Goal: Task Accomplishment & Management: Complete application form

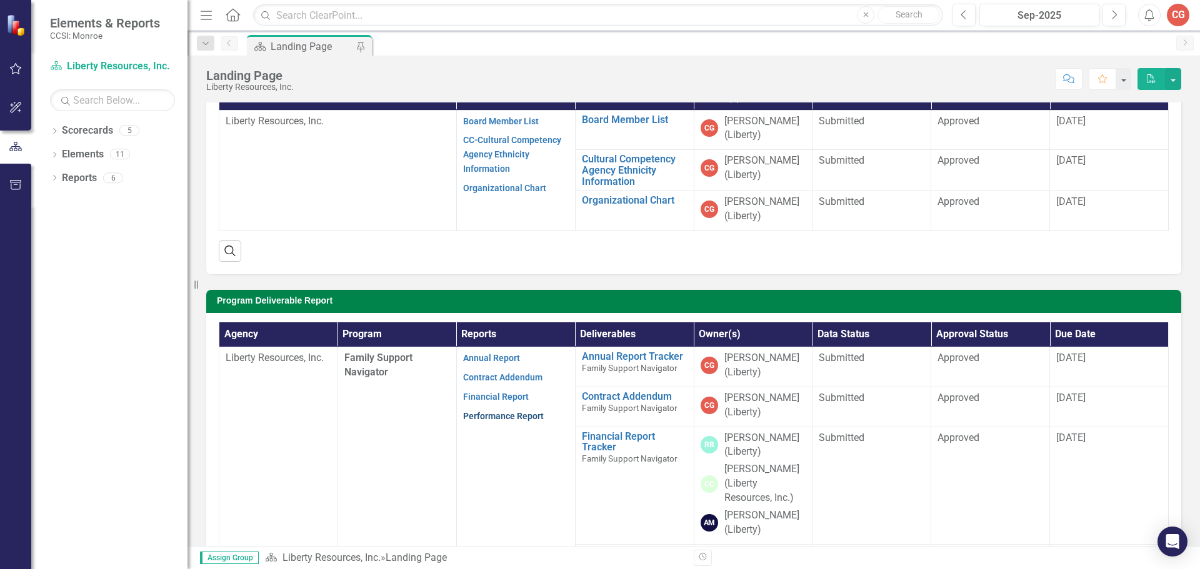
click at [515, 417] on link "Performance Report" at bounding box center [503, 416] width 81 height 10
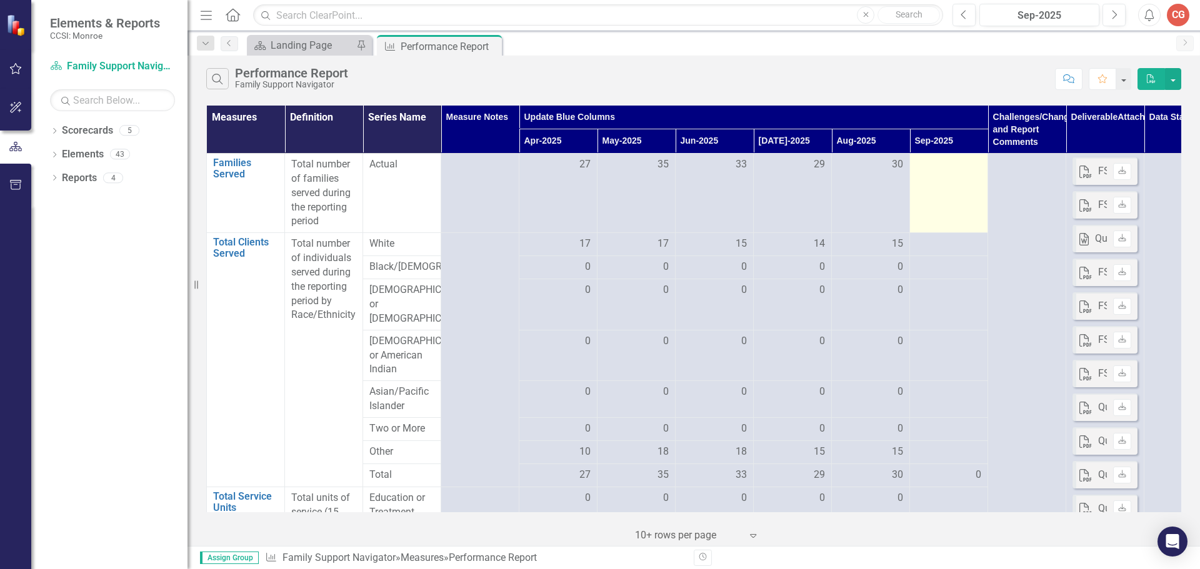
click at [937, 167] on div at bounding box center [948, 164] width 65 height 15
click at [929, 162] on div at bounding box center [948, 164] width 65 height 15
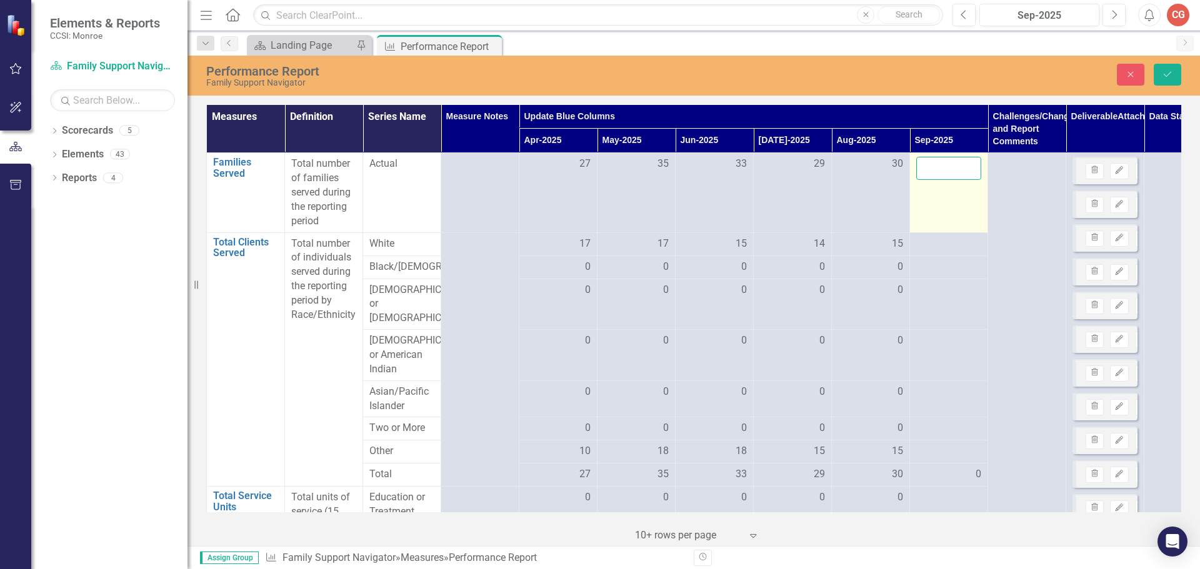
click at [930, 169] on input "number" at bounding box center [948, 168] width 65 height 23
type input "30"
click at [932, 246] on div at bounding box center [948, 244] width 65 height 15
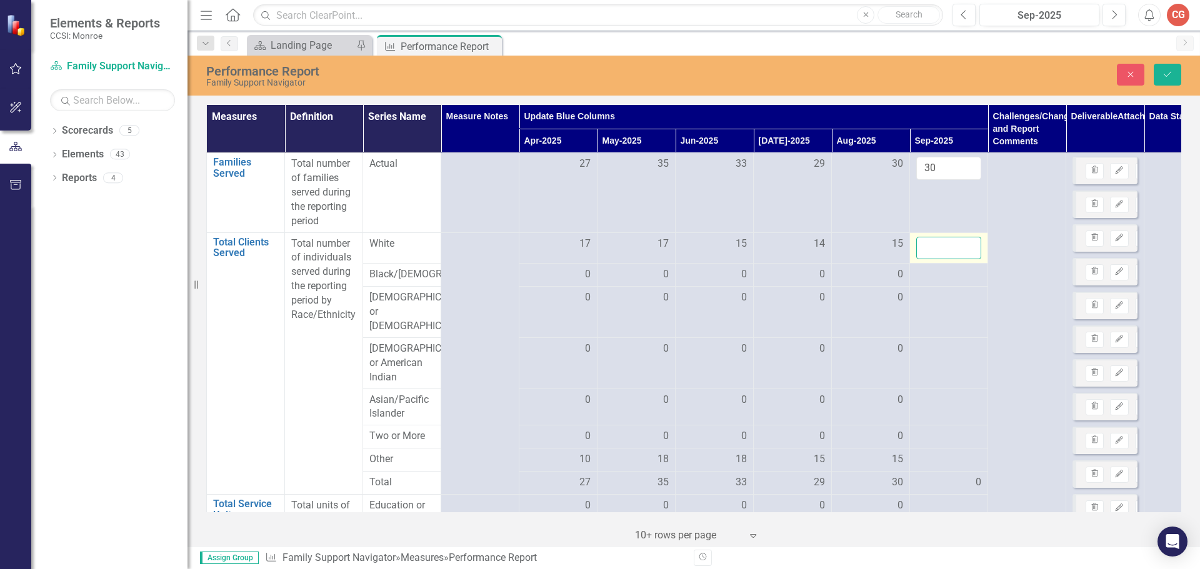
click at [932, 246] on input "number" at bounding box center [948, 248] width 65 height 23
type input "15"
click at [938, 281] on div at bounding box center [948, 274] width 65 height 15
click at [938, 281] on input "number" at bounding box center [948, 278] width 65 height 23
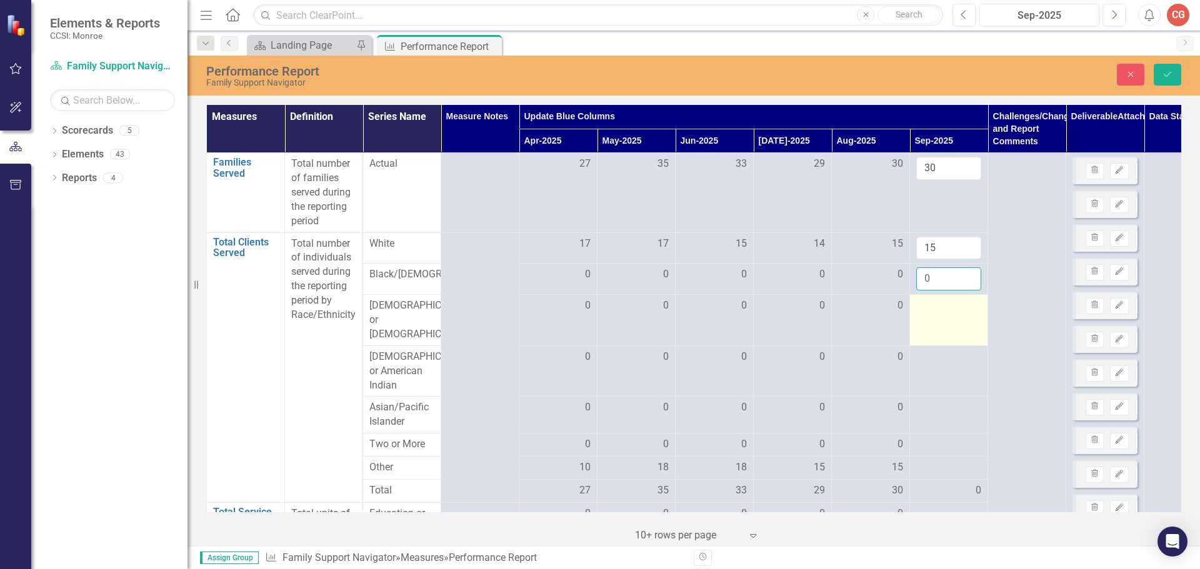
type input "0"
click at [934, 320] on td at bounding box center [949, 320] width 78 height 51
click at [934, 320] on input "number" at bounding box center [948, 310] width 65 height 23
type input "0"
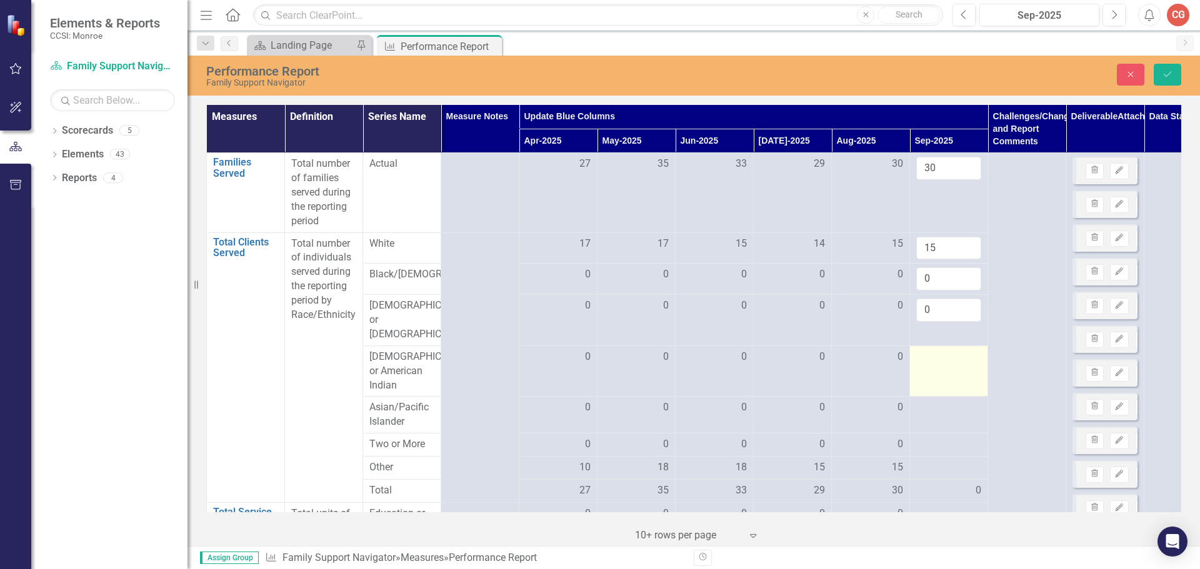
click at [930, 356] on td at bounding box center [949, 371] width 78 height 51
click at [930, 356] on input "number" at bounding box center [948, 361] width 65 height 23
type input "0"
click at [928, 416] on div at bounding box center [948, 408] width 65 height 15
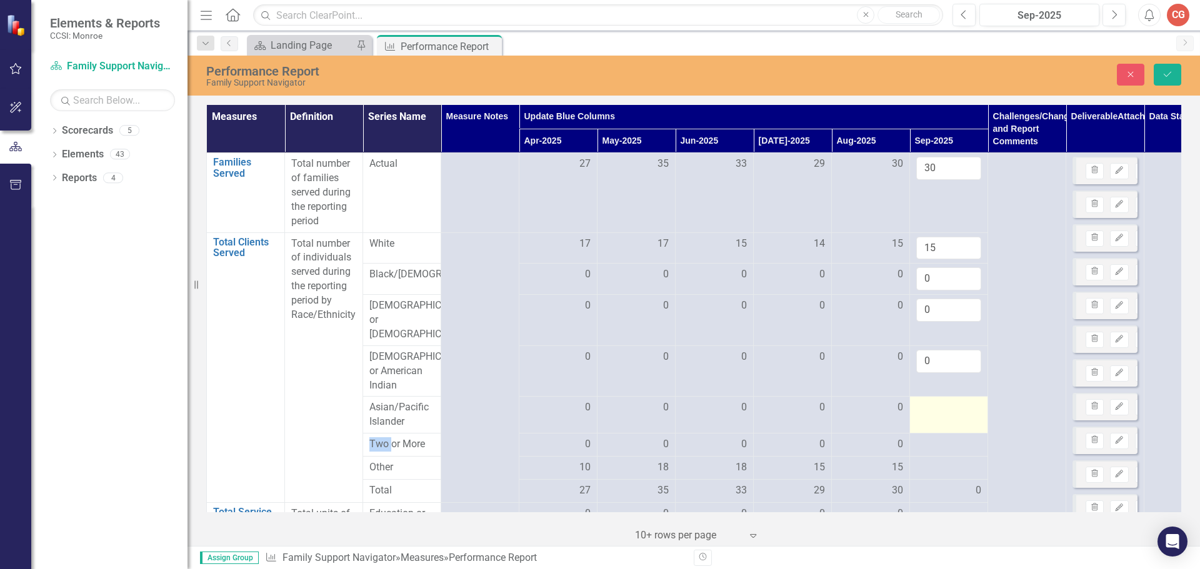
click at [928, 416] on div at bounding box center [948, 408] width 65 height 15
click at [928, 419] on input "number" at bounding box center [948, 412] width 65 height 23
type input "0"
click at [934, 452] on div at bounding box center [948, 444] width 65 height 15
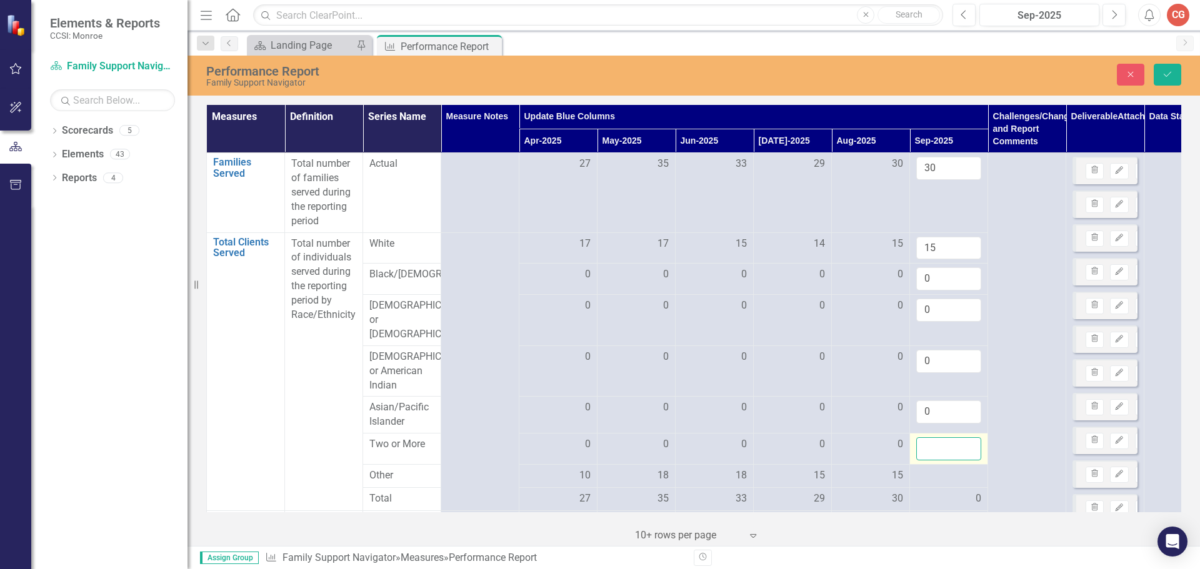
click at [934, 453] on input "number" at bounding box center [948, 448] width 65 height 23
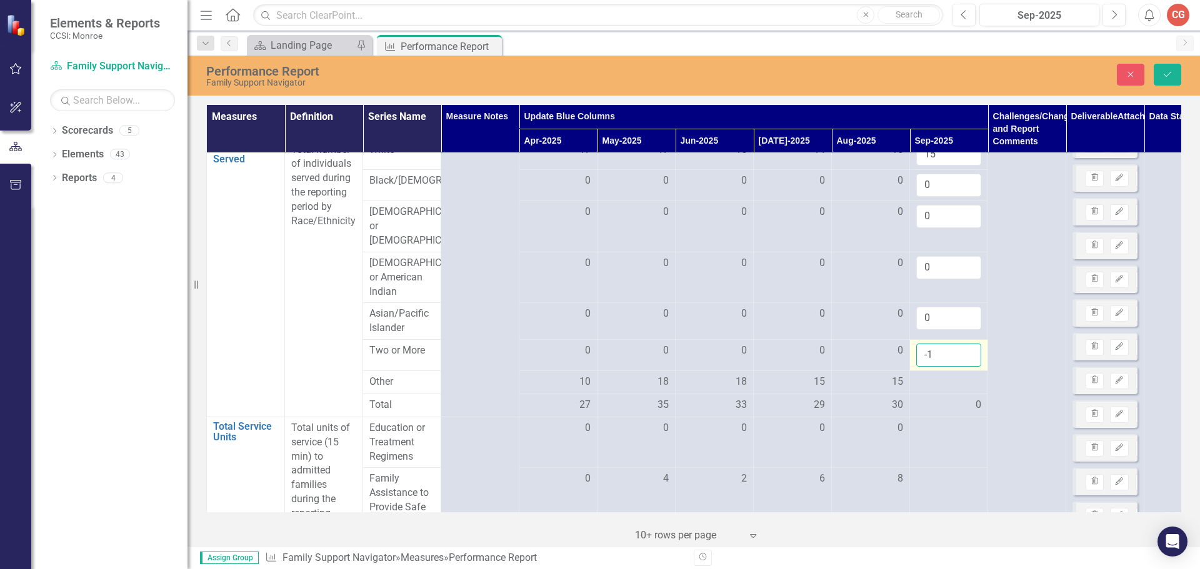
scroll to position [125, 0]
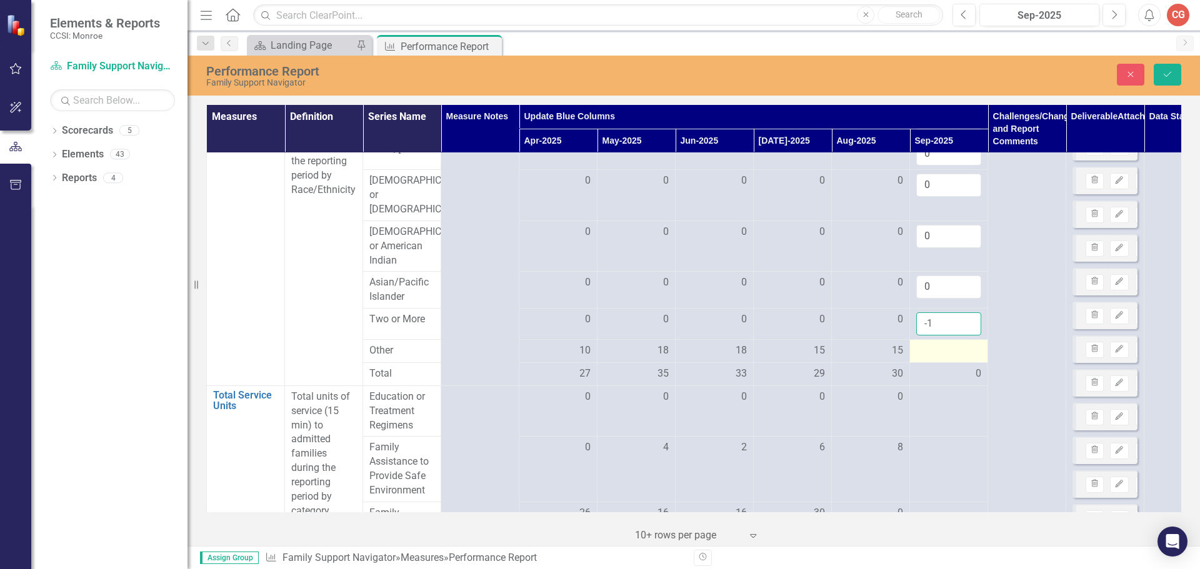
type input "-1"
click at [936, 351] on div at bounding box center [948, 351] width 65 height 15
click at [934, 359] on div at bounding box center [948, 351] width 65 height 15
click at [934, 359] on input "number" at bounding box center [948, 355] width 65 height 23
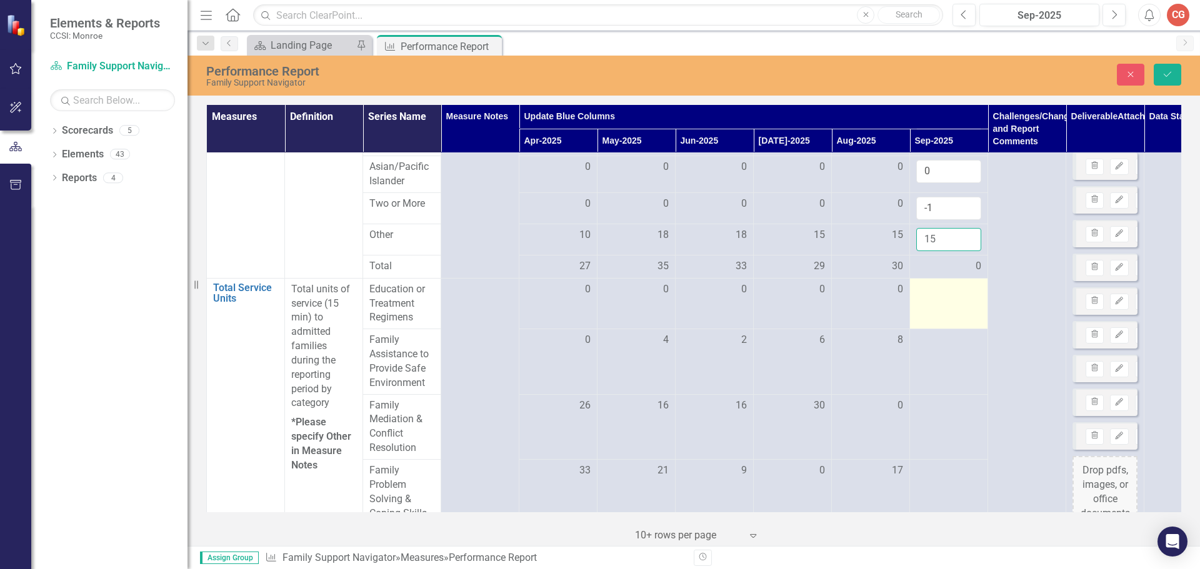
scroll to position [250, 0]
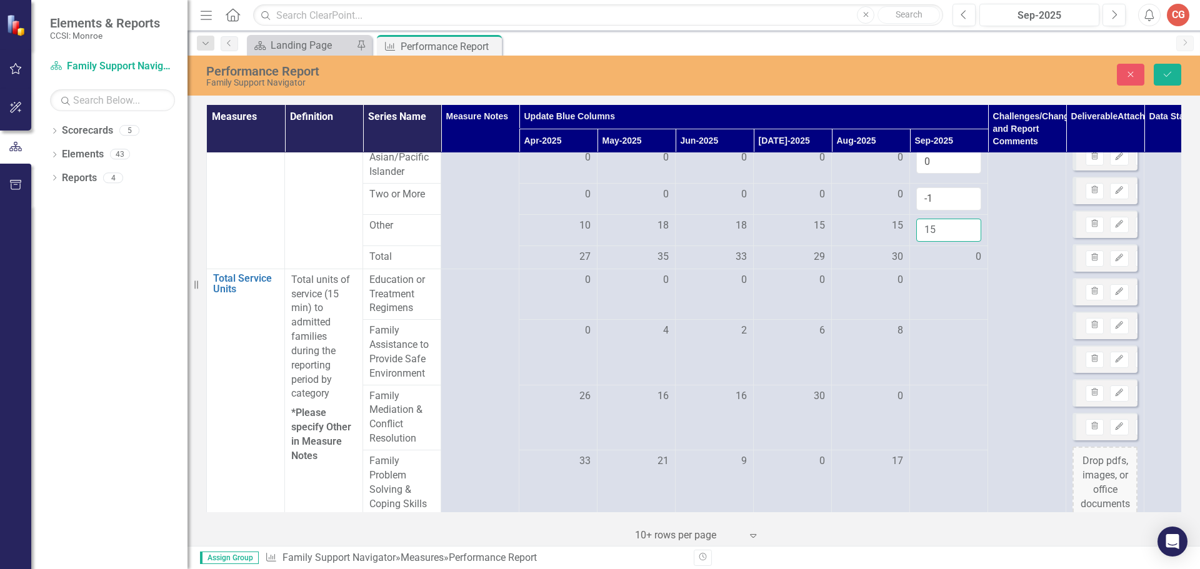
type input "15"
click at [938, 202] on input "-1" at bounding box center [948, 198] width 65 height 23
type input "0"
click at [944, 297] on td at bounding box center [949, 294] width 78 height 51
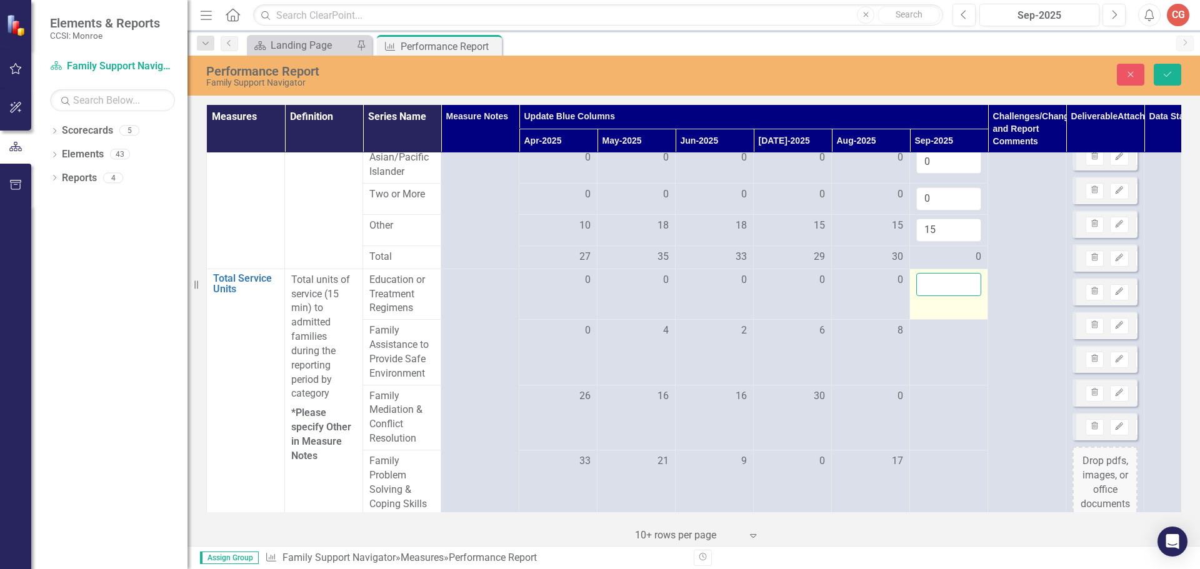
click at [944, 295] on input "number" at bounding box center [948, 284] width 65 height 23
type input "0"
click at [939, 339] on div at bounding box center [948, 331] width 65 height 15
click at [939, 339] on input "number" at bounding box center [948, 335] width 65 height 23
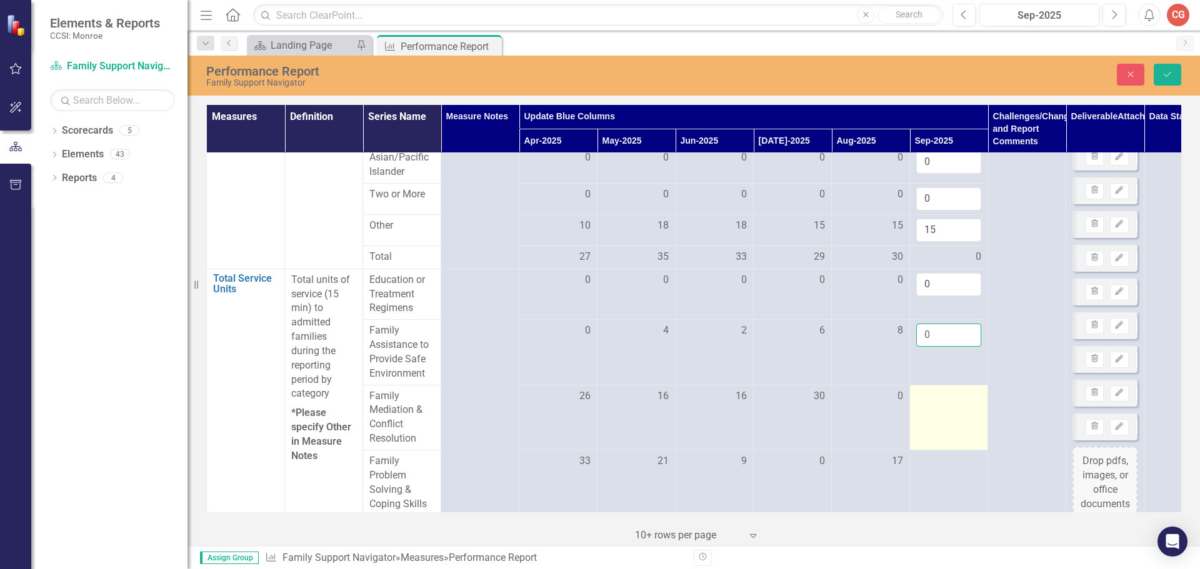
type input "0"
click at [935, 414] on td at bounding box center [949, 417] width 78 height 65
click at [935, 409] on input "number" at bounding box center [948, 400] width 65 height 23
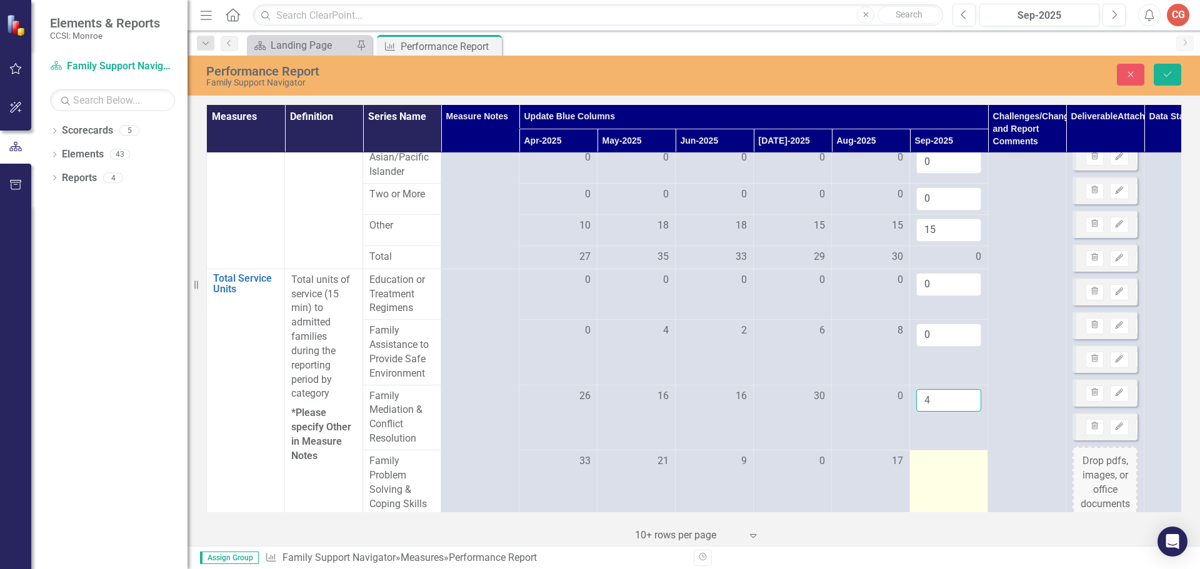
type input "4"
click at [947, 469] on div at bounding box center [948, 461] width 65 height 15
click at [947, 471] on input "number" at bounding box center [948, 465] width 65 height 23
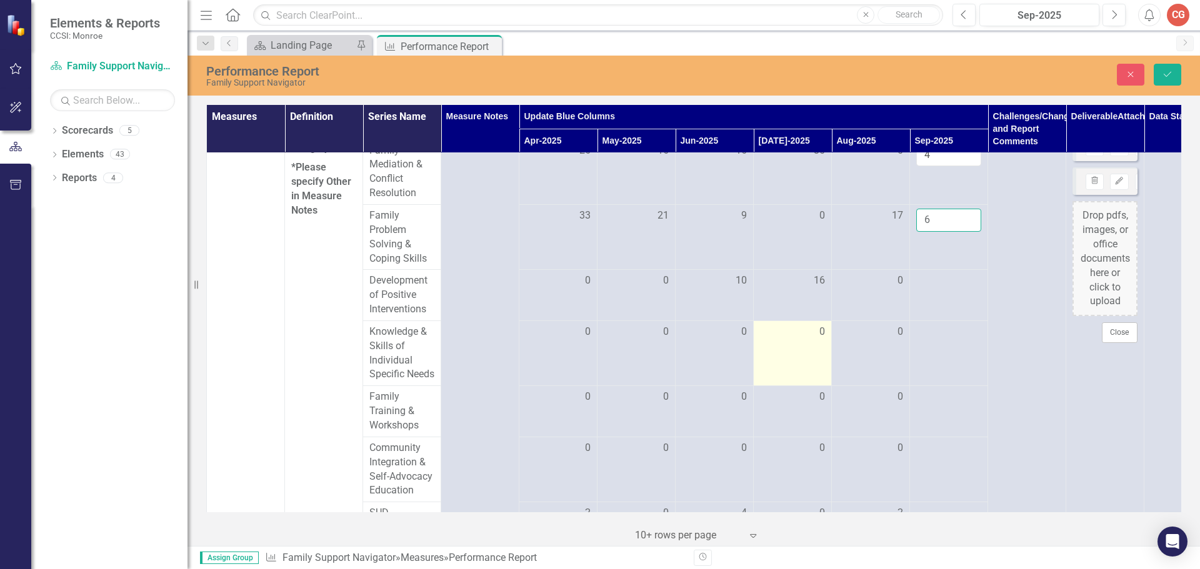
scroll to position [562, 0]
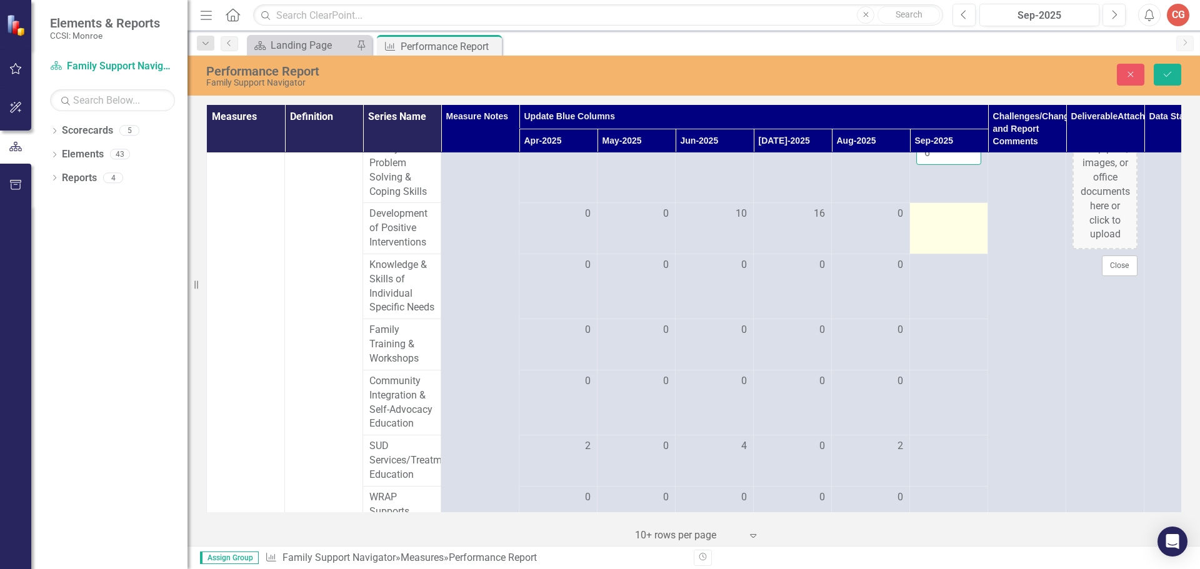
type input "6"
click at [948, 222] on div at bounding box center [948, 214] width 65 height 15
click at [948, 223] on input "number" at bounding box center [948, 218] width 65 height 23
type input "0"
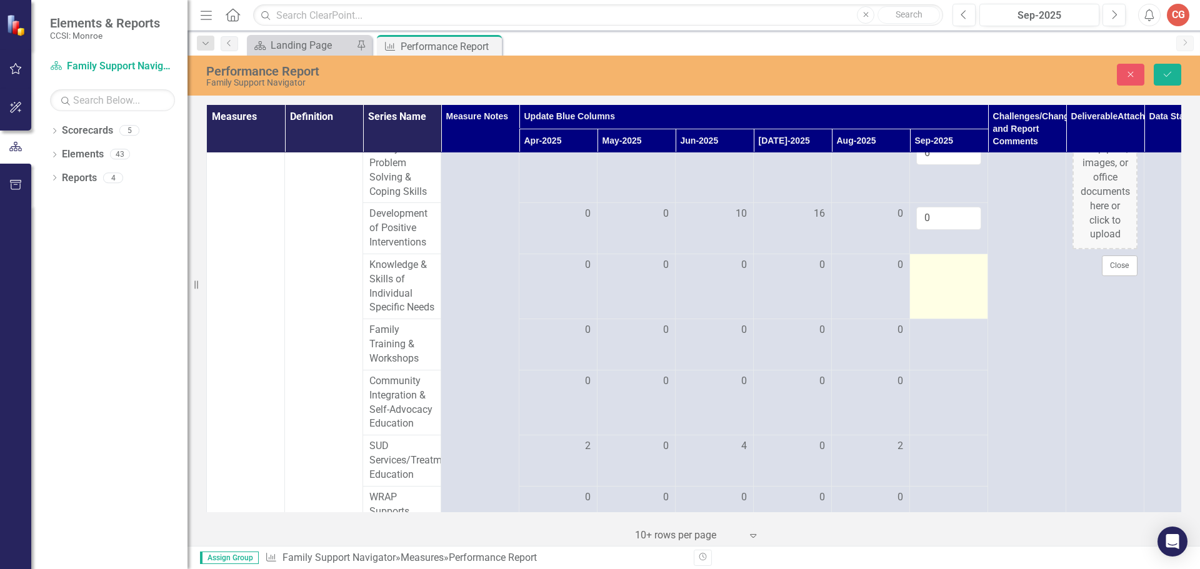
click at [937, 266] on div at bounding box center [948, 265] width 65 height 15
click at [937, 266] on input "number" at bounding box center [948, 269] width 65 height 23
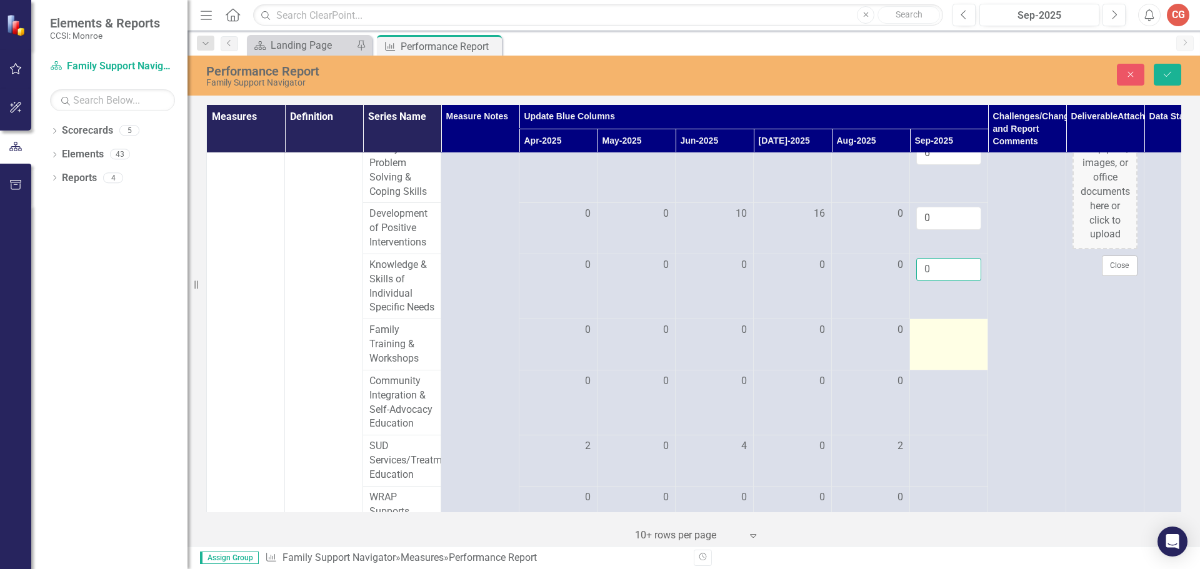
type input "0"
click at [921, 367] on td at bounding box center [949, 344] width 78 height 51
click at [922, 346] on input "number" at bounding box center [948, 334] width 65 height 23
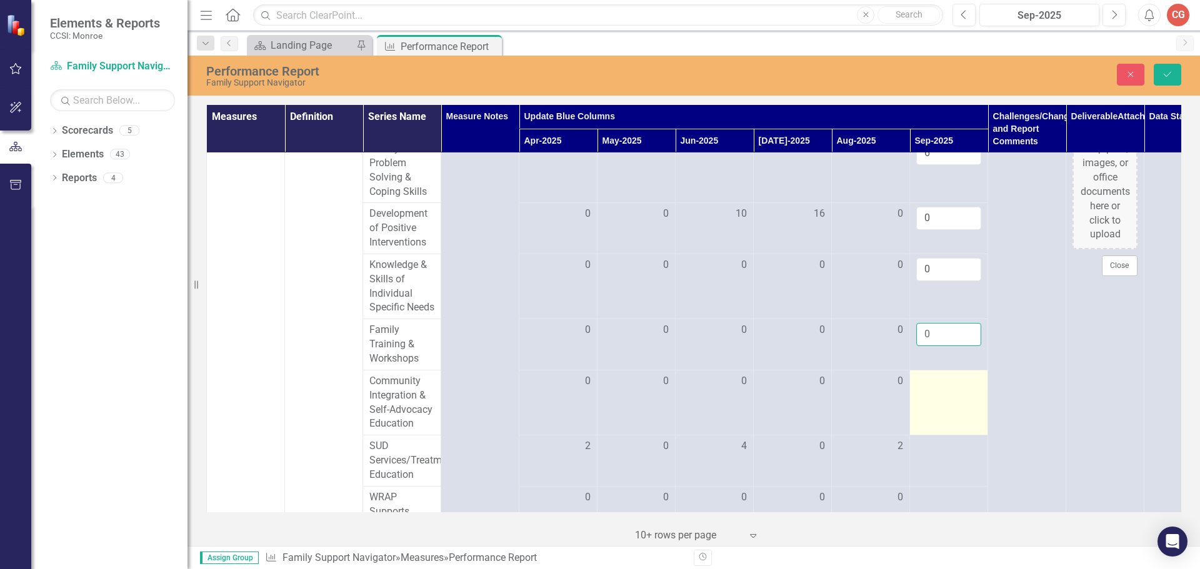
type input "0"
click at [924, 412] on td at bounding box center [949, 402] width 78 height 65
click at [924, 397] on input "number" at bounding box center [948, 385] width 65 height 23
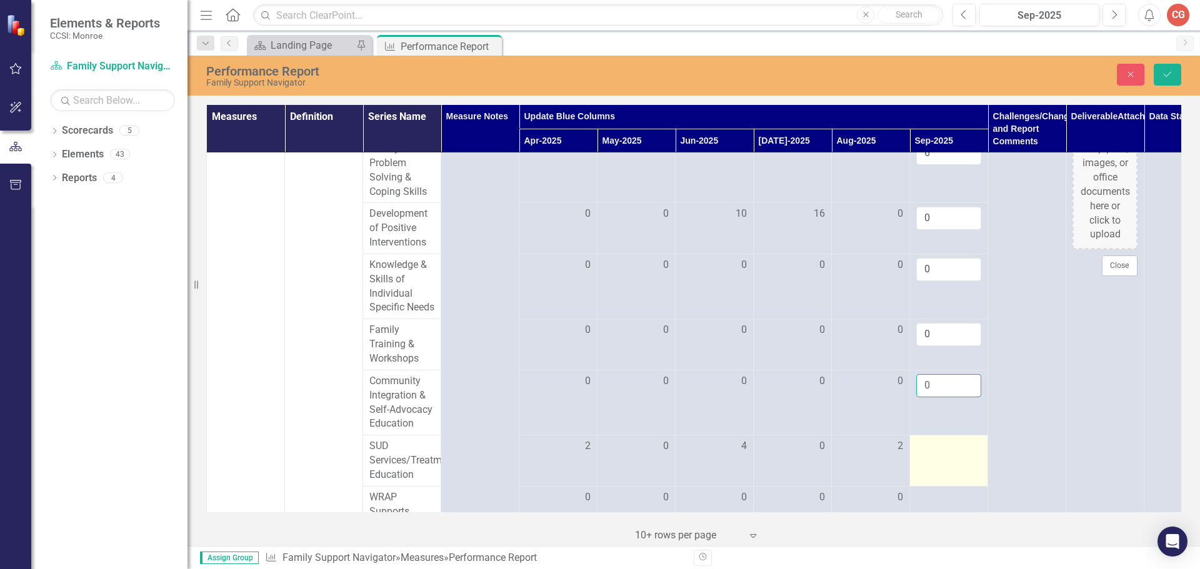
type input "0"
click at [925, 454] on div at bounding box center [948, 446] width 65 height 15
click at [925, 462] on input "number" at bounding box center [948, 450] width 65 height 23
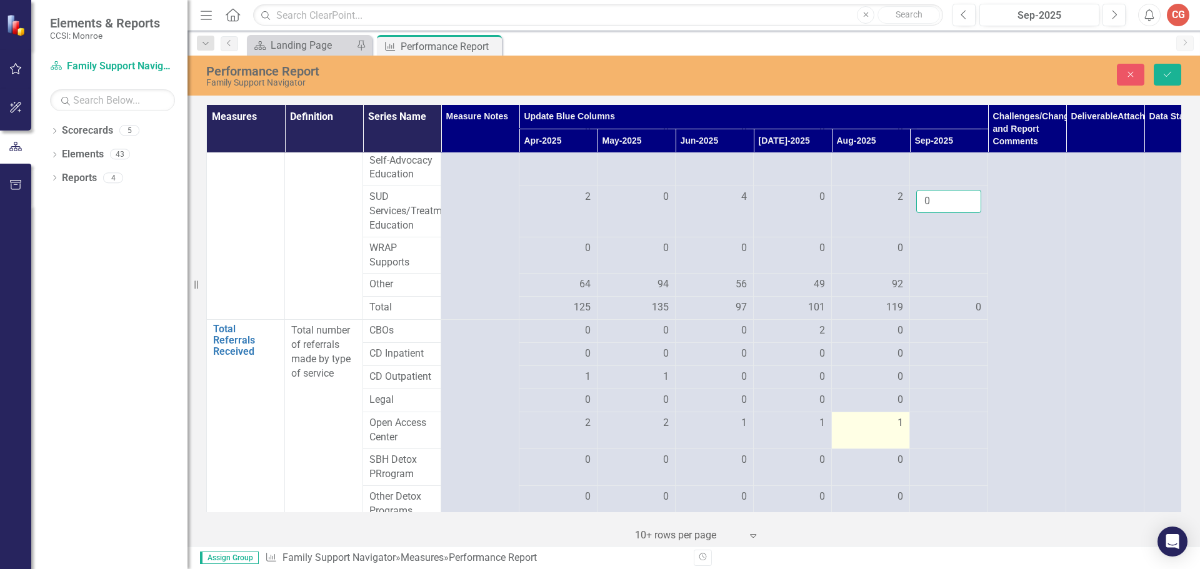
scroll to position [812, 0]
type input "0"
click at [945, 256] on div at bounding box center [948, 248] width 65 height 15
click at [945, 264] on input "number" at bounding box center [948, 252] width 65 height 23
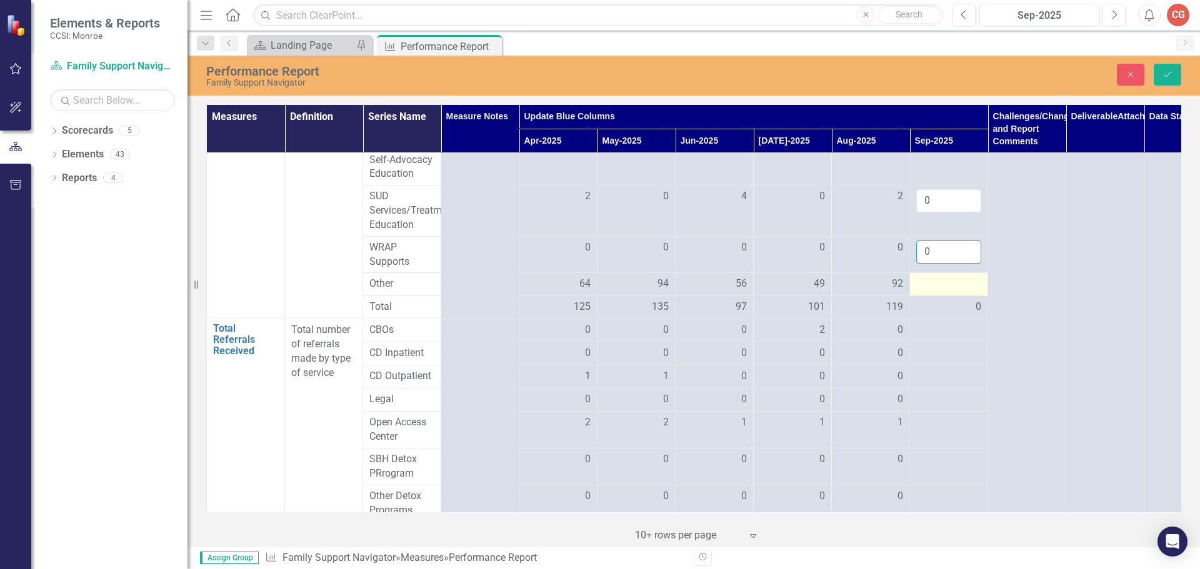
type input "0"
click at [936, 292] on div at bounding box center [948, 284] width 65 height 15
click at [936, 300] on input "number" at bounding box center [948, 288] width 65 height 23
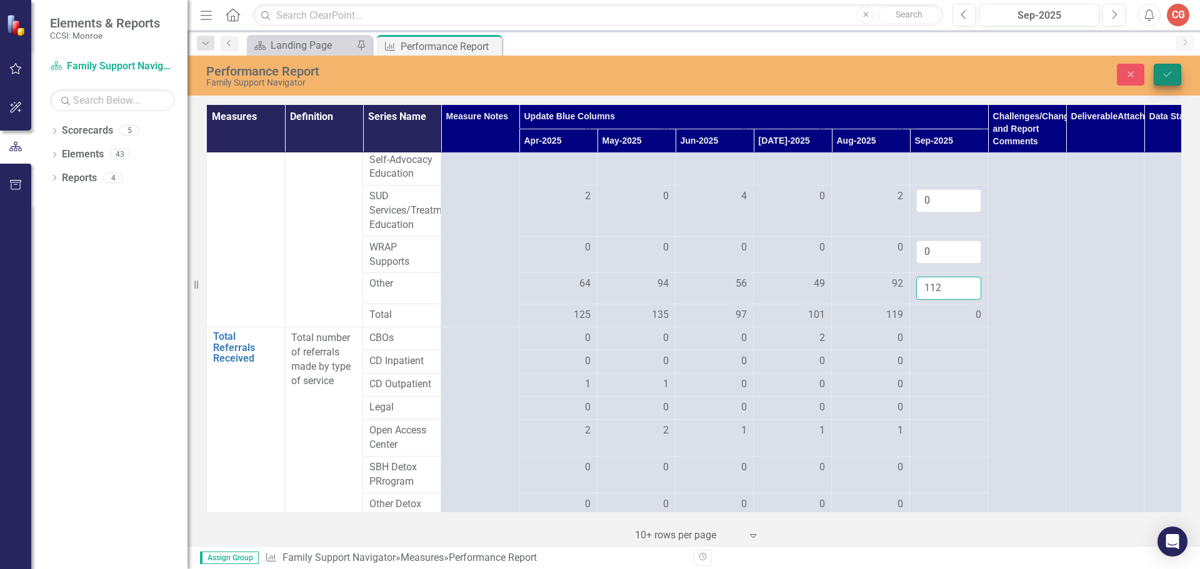
type input "112"
click at [1167, 71] on icon "Save" at bounding box center [1167, 74] width 11 height 9
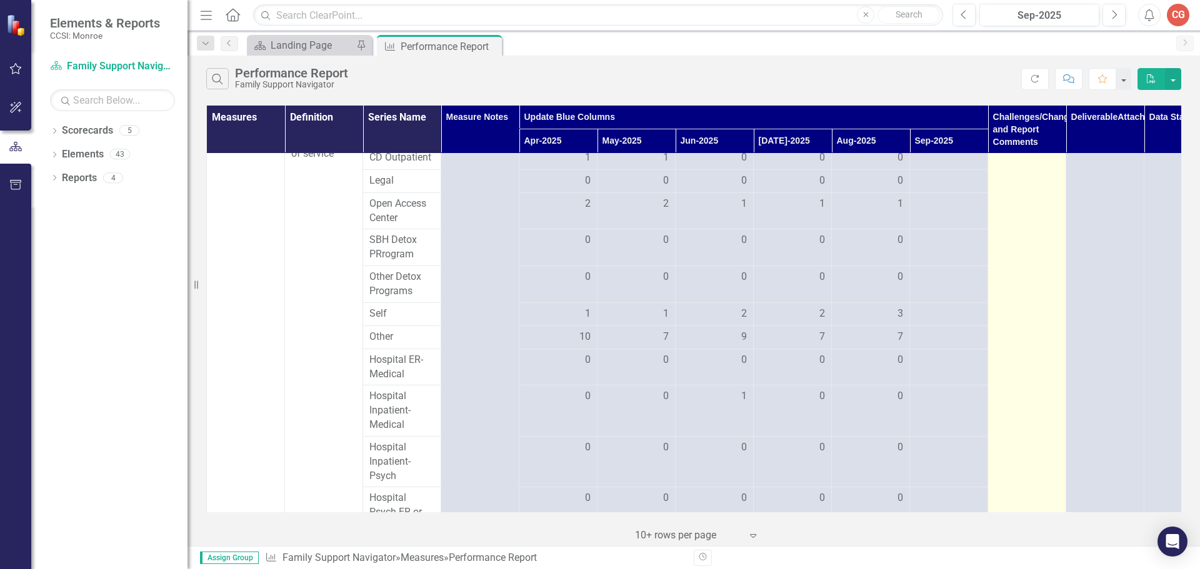
scroll to position [937, 0]
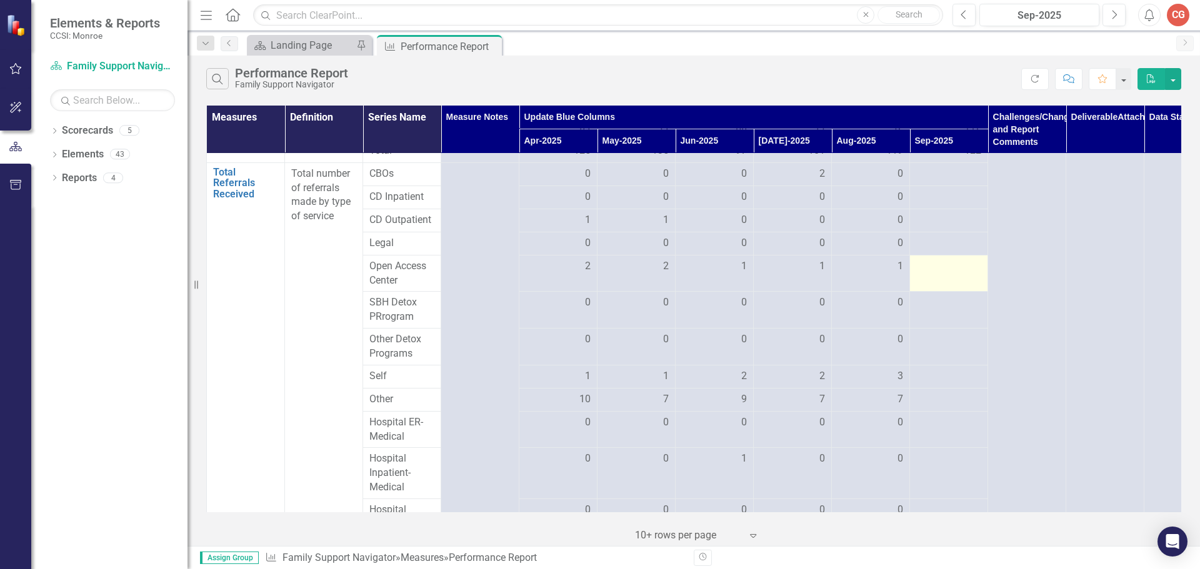
click at [944, 274] on div at bounding box center [948, 266] width 65 height 15
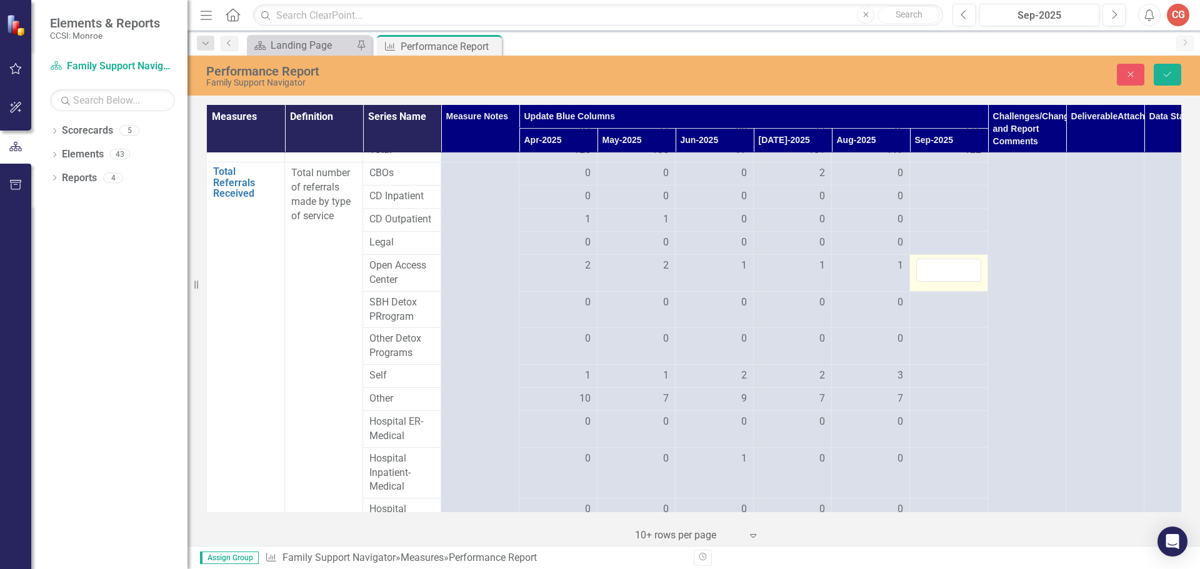
click at [944, 282] on input "number" at bounding box center [948, 270] width 65 height 23
type input "1"
click at [927, 181] on div at bounding box center [948, 173] width 65 height 15
click at [929, 181] on div at bounding box center [948, 173] width 65 height 15
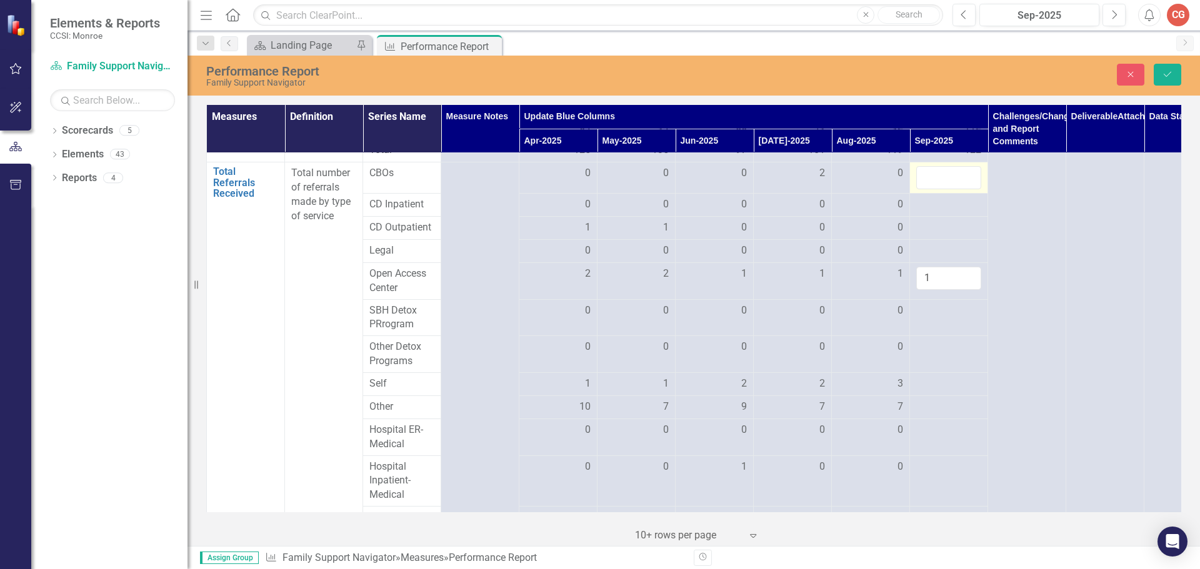
click at [929, 189] on input "number" at bounding box center [948, 177] width 65 height 23
type input "0"
click at [924, 212] on div at bounding box center [948, 204] width 65 height 15
click at [925, 212] on div at bounding box center [948, 204] width 65 height 15
click at [925, 221] on input "number" at bounding box center [948, 208] width 65 height 23
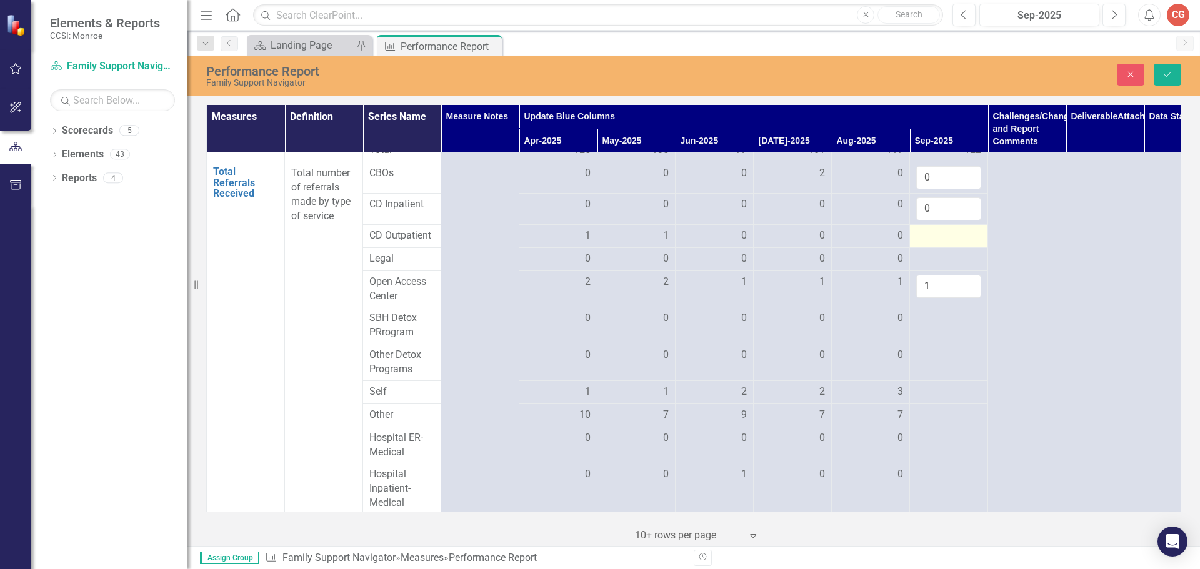
type input "0"
click at [937, 244] on div at bounding box center [948, 236] width 65 height 15
click at [937, 252] on input "number" at bounding box center [948, 240] width 65 height 23
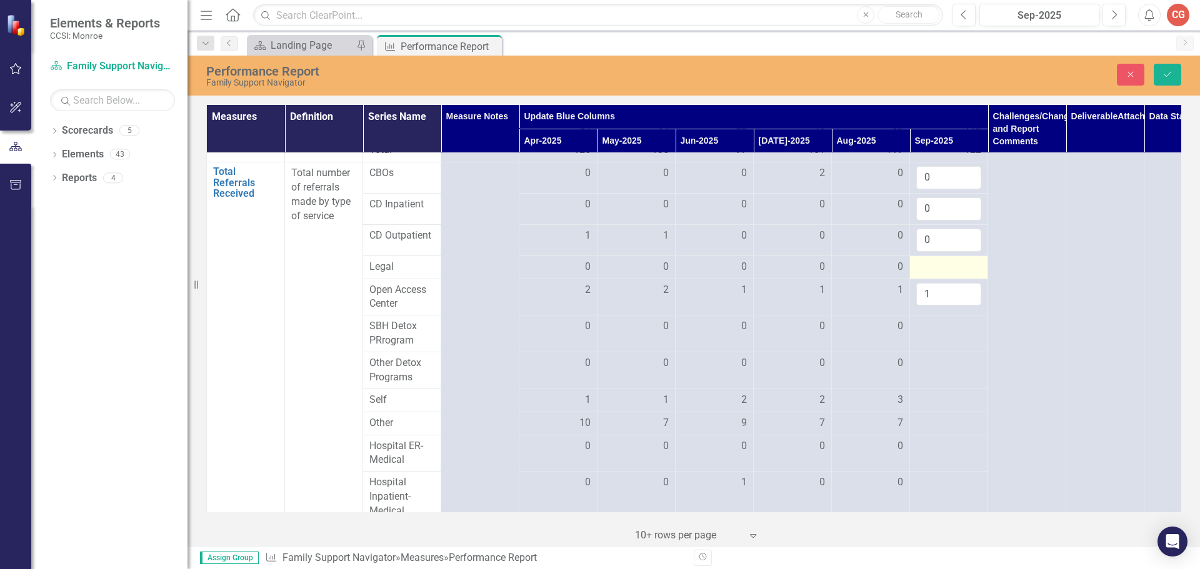
type input "0"
click at [940, 275] on div at bounding box center [948, 267] width 65 height 15
click at [940, 283] on input "number" at bounding box center [948, 271] width 65 height 23
type input "0"
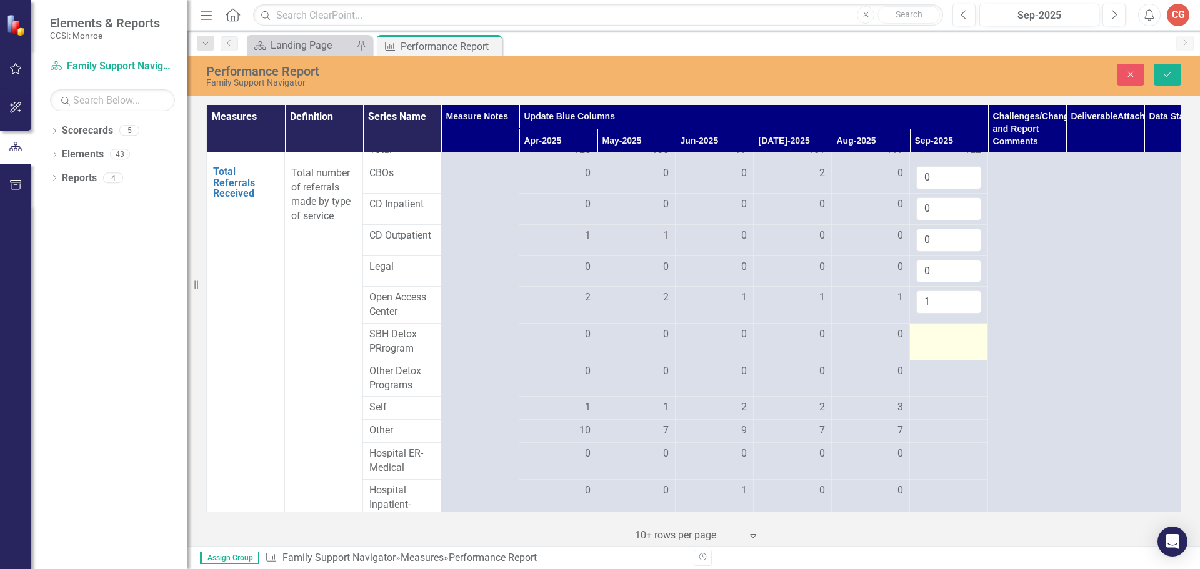
click at [928, 342] on div at bounding box center [948, 334] width 65 height 15
click at [928, 351] on input "number" at bounding box center [948, 338] width 65 height 23
type input "0"
click at [938, 379] on div at bounding box center [948, 371] width 65 height 15
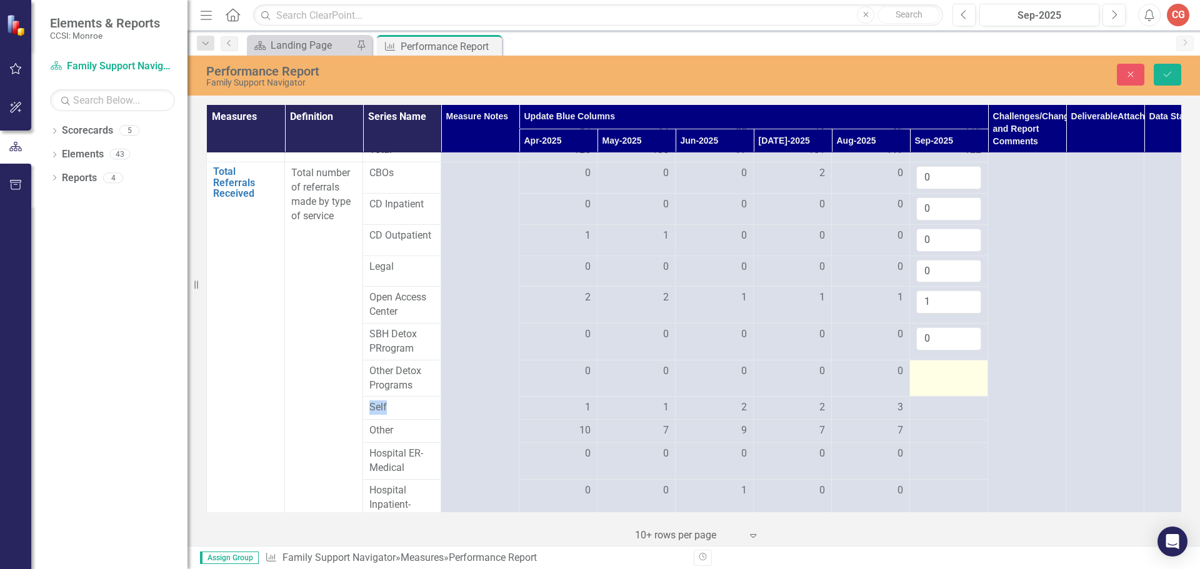
click at [938, 379] on div at bounding box center [948, 371] width 65 height 15
click at [938, 387] on input "number" at bounding box center [948, 375] width 65 height 23
type input "0"
click at [940, 416] on div at bounding box center [948, 408] width 65 height 15
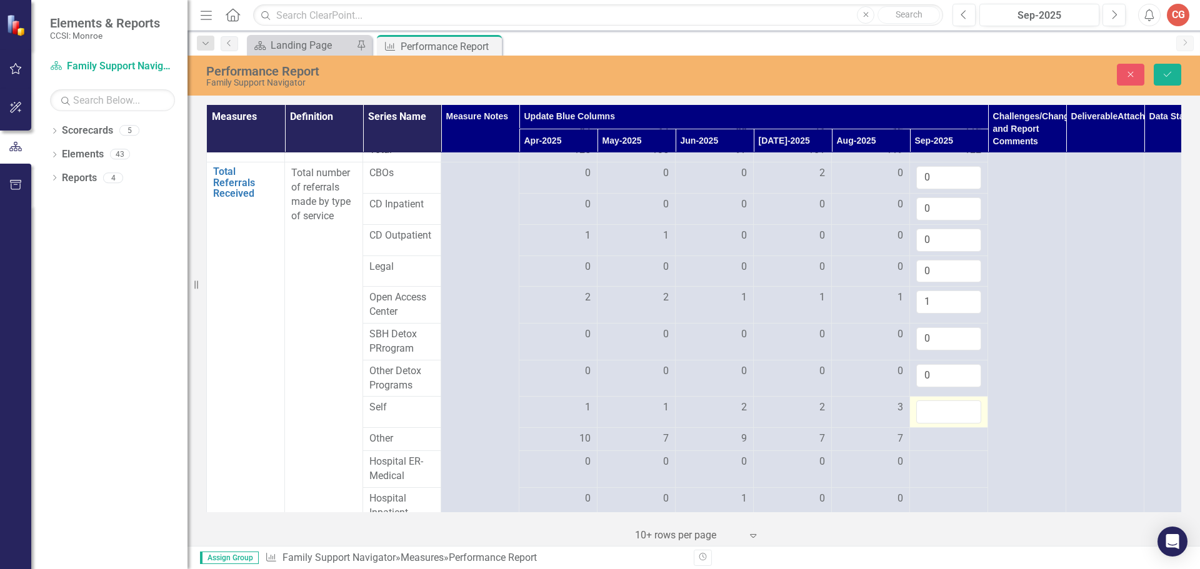
click at [940, 424] on input "number" at bounding box center [948, 412] width 65 height 23
type input "1"
click at [946, 447] on div at bounding box center [948, 439] width 65 height 15
click at [946, 455] on input "number" at bounding box center [948, 443] width 65 height 23
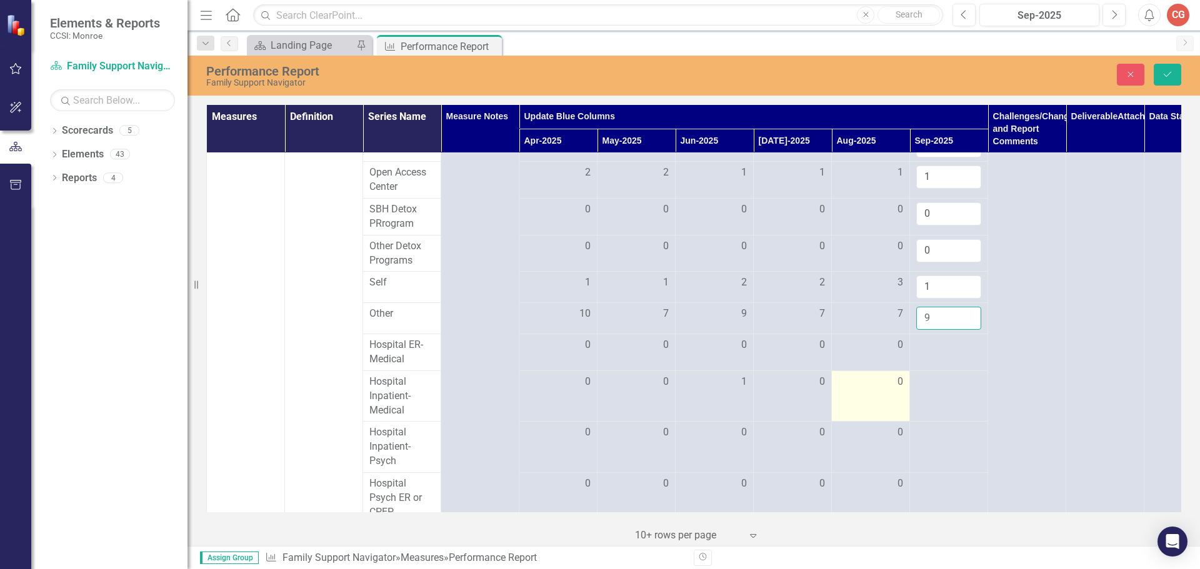
scroll to position [1125, 0]
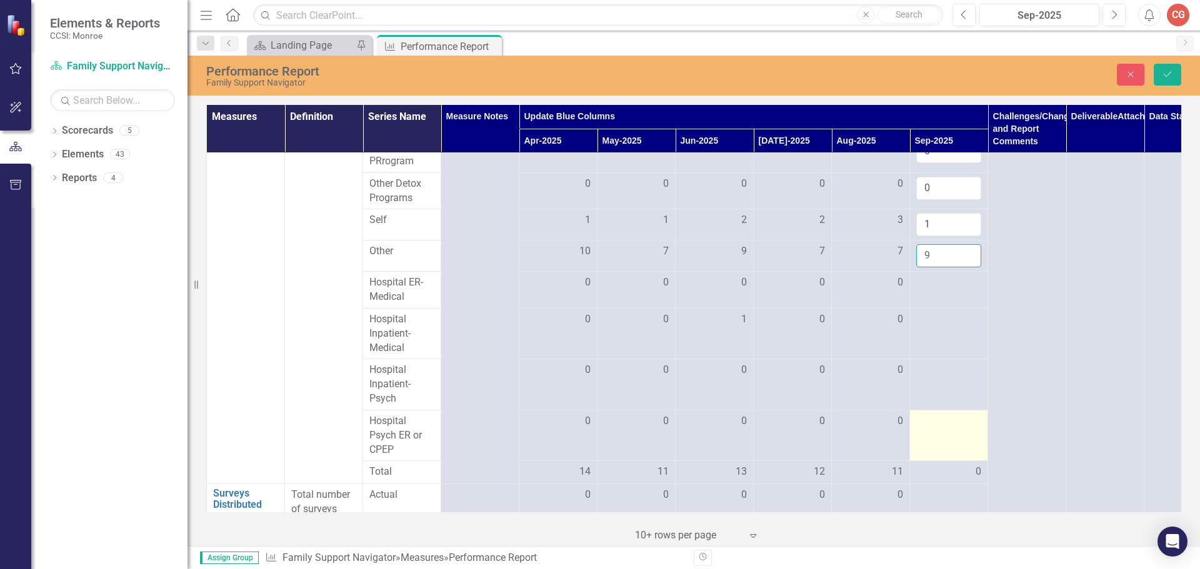
type input "9"
click at [954, 461] on td at bounding box center [949, 435] width 78 height 51
click at [950, 437] on input "number" at bounding box center [948, 425] width 65 height 23
type input "1"
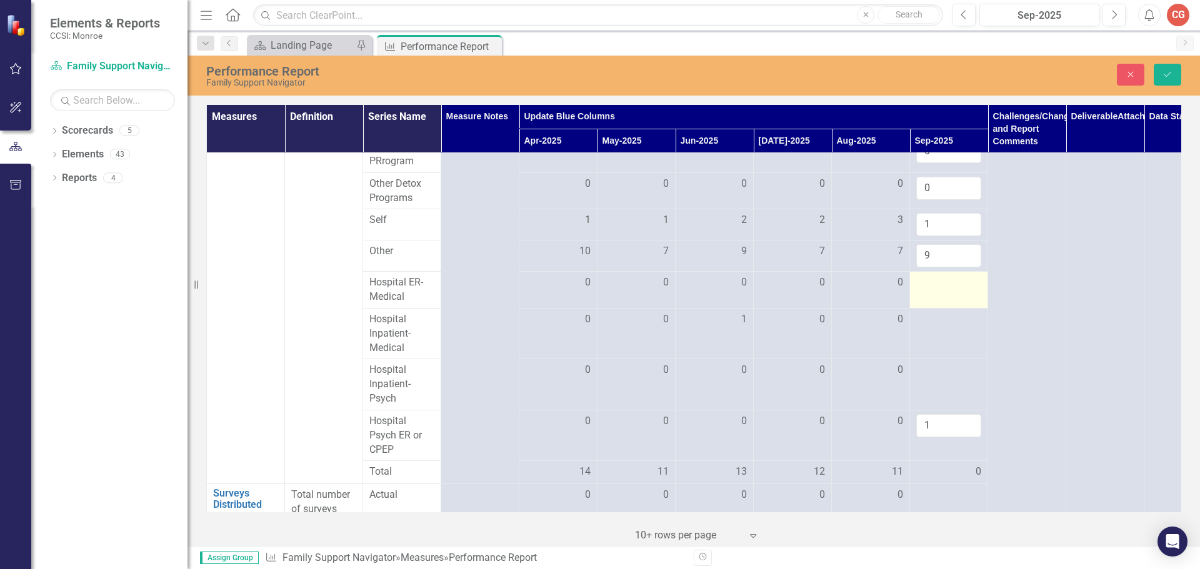
click at [959, 291] on div at bounding box center [948, 283] width 65 height 15
click at [957, 299] on input "number" at bounding box center [948, 287] width 65 height 23
type input "0"
click at [944, 357] on td at bounding box center [949, 333] width 78 height 51
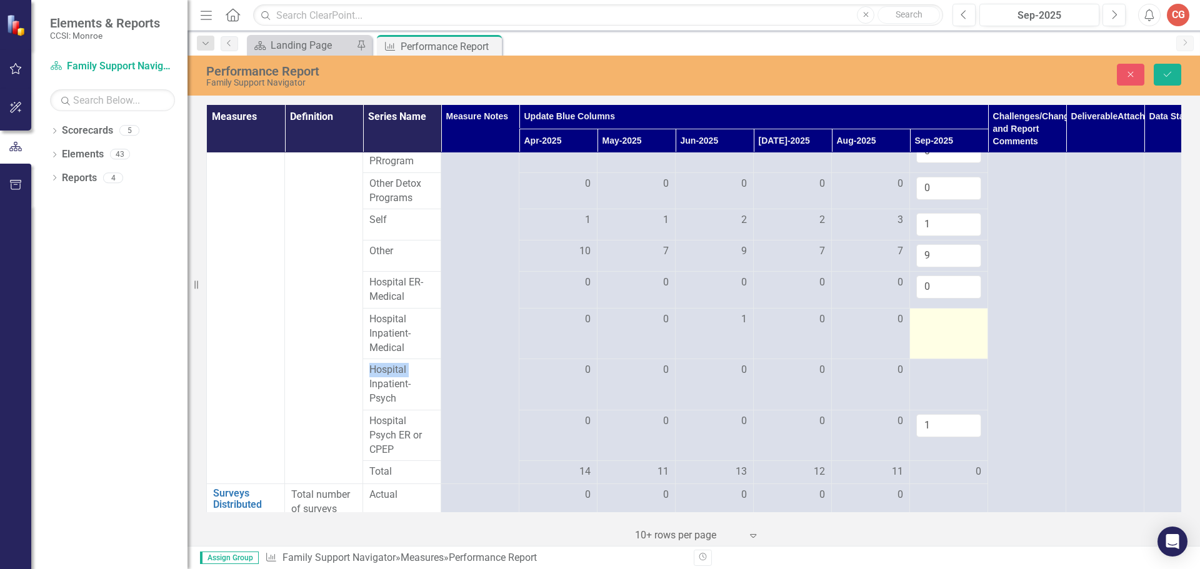
click at [944, 357] on td at bounding box center [949, 333] width 78 height 51
click at [944, 336] on input "number" at bounding box center [948, 323] width 65 height 23
type input "0"
click at [939, 378] on div at bounding box center [948, 370] width 65 height 15
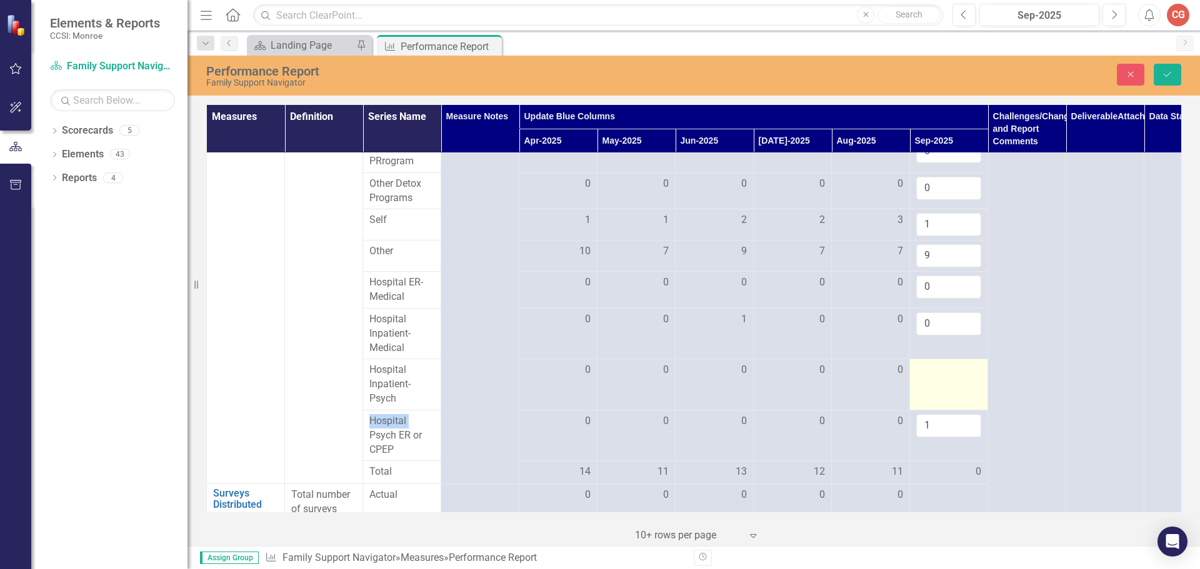
click at [939, 378] on div at bounding box center [948, 370] width 65 height 15
click at [939, 386] on input "number" at bounding box center [948, 374] width 65 height 23
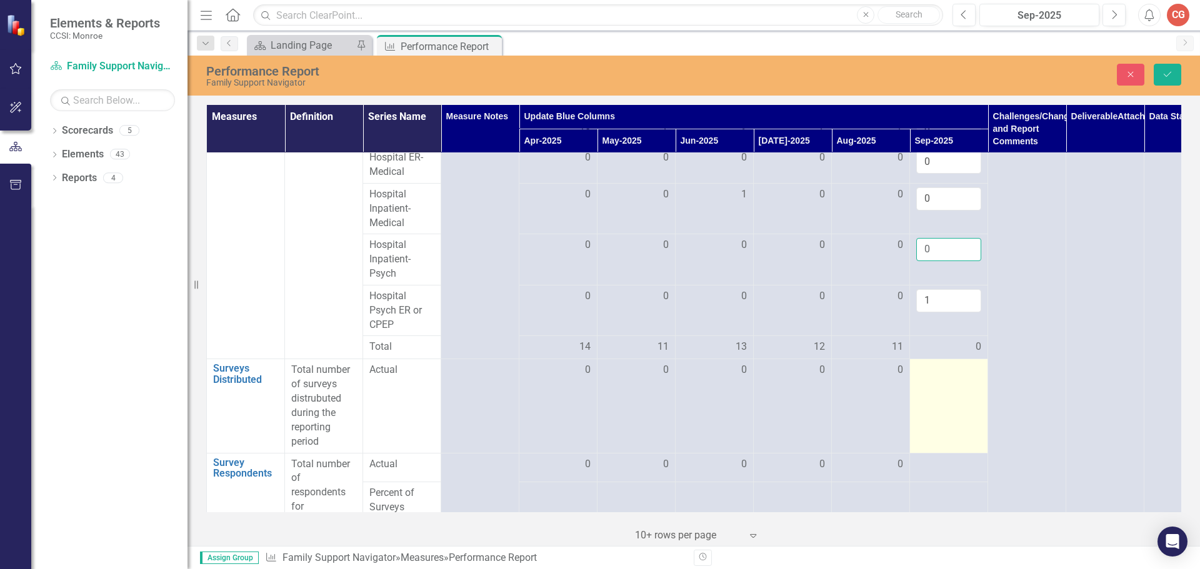
scroll to position [1312, 0]
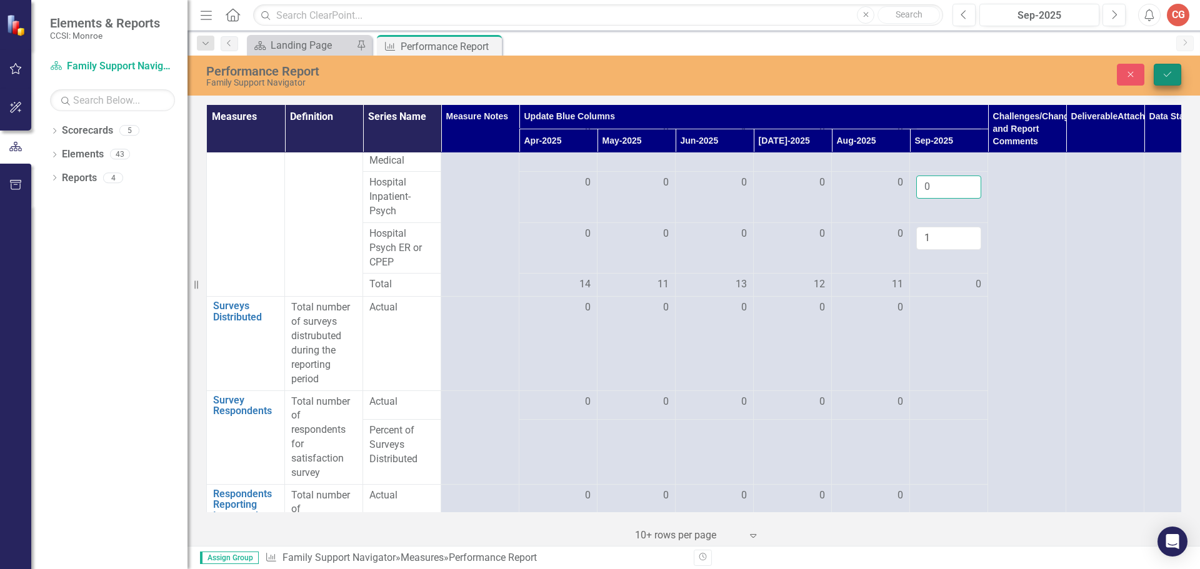
type input "0"
click at [1162, 71] on icon "Save" at bounding box center [1167, 74] width 11 height 9
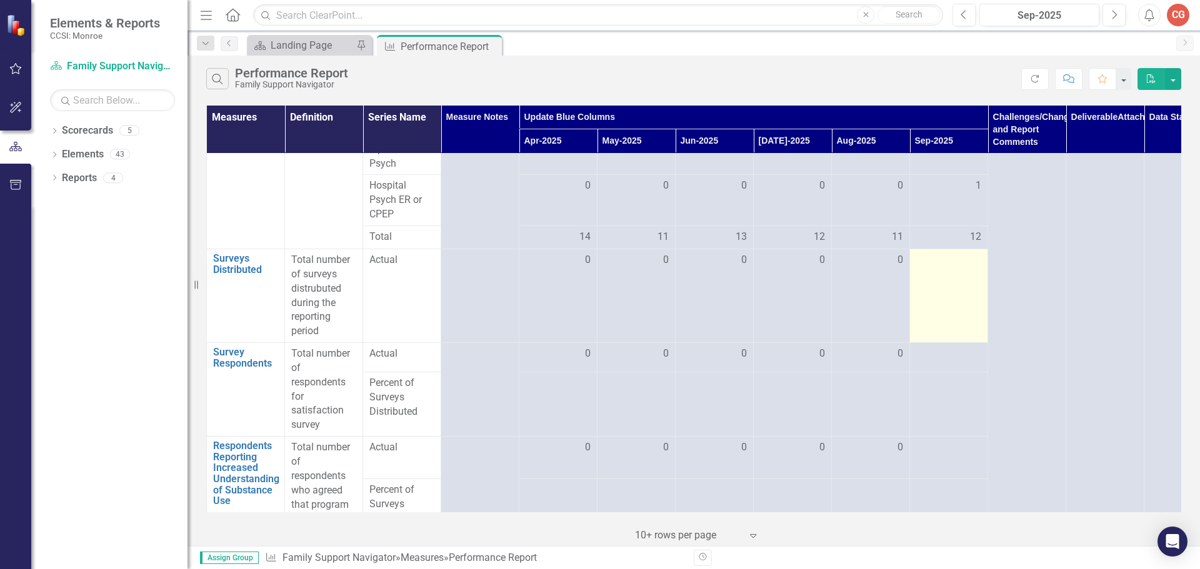
click at [960, 302] on td at bounding box center [949, 296] width 78 height 94
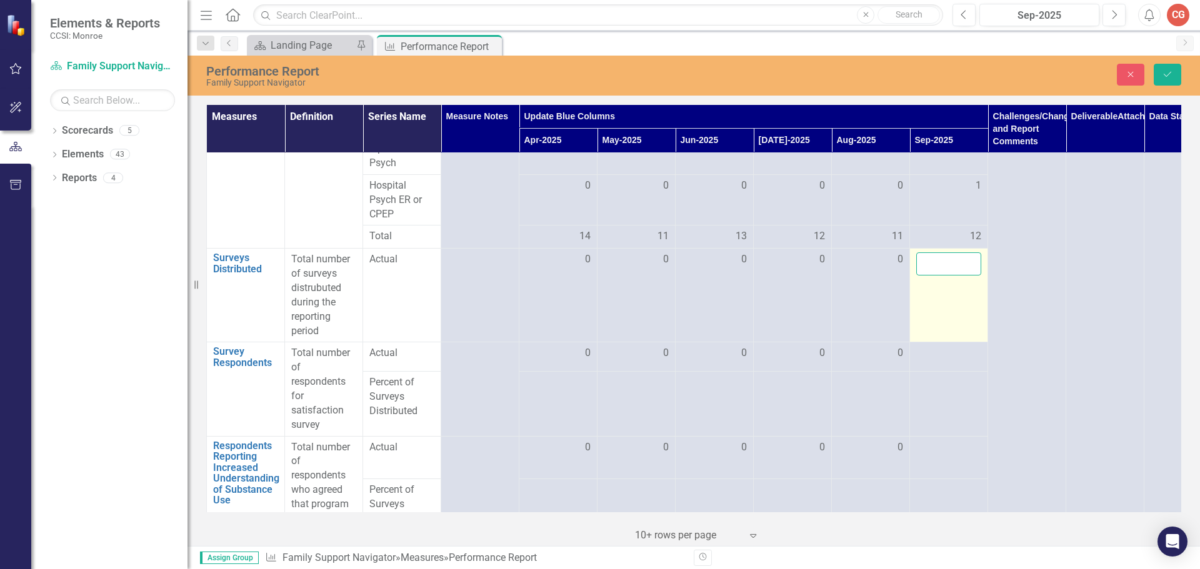
click at [954, 276] on input "number" at bounding box center [948, 263] width 65 height 23
type input "0"
click at [944, 361] on div at bounding box center [948, 353] width 65 height 15
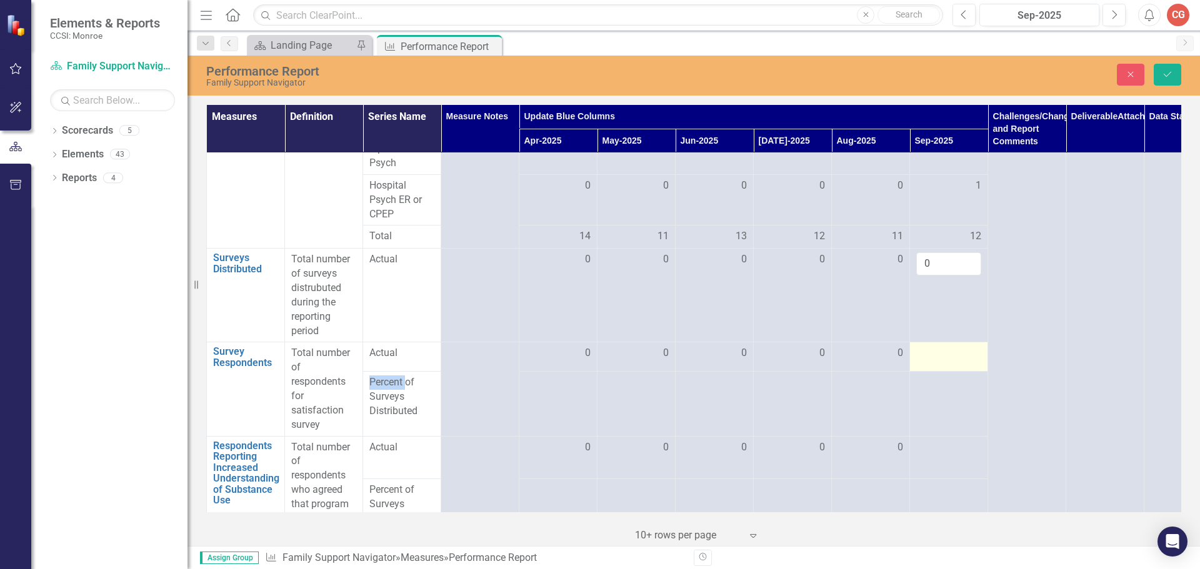
click at [944, 361] on div at bounding box center [948, 353] width 65 height 15
click at [944, 369] on input "number" at bounding box center [948, 357] width 65 height 23
type input "0"
click at [928, 456] on div at bounding box center [948, 448] width 65 height 15
click at [929, 456] on div at bounding box center [948, 448] width 65 height 15
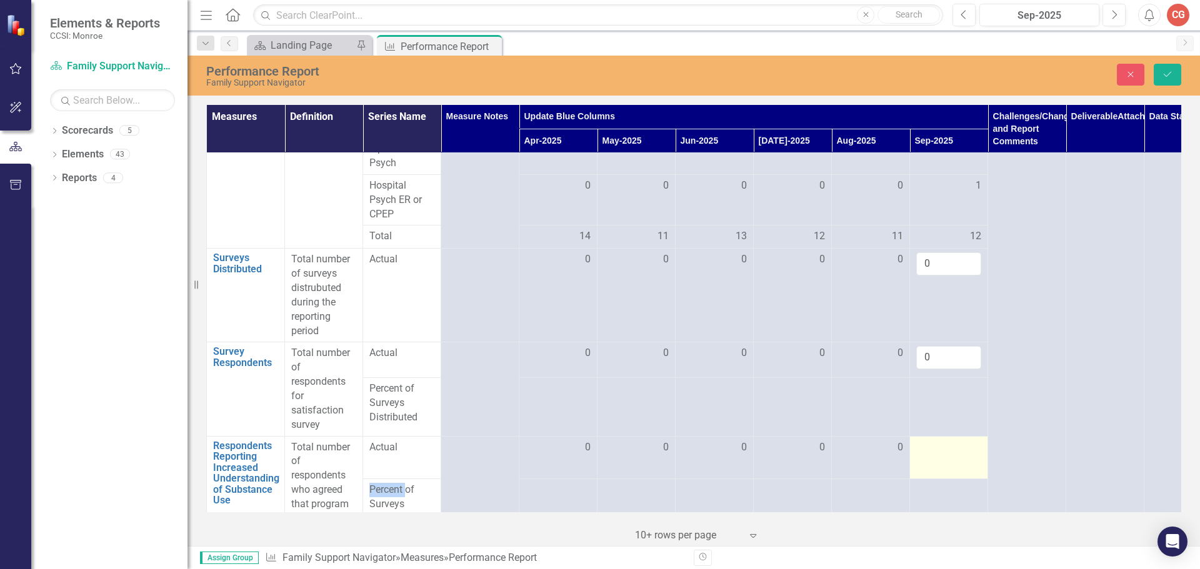
click at [929, 456] on div at bounding box center [948, 448] width 65 height 15
click at [933, 464] on input "number" at bounding box center [948, 452] width 65 height 23
type input "-2"
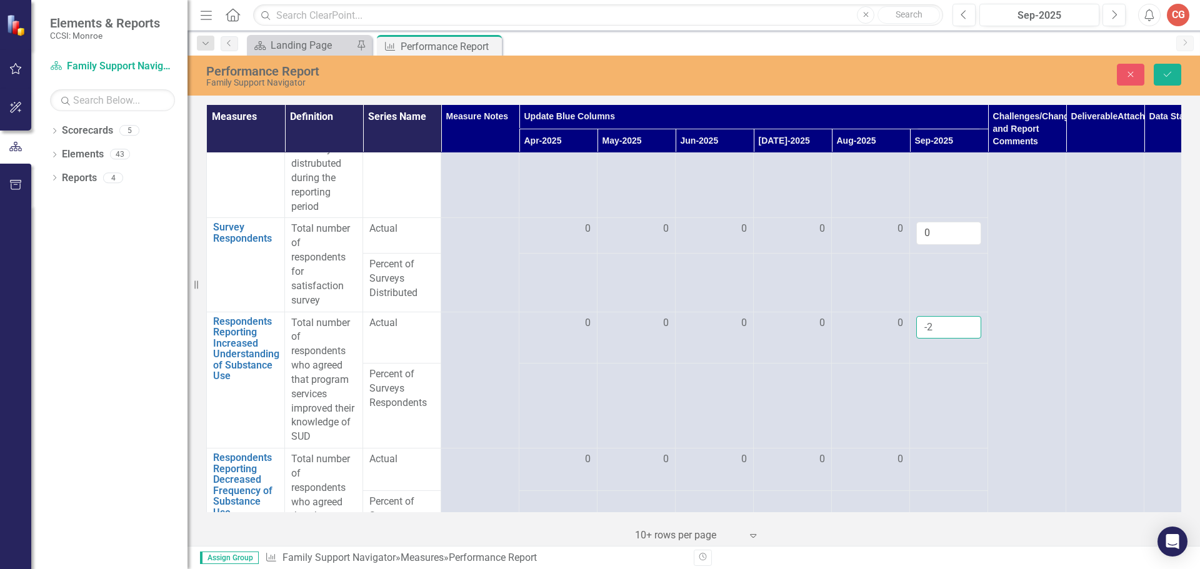
scroll to position [1437, 0]
type input "-0"
type input "0"
click at [922, 467] on div at bounding box center [948, 459] width 65 height 15
click at [920, 467] on div at bounding box center [948, 459] width 65 height 15
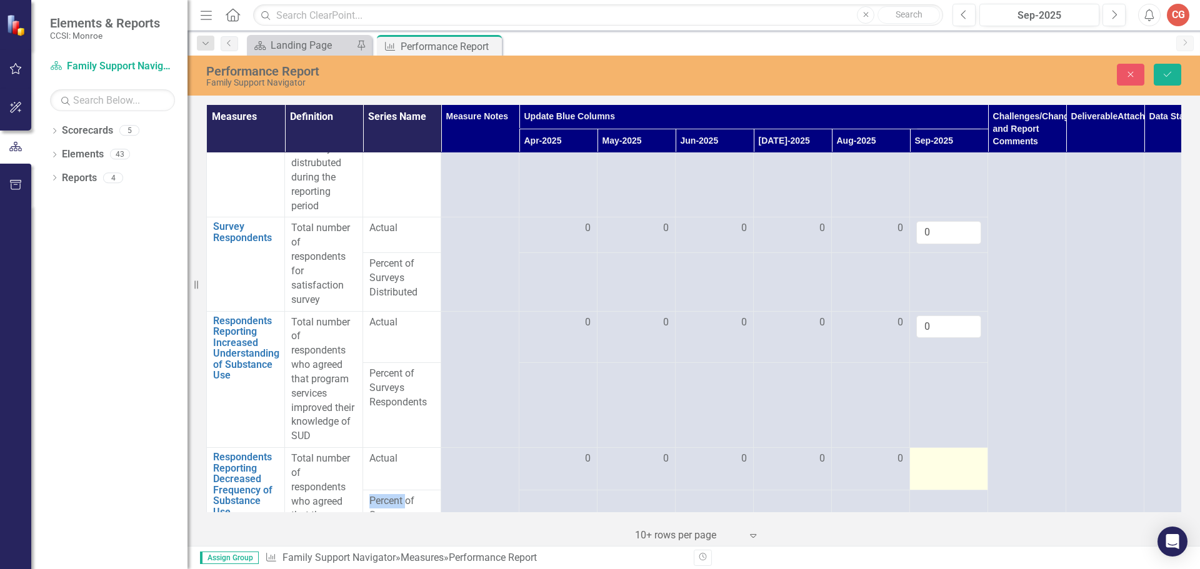
click at [920, 467] on div at bounding box center [948, 459] width 65 height 15
click at [920, 475] on input "number" at bounding box center [948, 463] width 65 height 23
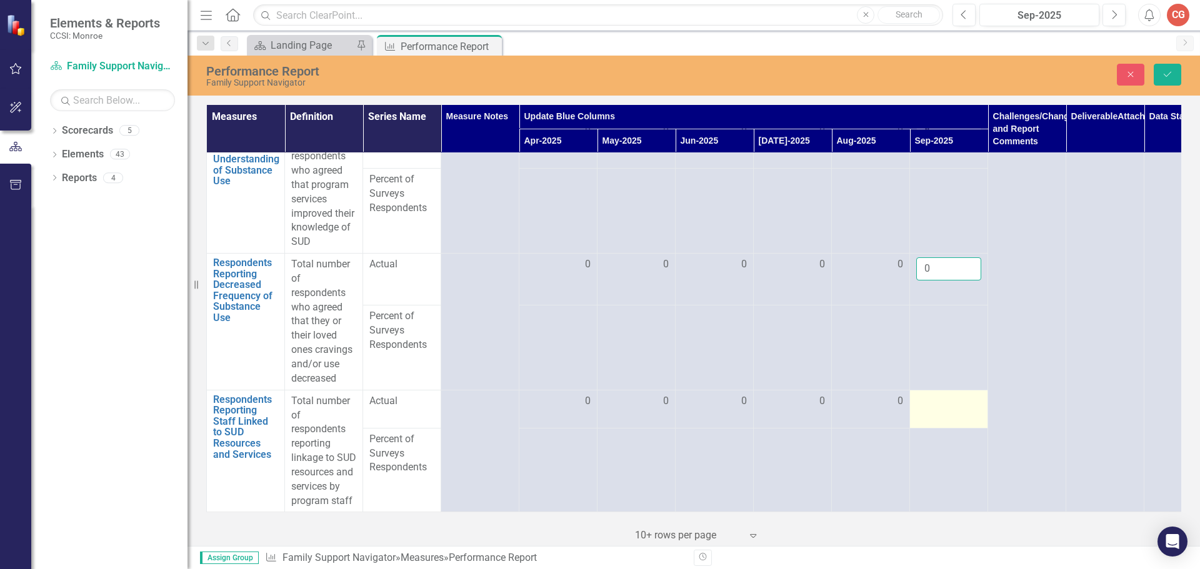
type input "0"
click at [929, 394] on div at bounding box center [948, 401] width 65 height 15
click at [929, 394] on input "number" at bounding box center [948, 405] width 65 height 23
type input "0"
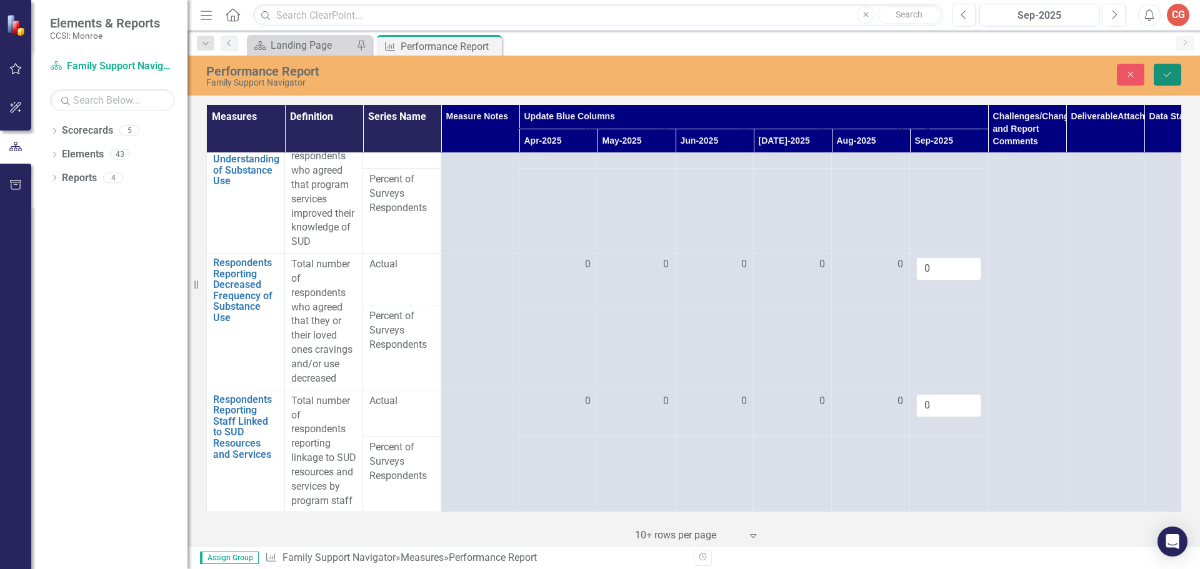
click at [1159, 81] on button "Save" at bounding box center [1167, 75] width 27 height 22
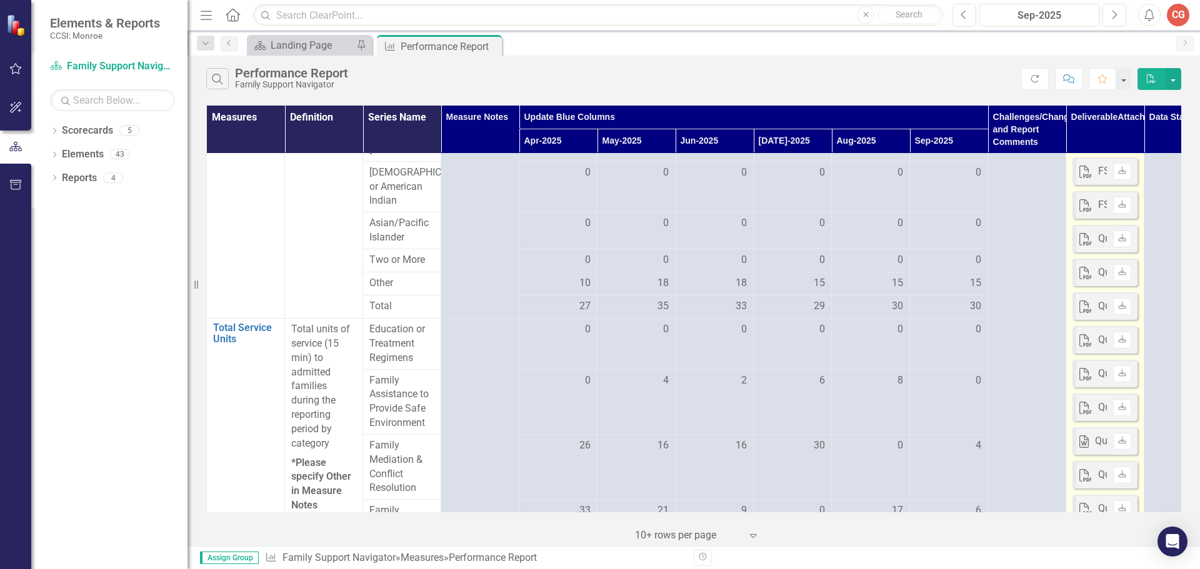
scroll to position [375, 0]
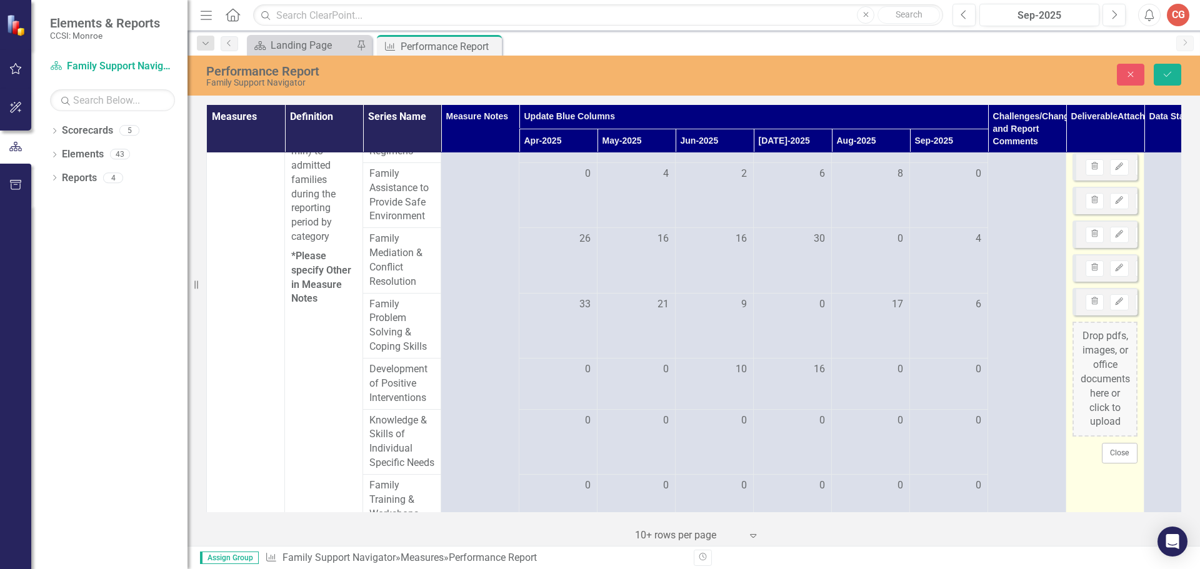
click at [1104, 375] on div "Drop pdfs, images, or office documents here or click to upload" at bounding box center [1104, 379] width 65 height 115
click at [1106, 393] on div "Drop pdfs, images, or office documents here or click to upload" at bounding box center [1104, 413] width 65 height 115
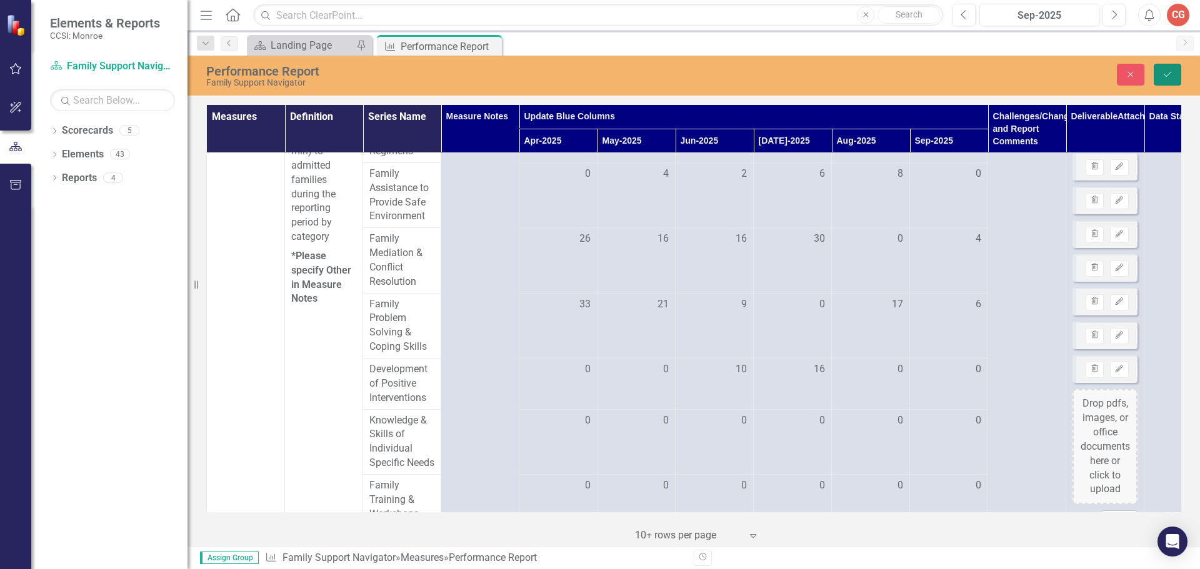
click at [1164, 69] on button "Save" at bounding box center [1167, 75] width 27 height 22
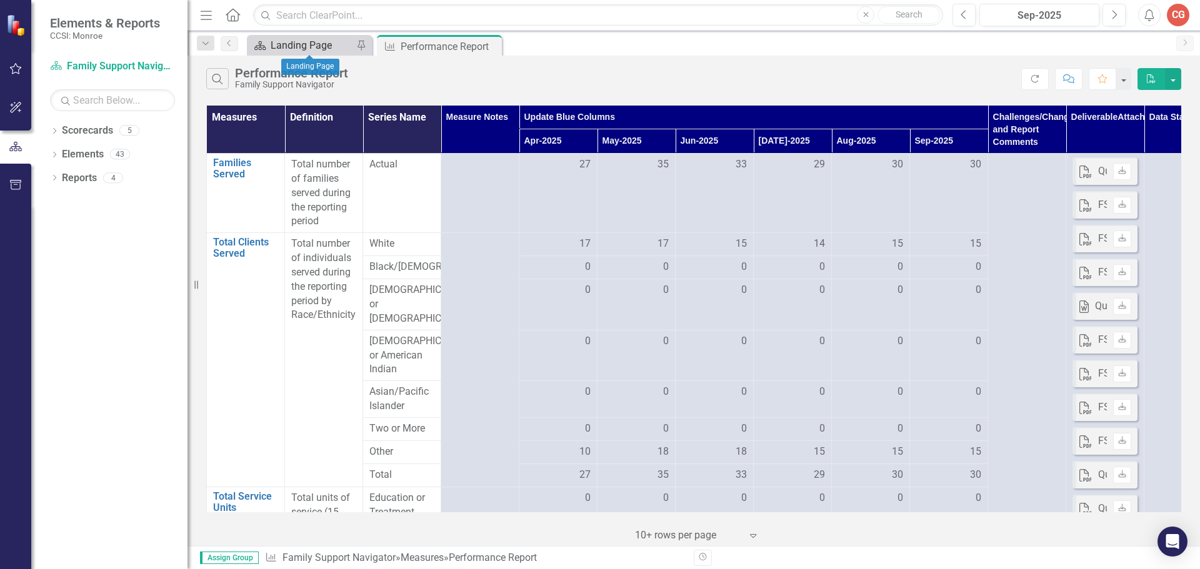
click at [318, 49] on div "Landing Page" at bounding box center [312, 45] width 82 height 16
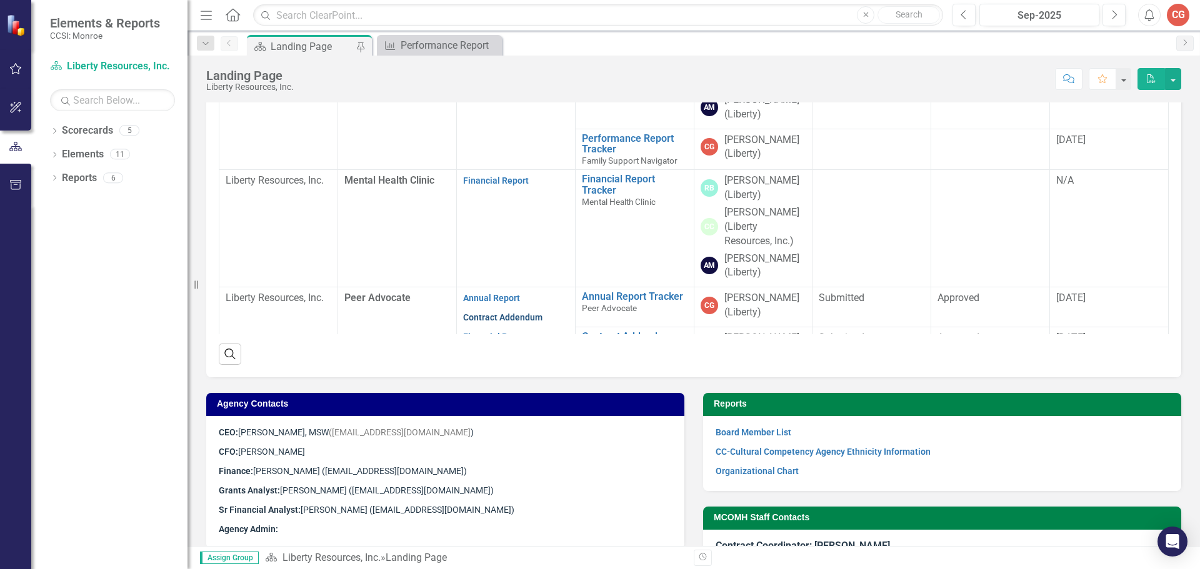
scroll to position [62, 0]
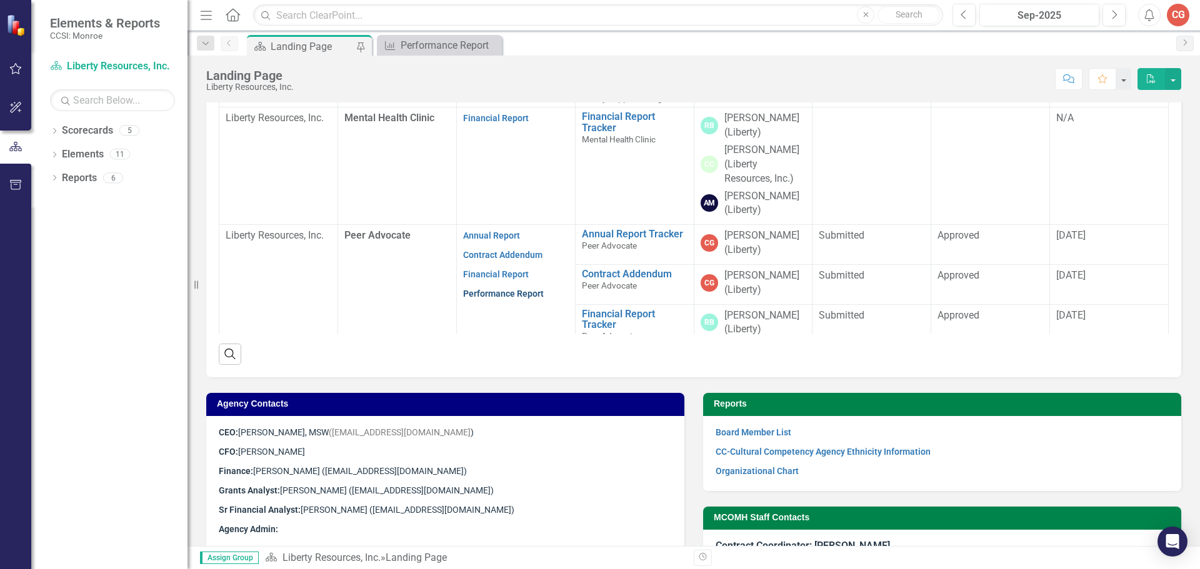
click at [481, 291] on link "Performance Report" at bounding box center [503, 294] width 81 height 10
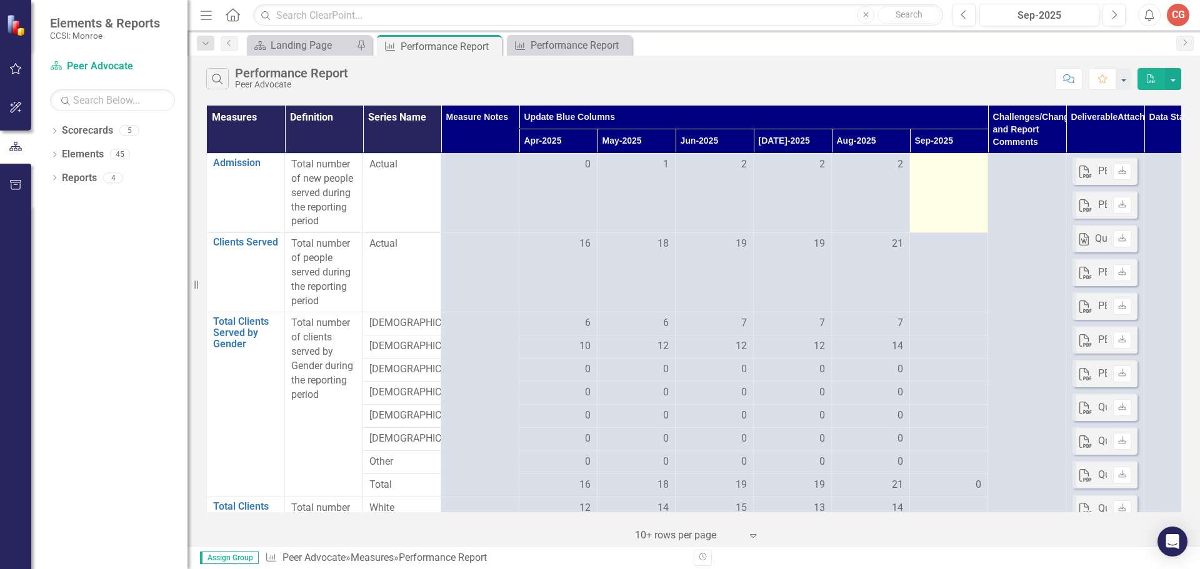
click at [931, 171] on div at bounding box center [948, 164] width 65 height 15
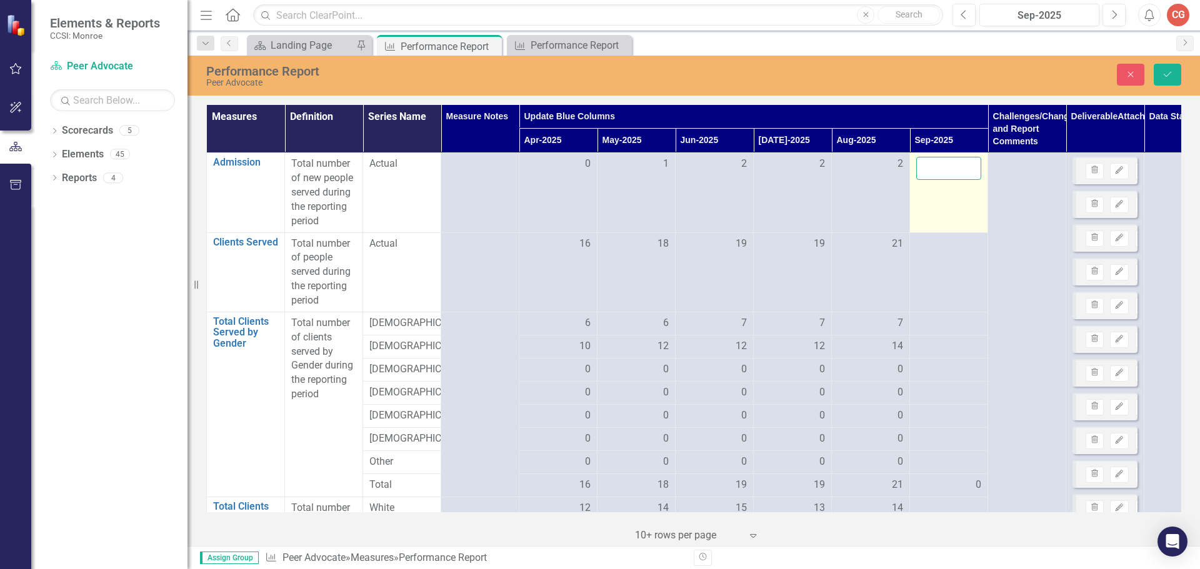
click at [931, 171] on input "number" at bounding box center [948, 168] width 65 height 23
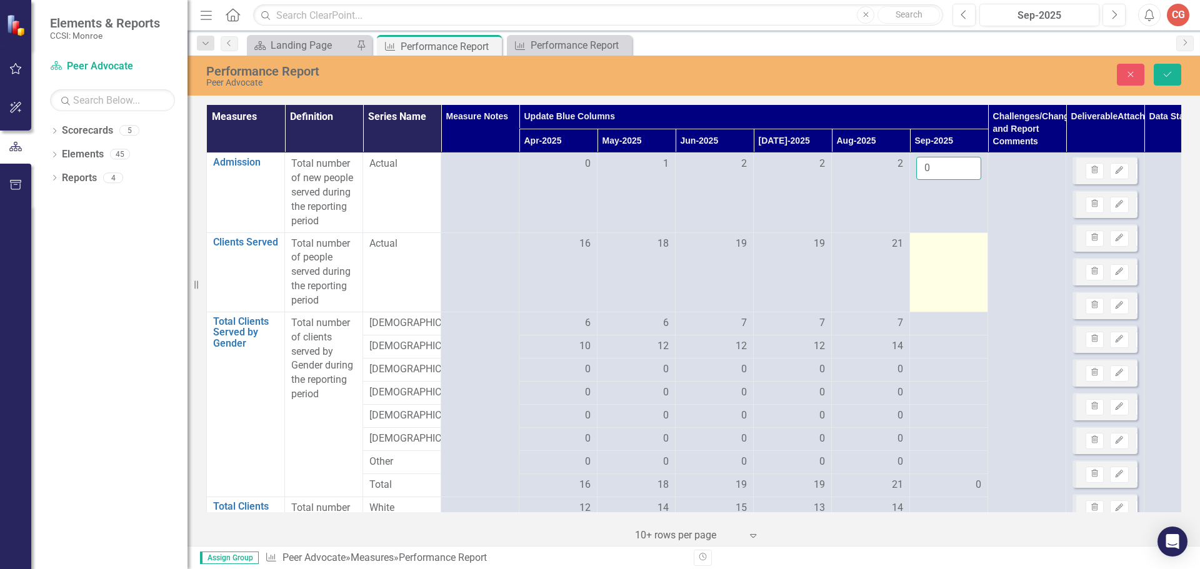
type input "0"
click at [935, 241] on div at bounding box center [948, 244] width 65 height 15
click at [934, 242] on input "number" at bounding box center [948, 248] width 65 height 23
type input "21"
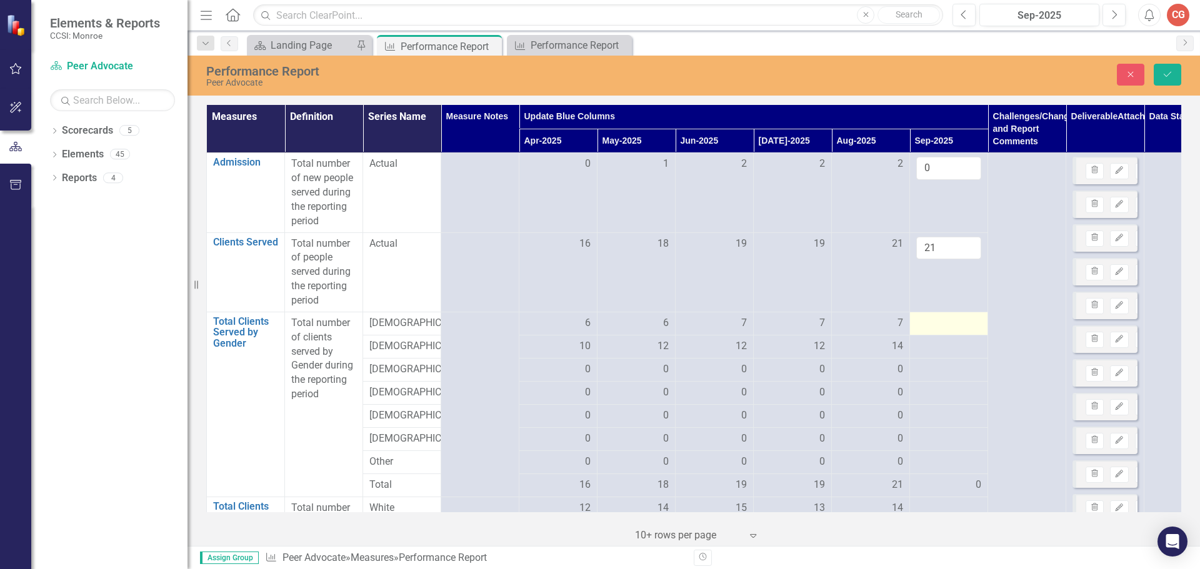
click at [940, 326] on div at bounding box center [948, 323] width 65 height 15
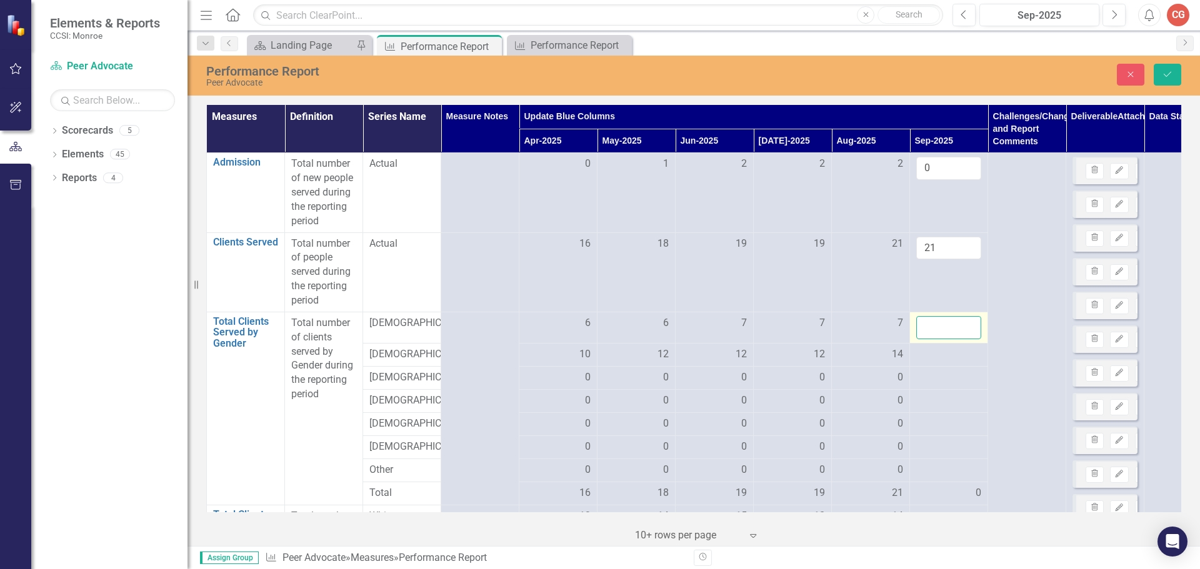
click at [940, 326] on input "number" at bounding box center [948, 327] width 65 height 23
type input "7"
click at [915, 358] on td at bounding box center [949, 354] width 78 height 23
click at [915, 358] on td at bounding box center [949, 358] width 78 height 31
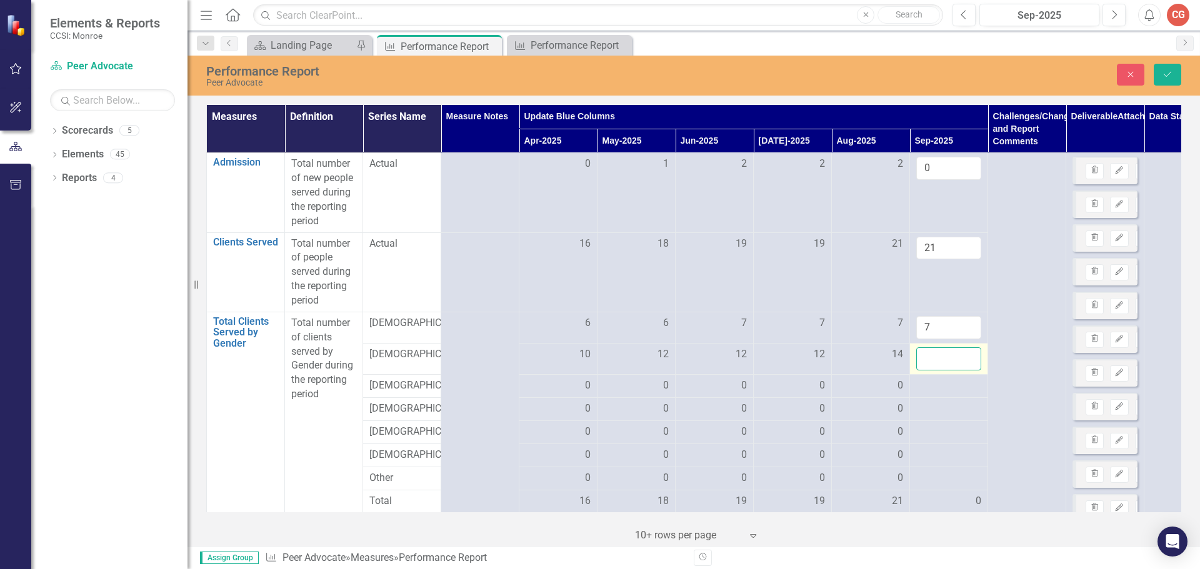
click at [922, 358] on input "number" at bounding box center [948, 358] width 65 height 23
type input "14"
click at [922, 391] on div at bounding box center [948, 386] width 65 height 15
click at [922, 391] on input "number" at bounding box center [948, 390] width 65 height 23
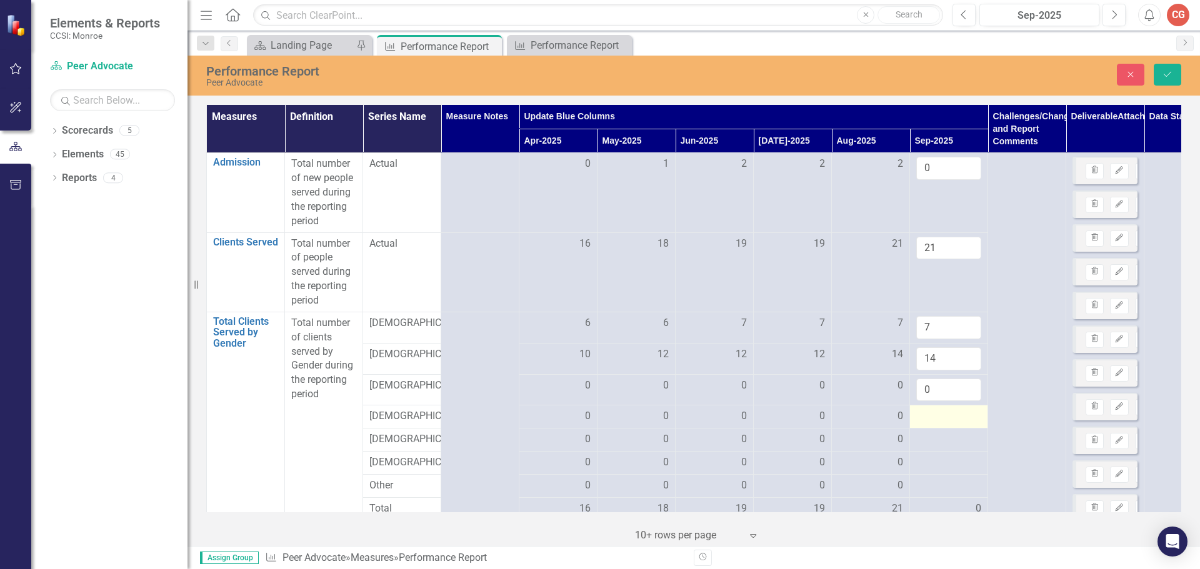
type input "0"
click at [925, 419] on div at bounding box center [948, 416] width 65 height 15
click at [925, 419] on input "number" at bounding box center [948, 420] width 65 height 23
type input "0"
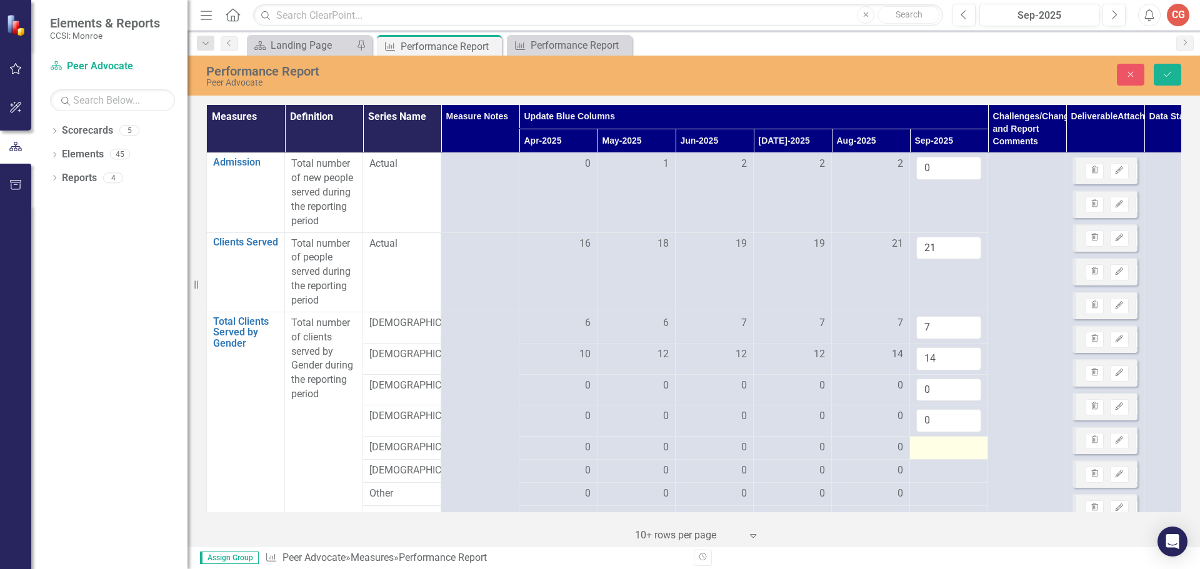
click at [925, 446] on div at bounding box center [948, 448] width 65 height 15
click at [925, 446] on input "number" at bounding box center [948, 452] width 65 height 23
type input "0"
click at [930, 478] on div at bounding box center [948, 479] width 65 height 15
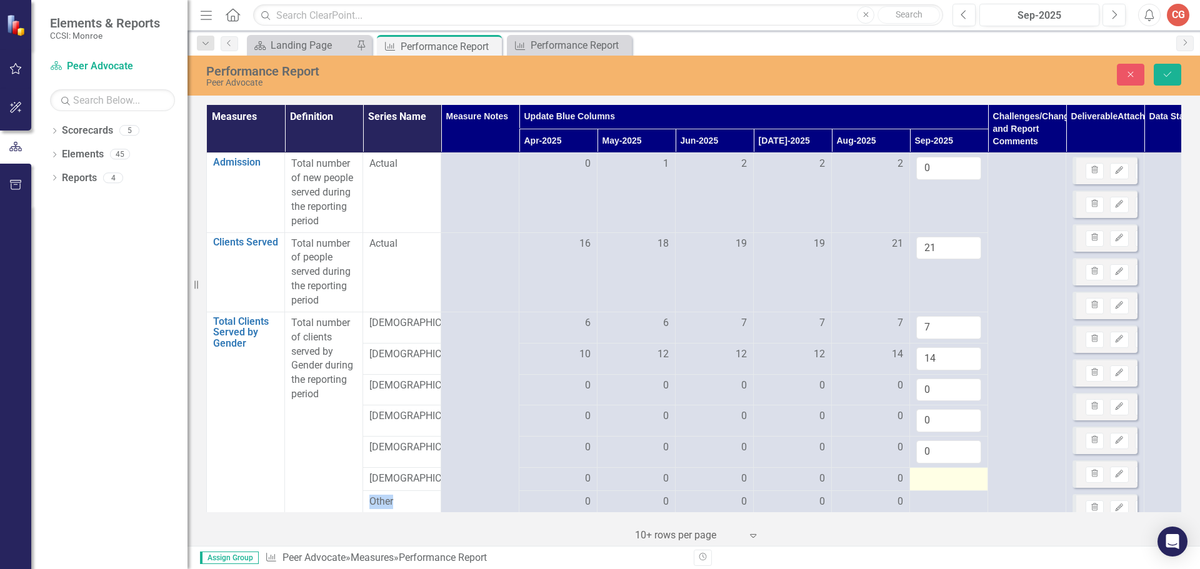
click at [930, 478] on div at bounding box center [948, 479] width 65 height 15
click at [930, 478] on input "number" at bounding box center [948, 483] width 65 height 23
type input "-2"
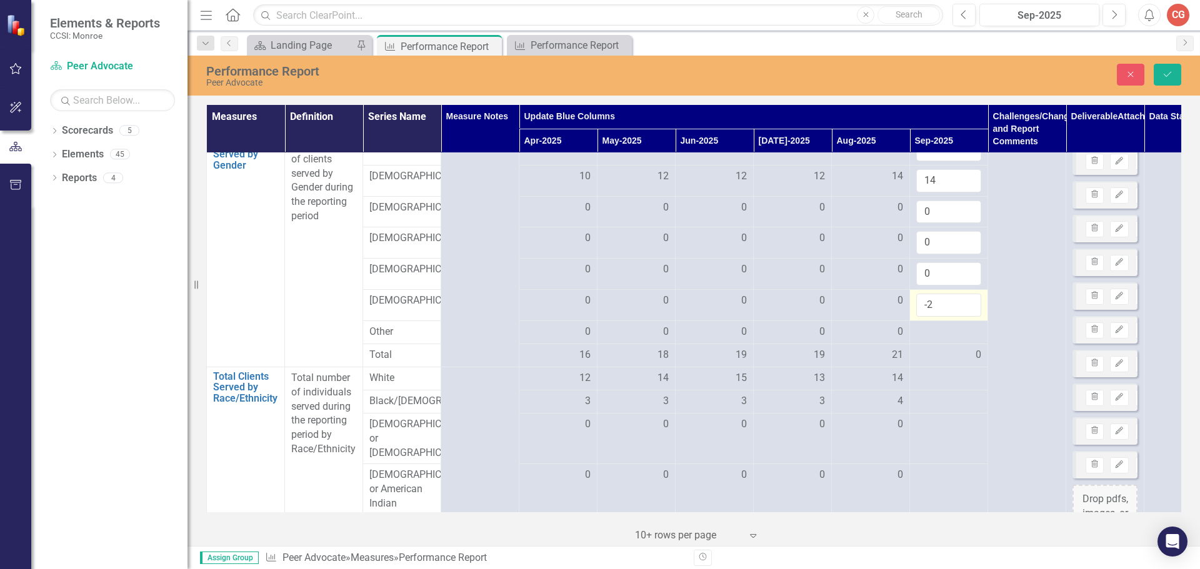
scroll to position [187, 0]
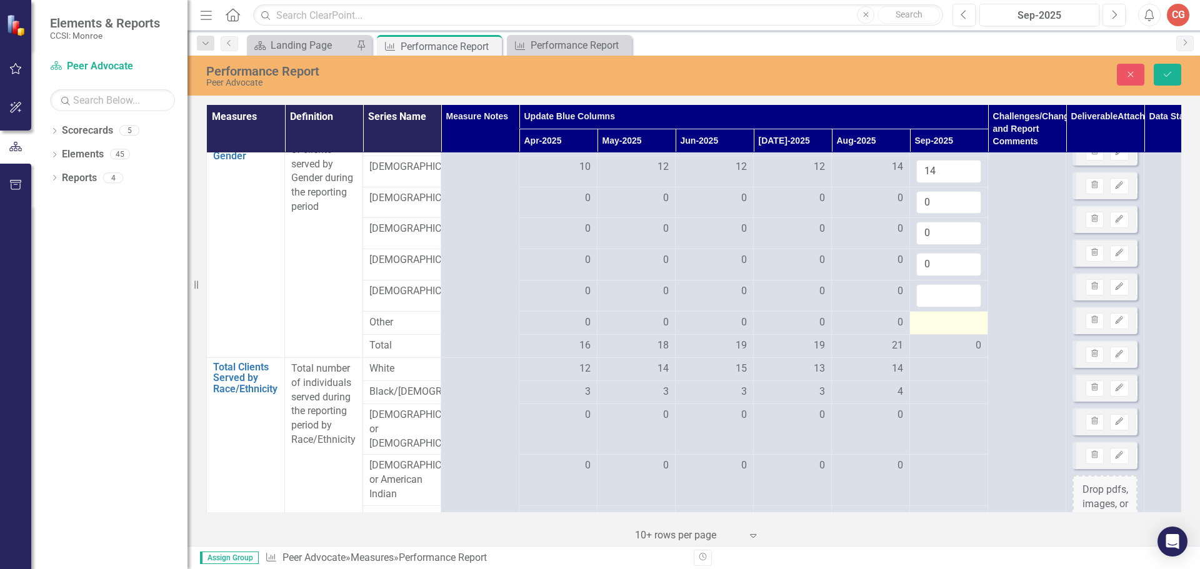
type input "-0"
type input "0"
click at [935, 321] on div at bounding box center [948, 323] width 65 height 15
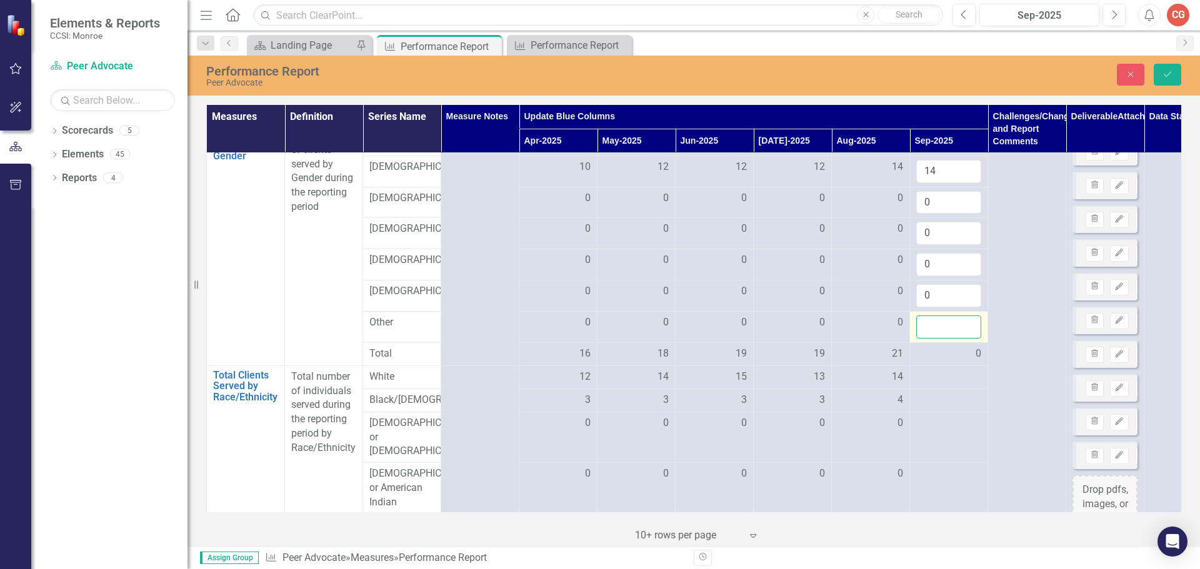
click at [935, 321] on input "number" at bounding box center [948, 327] width 65 height 23
type input "0"
click at [935, 382] on div at bounding box center [948, 377] width 65 height 15
click at [934, 382] on input "number" at bounding box center [948, 381] width 65 height 23
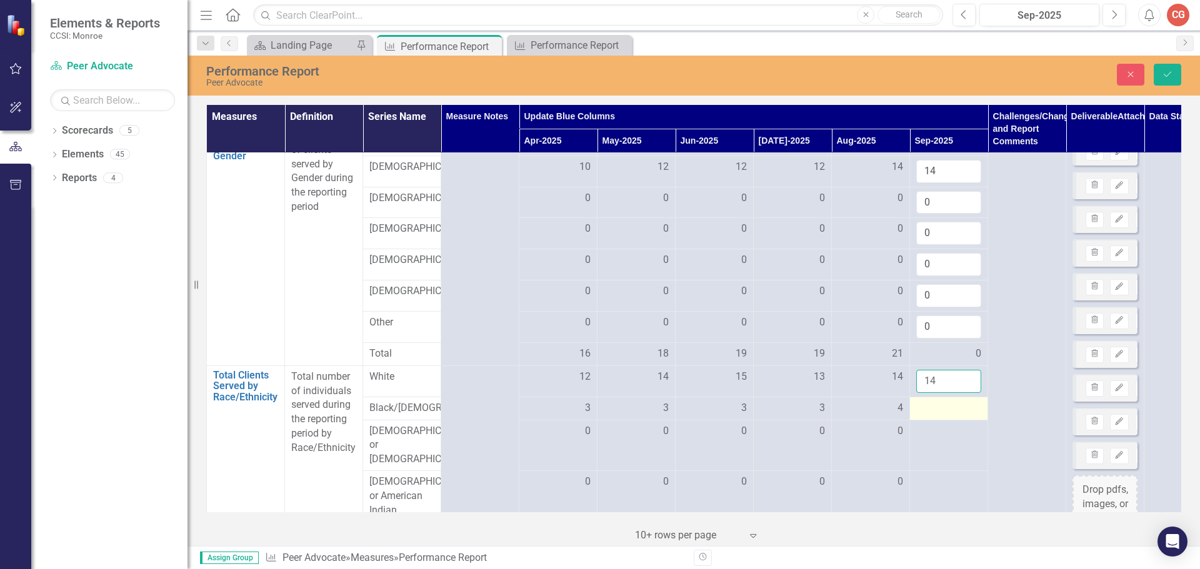
type input "14"
click at [932, 415] on div at bounding box center [948, 408] width 65 height 15
click at [932, 415] on input "number" at bounding box center [948, 412] width 65 height 23
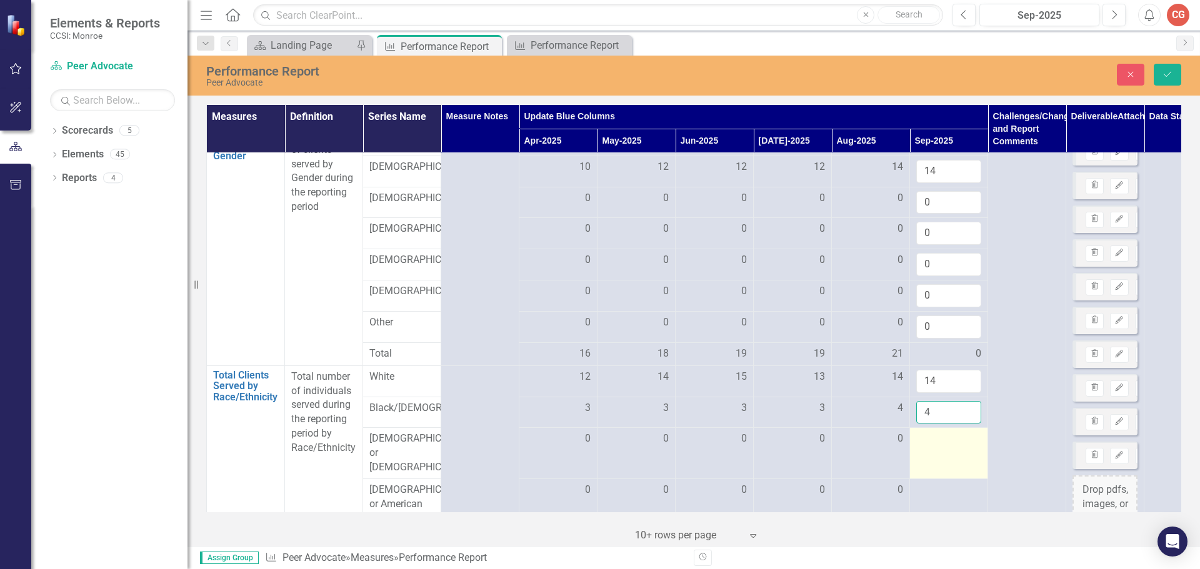
scroll to position [250, 0]
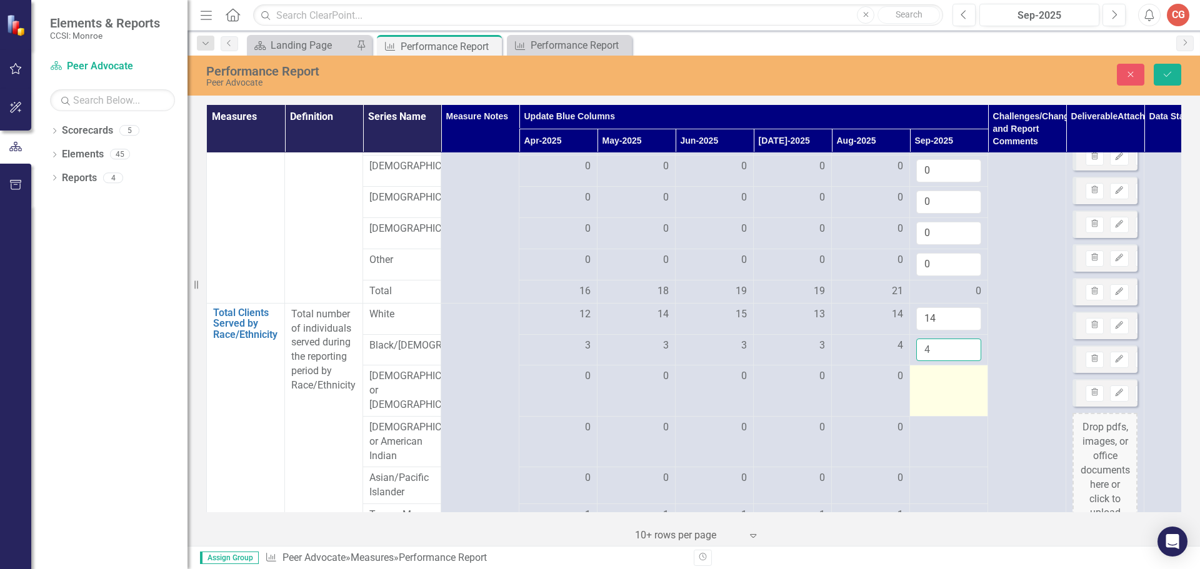
type input "4"
click at [934, 384] on div at bounding box center [948, 376] width 65 height 15
click at [932, 390] on input "number" at bounding box center [948, 380] width 65 height 23
type input "0"
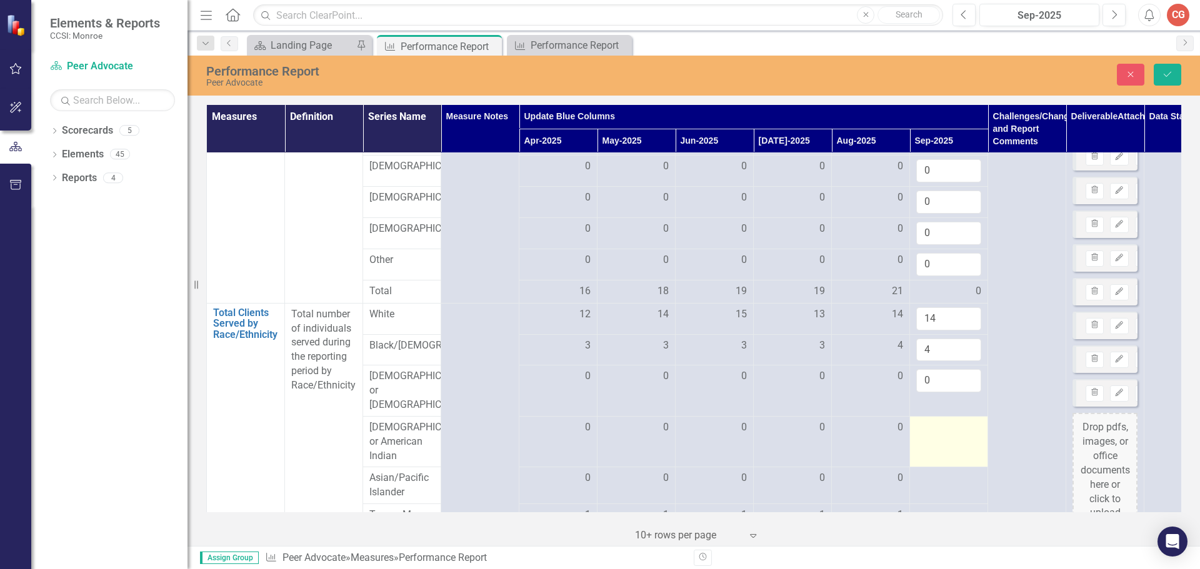
click at [921, 422] on div at bounding box center [948, 428] width 65 height 15
click at [921, 422] on input "number" at bounding box center [948, 432] width 65 height 23
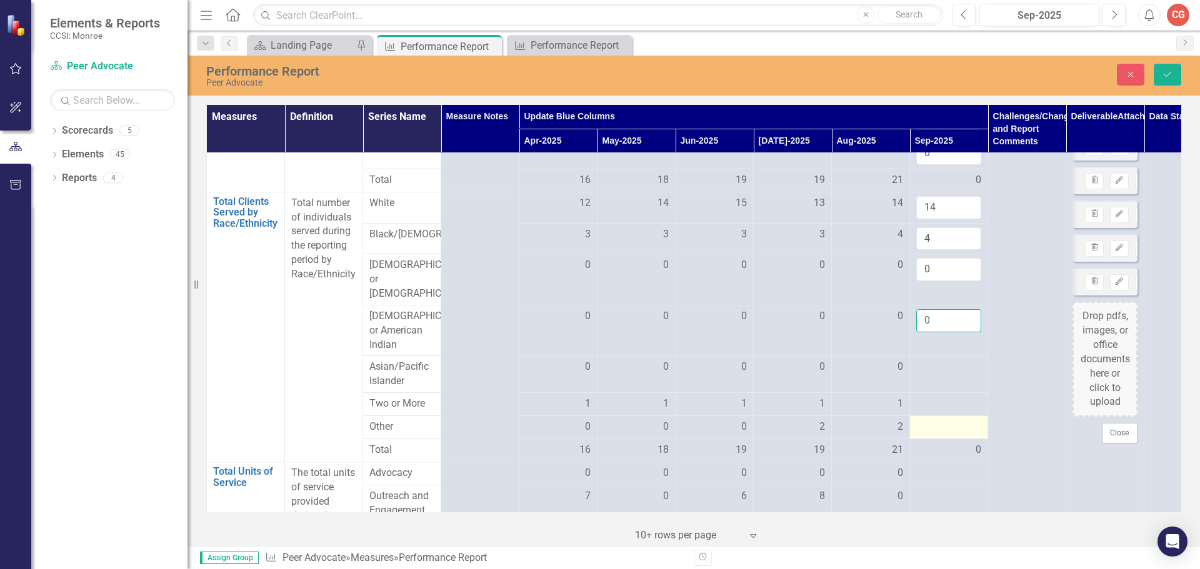
scroll to position [375, 0]
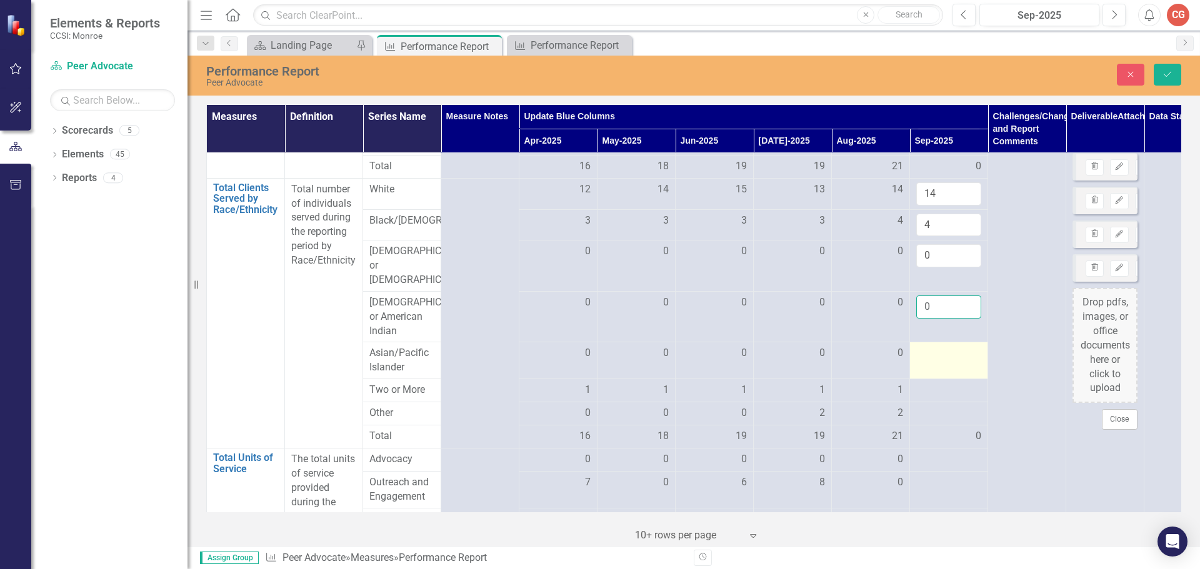
type input "0"
click at [935, 355] on div at bounding box center [948, 353] width 65 height 15
click at [935, 355] on input "number" at bounding box center [948, 357] width 65 height 23
type input "0"
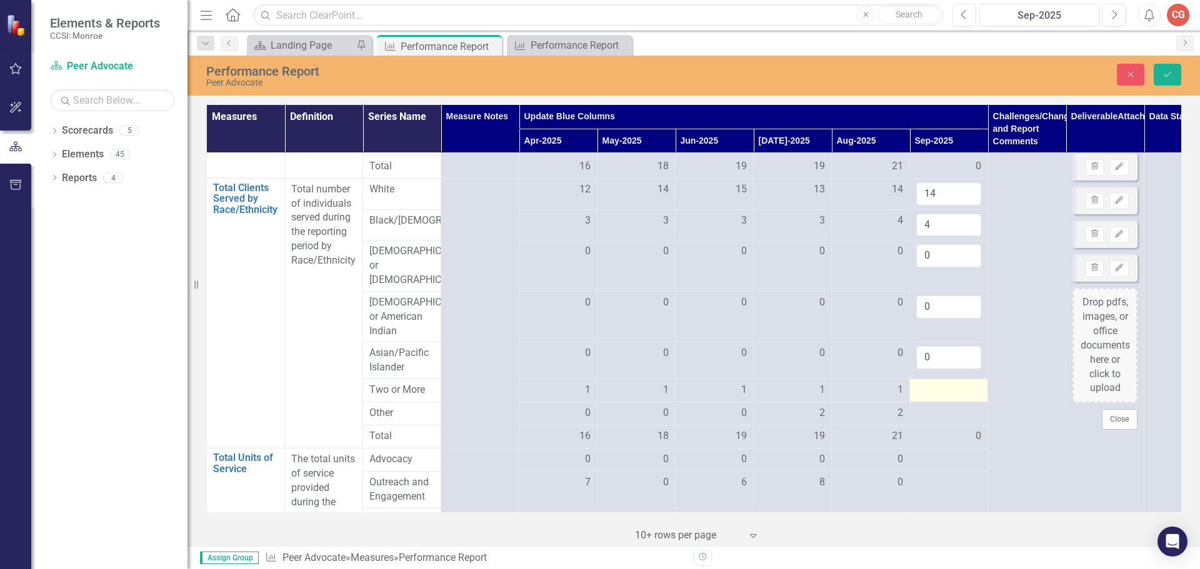
click at [929, 398] on div at bounding box center [948, 390] width 65 height 15
click at [929, 398] on input "number" at bounding box center [948, 394] width 65 height 23
type input "1"
click at [930, 422] on div at bounding box center [948, 421] width 65 height 15
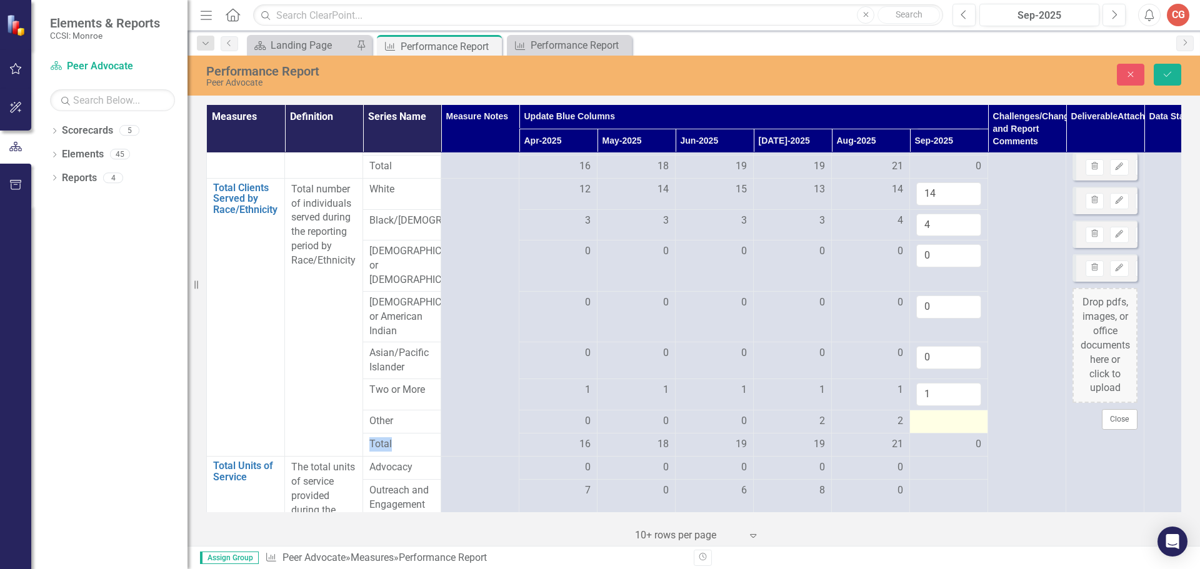
click at [930, 422] on div at bounding box center [948, 421] width 65 height 15
click at [930, 422] on input "number" at bounding box center [948, 425] width 65 height 23
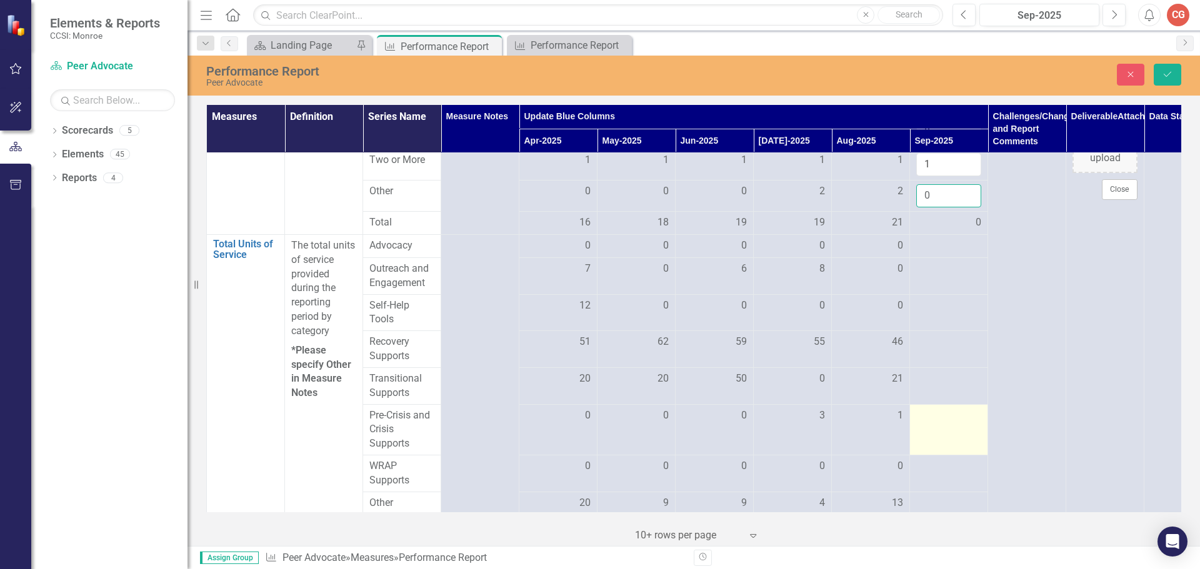
scroll to position [625, 0]
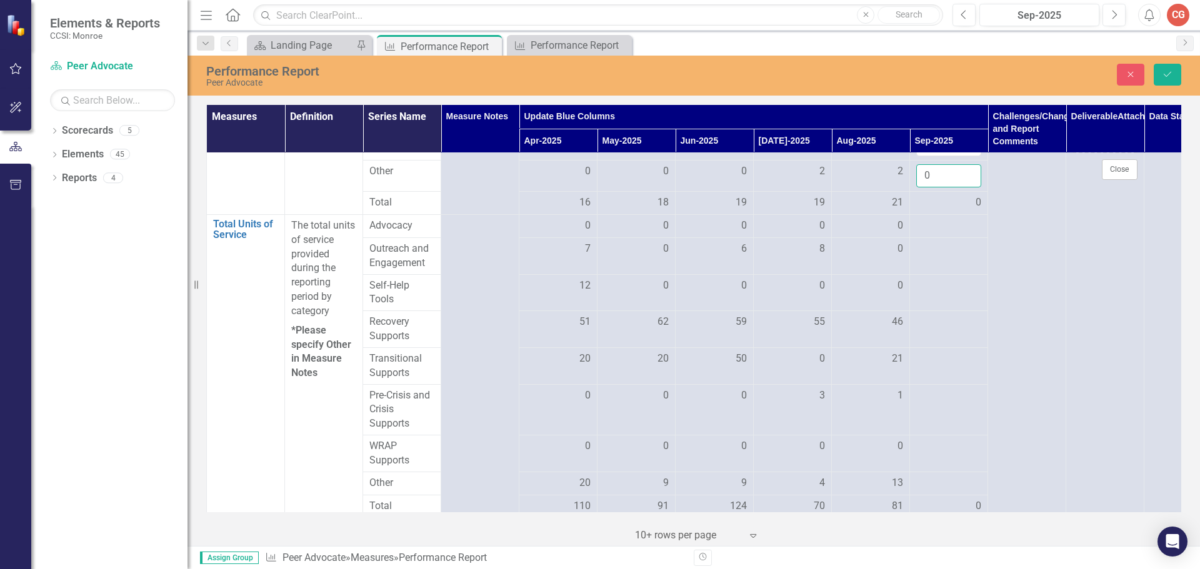
type input "0"
click at [946, 229] on div at bounding box center [948, 226] width 65 height 15
click at [946, 229] on input "number" at bounding box center [948, 230] width 65 height 23
type input "6"
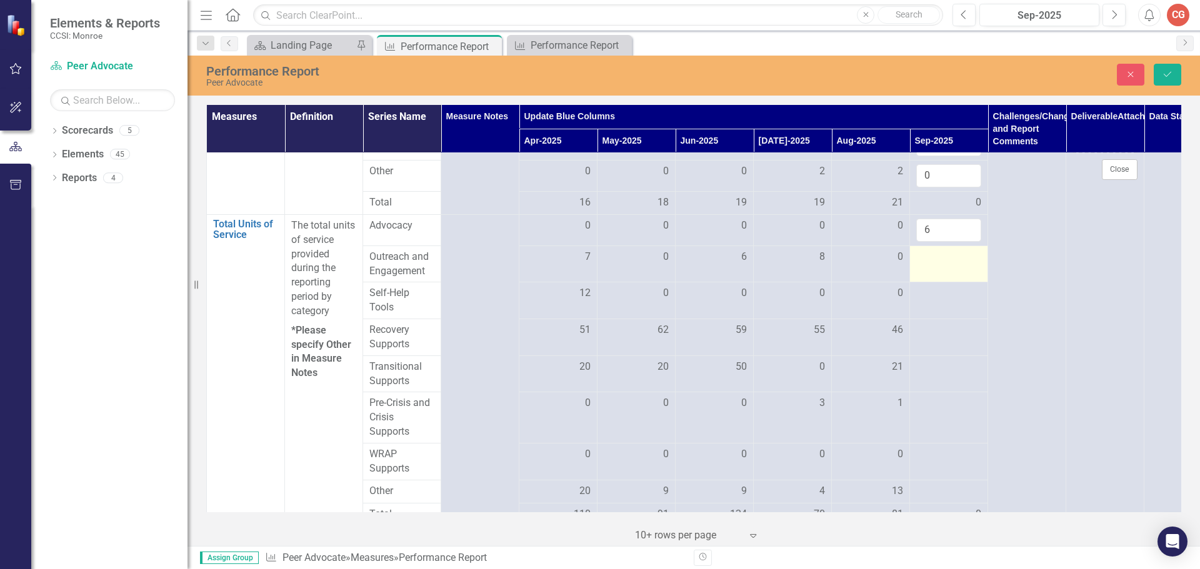
click at [927, 265] on div at bounding box center [948, 257] width 65 height 15
click at [927, 269] on input "number" at bounding box center [948, 261] width 65 height 23
type input "11"
click at [927, 299] on div at bounding box center [948, 293] width 65 height 15
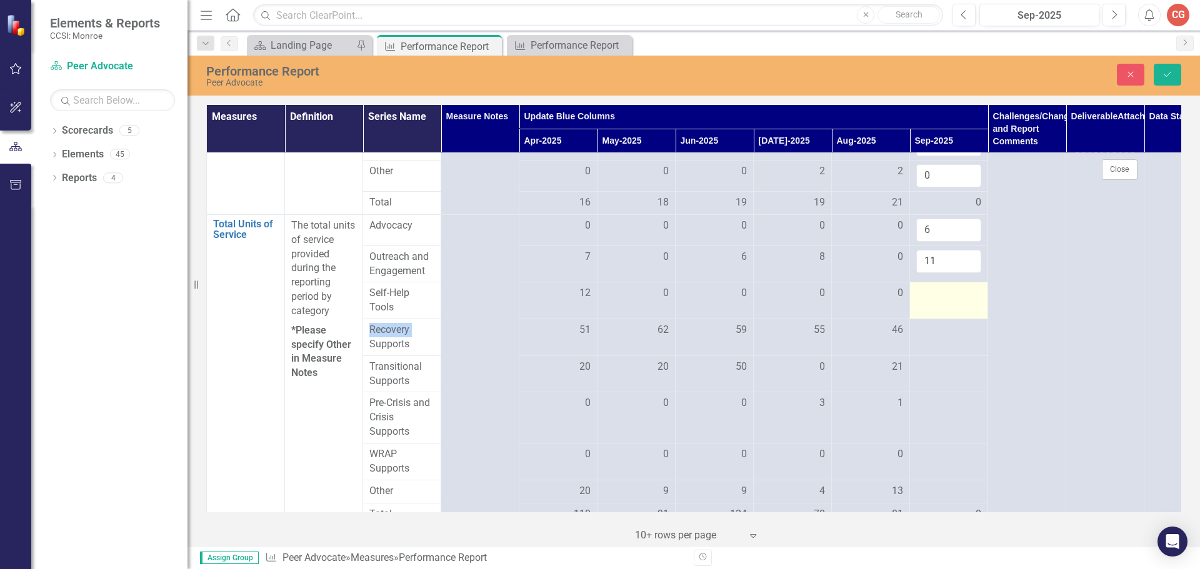
click at [927, 299] on div at bounding box center [948, 293] width 65 height 15
click at [927, 299] on input "number" at bounding box center [948, 297] width 65 height 23
type input "0"
click at [930, 344] on td at bounding box center [949, 337] width 78 height 37
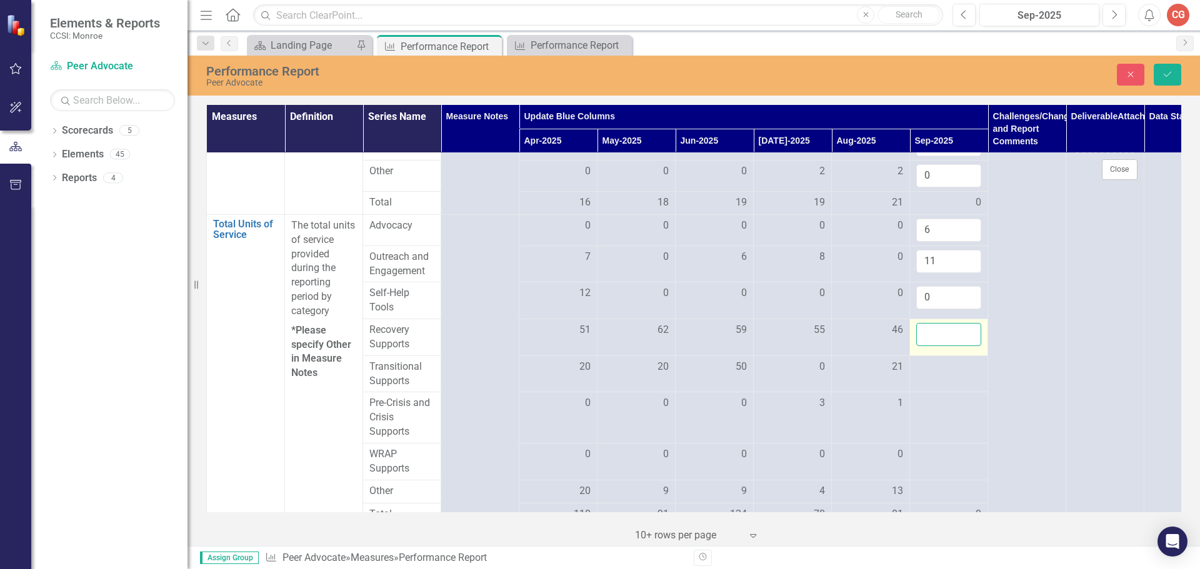
click at [930, 344] on input "number" at bounding box center [948, 334] width 65 height 23
click at [932, 342] on input "88" at bounding box center [948, 334] width 65 height 23
type input "88"
click at [927, 372] on div at bounding box center [948, 367] width 65 height 15
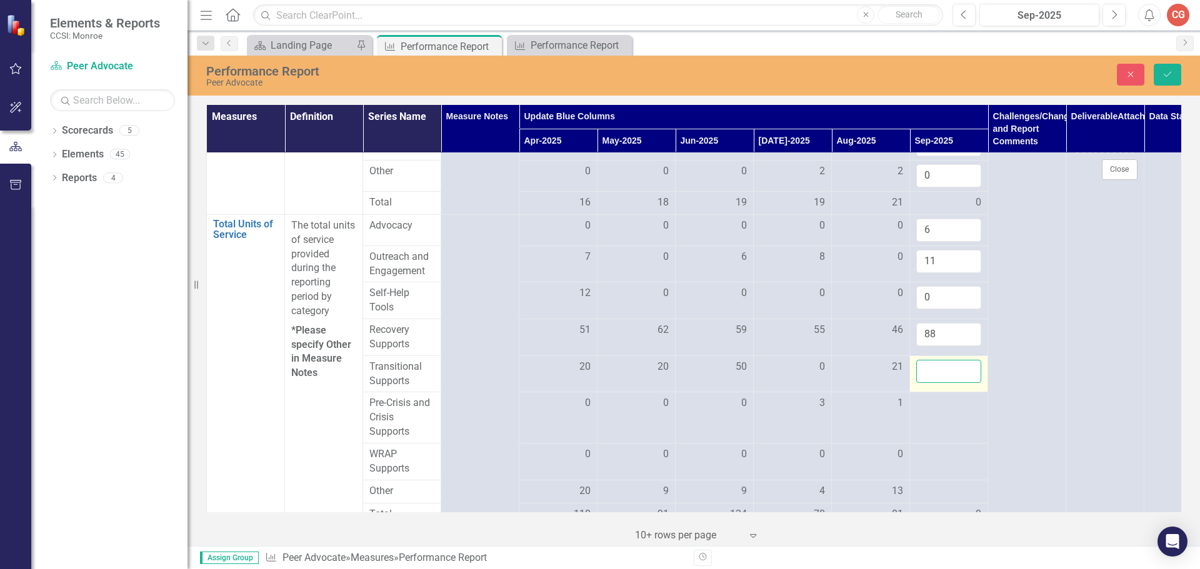
click at [927, 372] on input "number" at bounding box center [948, 371] width 65 height 23
type input "0"
click at [924, 411] on div at bounding box center [948, 403] width 65 height 15
click at [924, 411] on input "number" at bounding box center [948, 407] width 65 height 23
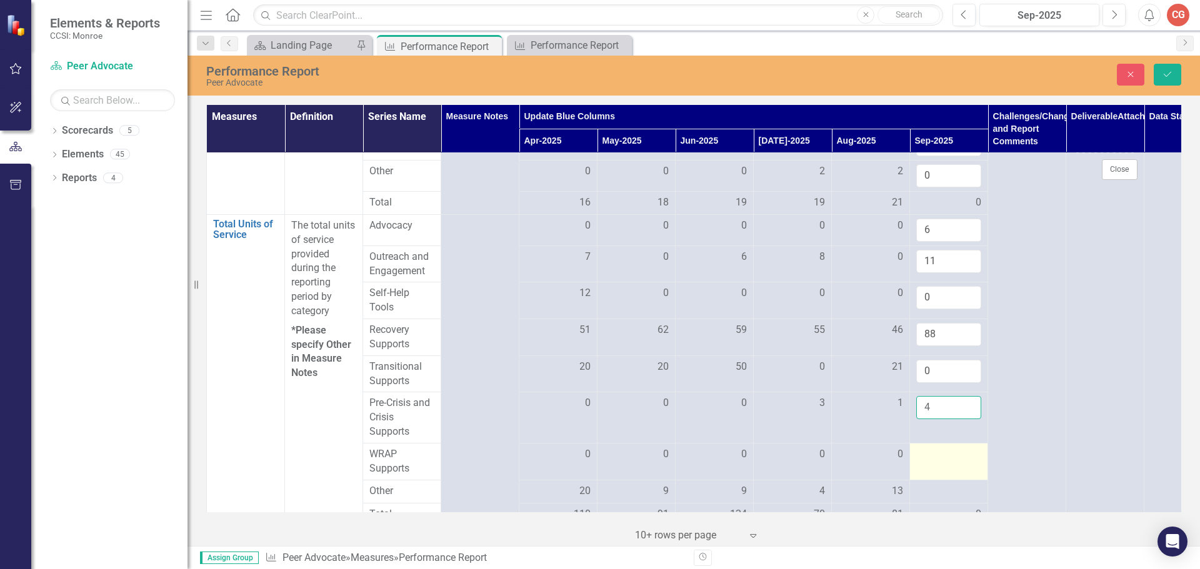
type input "4"
click at [935, 468] on td at bounding box center [949, 461] width 78 height 37
click at [935, 467] on td at bounding box center [949, 461] width 78 height 37
click at [935, 467] on input "number" at bounding box center [948, 458] width 65 height 23
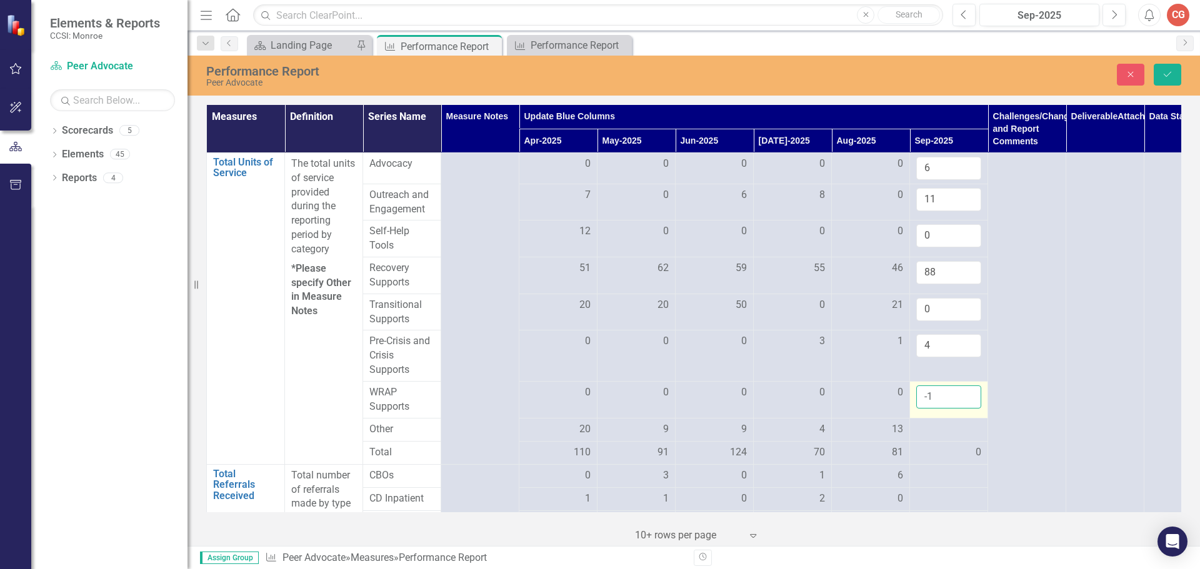
scroll to position [687, 0]
type input "-1"
click at [935, 437] on div at bounding box center [948, 429] width 65 height 15
click at [935, 400] on input "-1" at bounding box center [948, 396] width 65 height 23
type input "0"
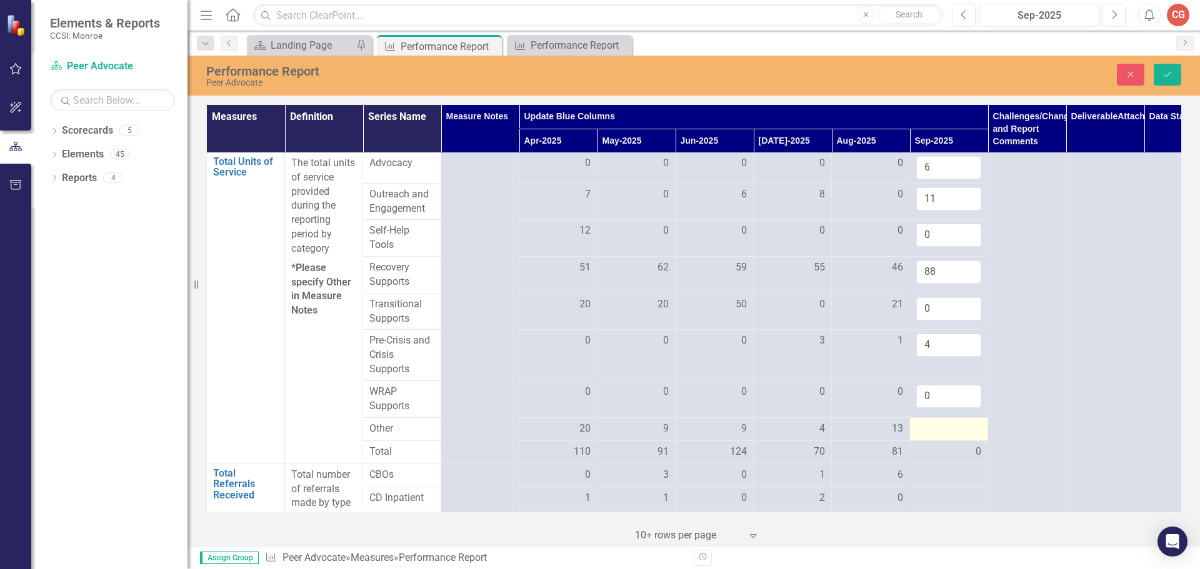
click at [919, 429] on div at bounding box center [948, 429] width 65 height 15
click at [922, 433] on input "number" at bounding box center [948, 433] width 65 height 23
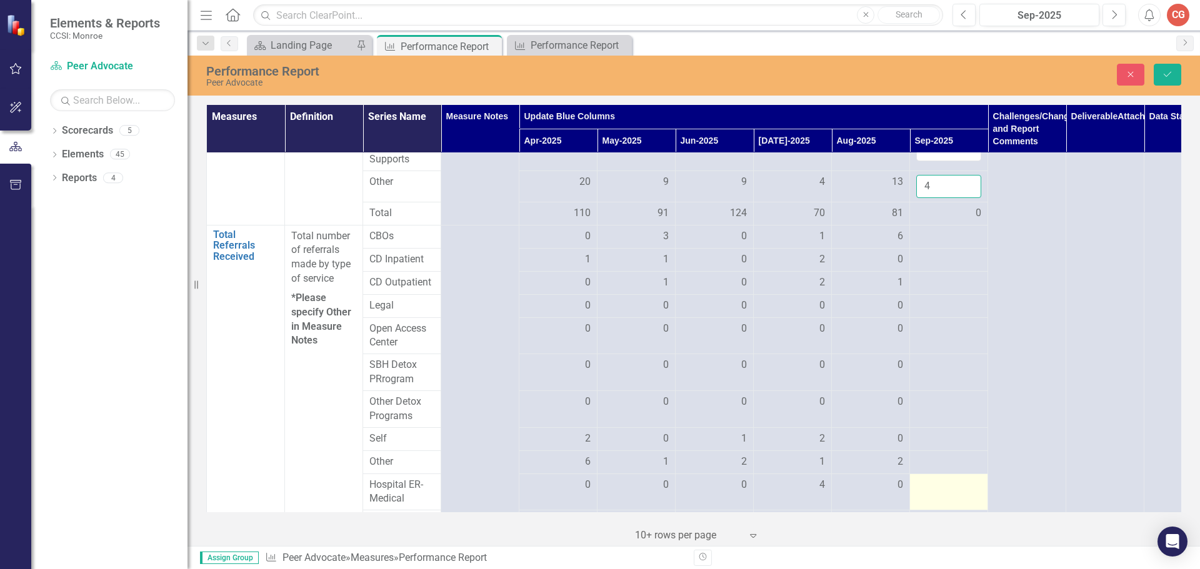
scroll to position [937, 0]
type input "4"
click at [942, 237] on div at bounding box center [948, 233] width 65 height 15
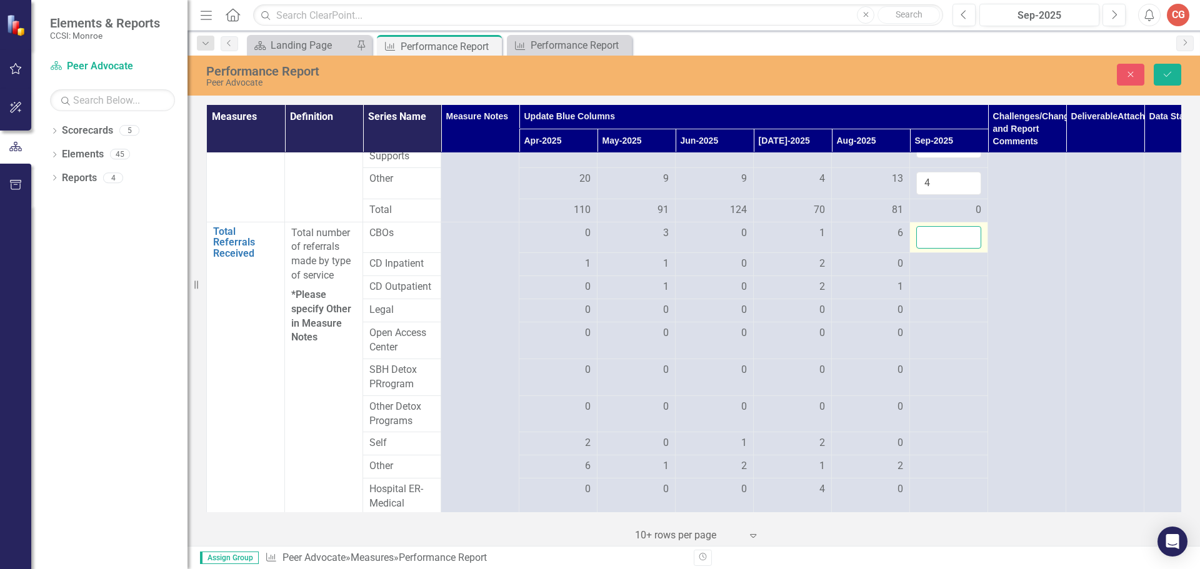
click at [942, 237] on input "number" at bounding box center [948, 237] width 65 height 23
type input "3"
click at [939, 272] on div at bounding box center [948, 264] width 65 height 15
click at [939, 274] on input "number" at bounding box center [948, 268] width 65 height 23
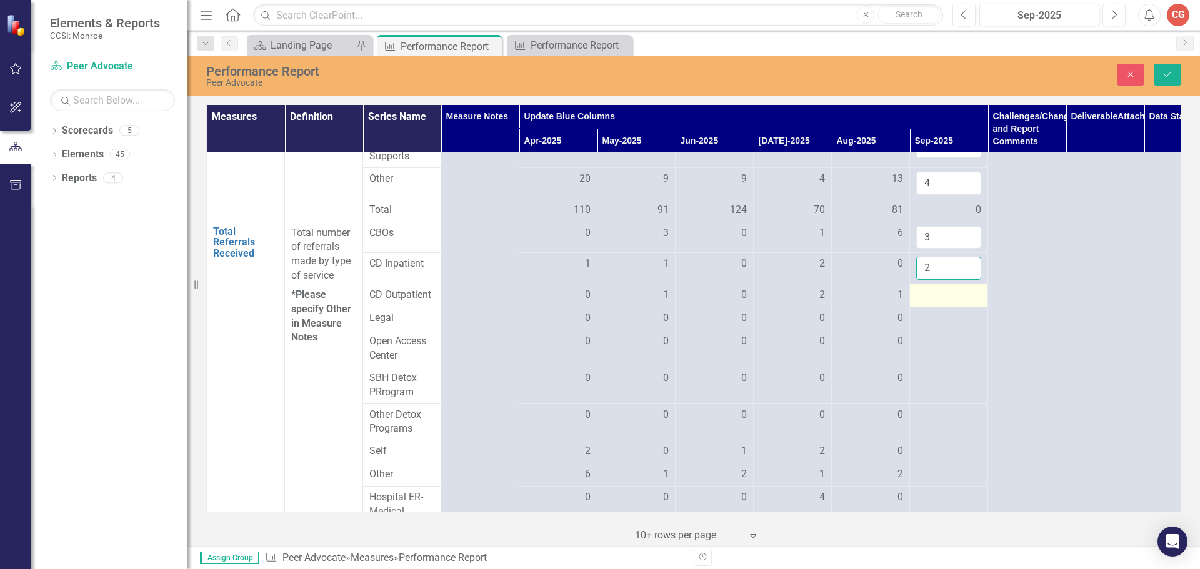
type input "2"
click at [928, 301] on div at bounding box center [948, 295] width 65 height 15
click at [928, 301] on input "number" at bounding box center [948, 299] width 65 height 23
type input "0"
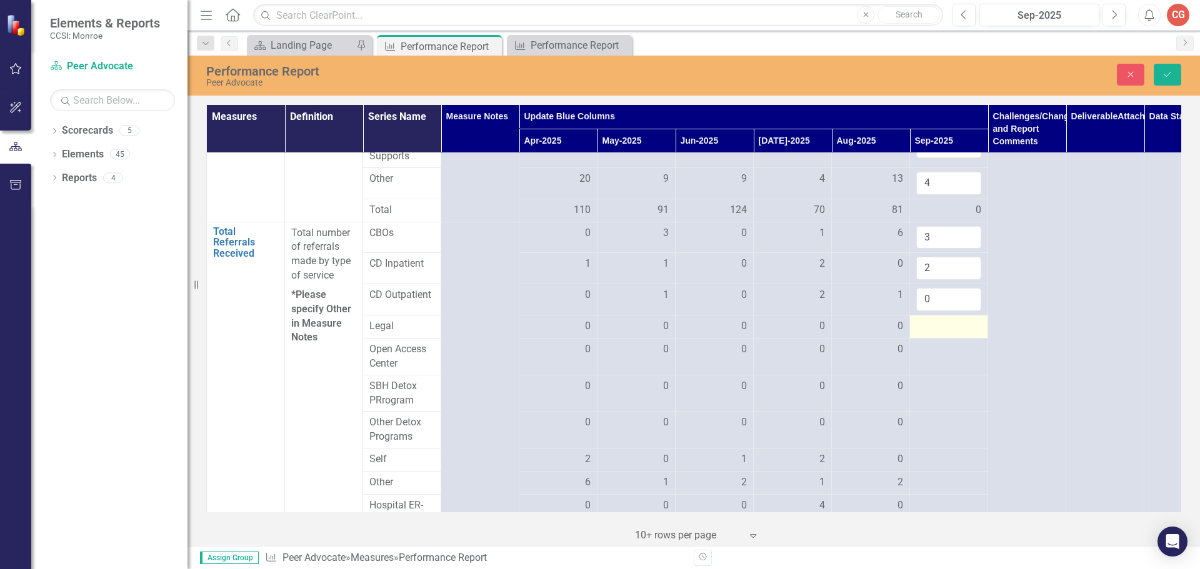
click at [924, 334] on div at bounding box center [948, 326] width 65 height 15
click at [924, 336] on input "number" at bounding box center [948, 330] width 65 height 23
type input "0"
click at [925, 366] on div at bounding box center [948, 358] width 65 height 15
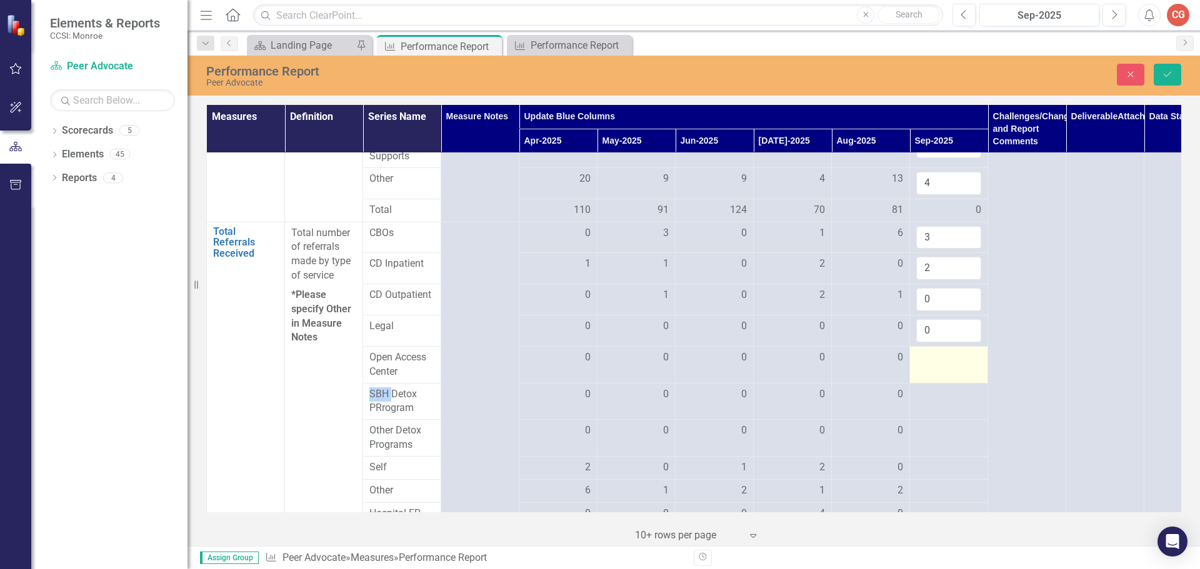
click at [925, 366] on div at bounding box center [948, 358] width 65 height 15
click at [925, 368] on input "number" at bounding box center [948, 362] width 65 height 23
type input "0"
click at [930, 402] on div at bounding box center [948, 394] width 65 height 15
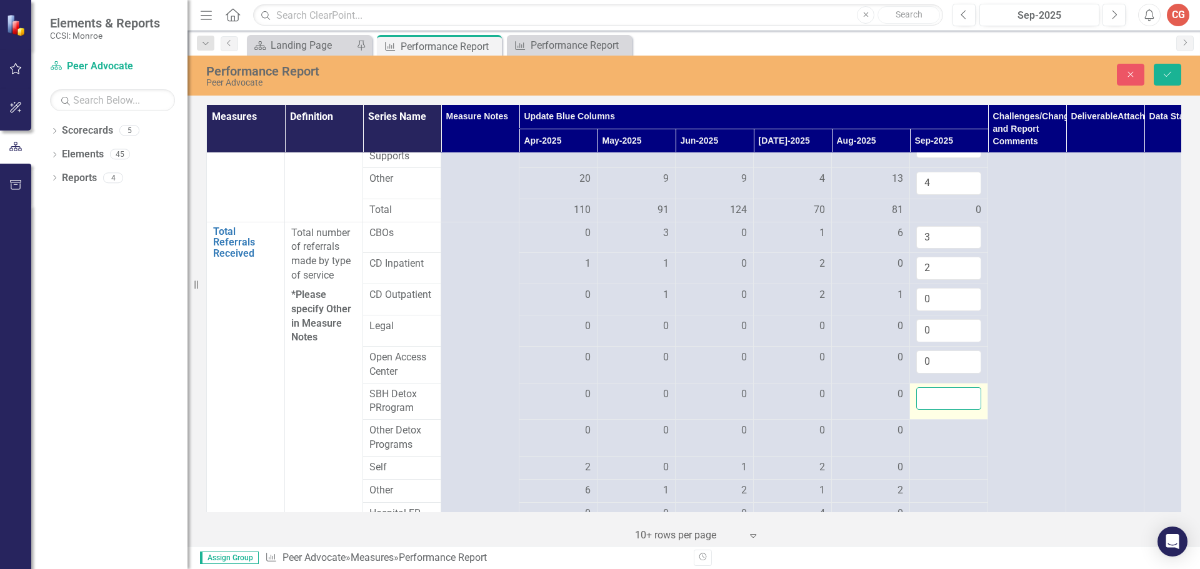
click at [930, 402] on input "number" at bounding box center [948, 398] width 65 height 23
type input "1"
click at [931, 433] on div at bounding box center [948, 431] width 65 height 15
click at [932, 433] on div at bounding box center [948, 431] width 65 height 15
click at [932, 433] on input "number" at bounding box center [948, 435] width 65 height 23
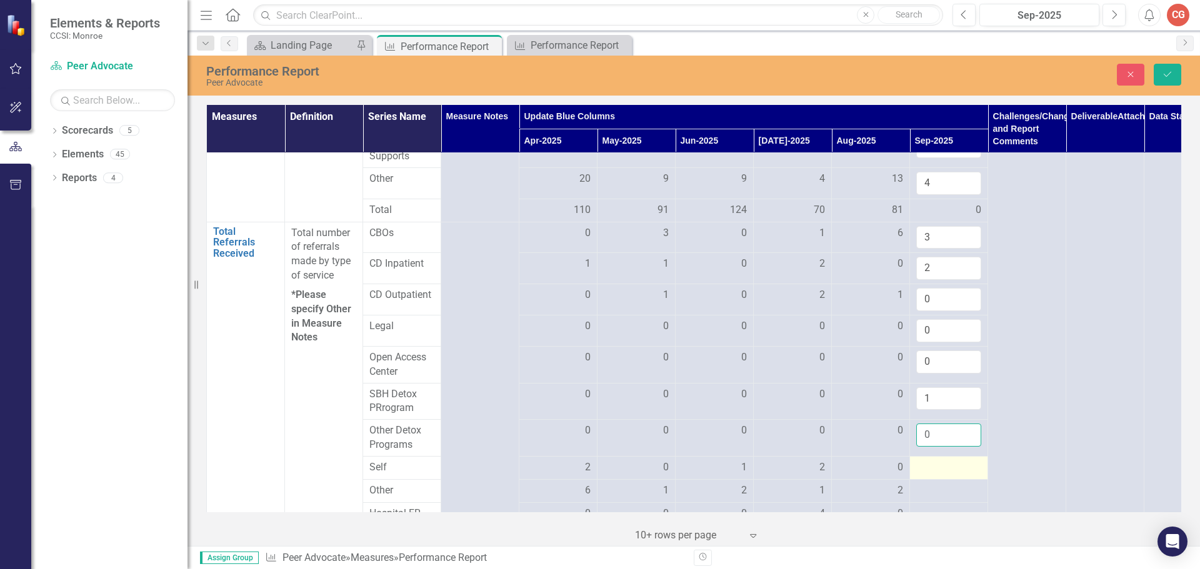
type input "0"
click at [927, 470] on div at bounding box center [948, 468] width 65 height 15
click at [927, 469] on div at bounding box center [948, 468] width 65 height 15
click at [927, 469] on input "number" at bounding box center [948, 472] width 65 height 23
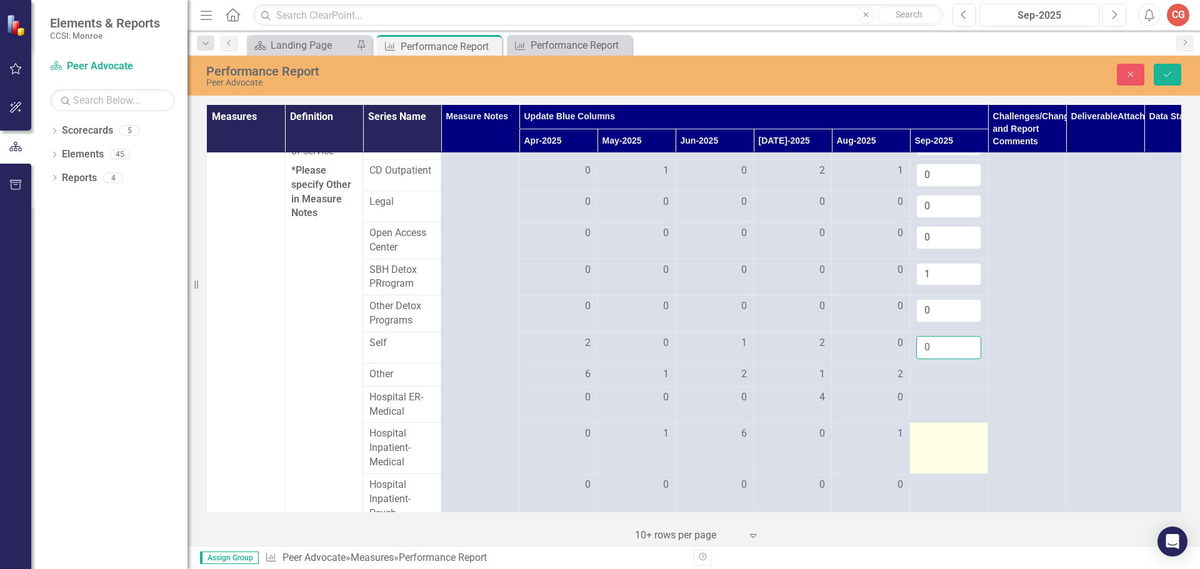
scroll to position [1062, 0]
type input "0"
click at [924, 377] on div at bounding box center [948, 374] width 65 height 15
click at [924, 377] on input "number" at bounding box center [948, 378] width 65 height 23
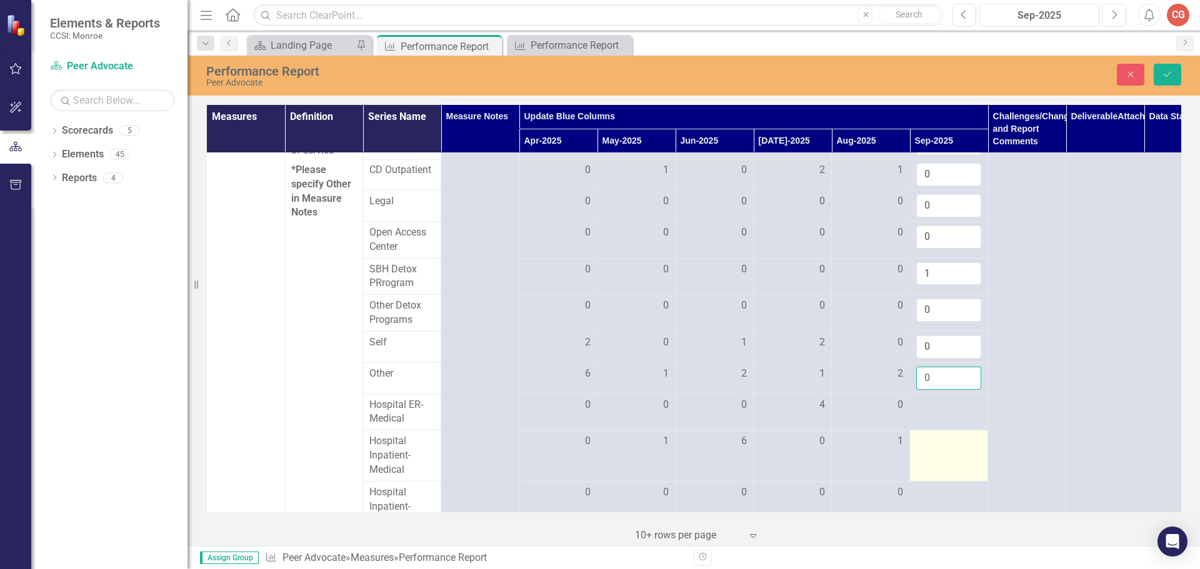
scroll to position [1187, 0]
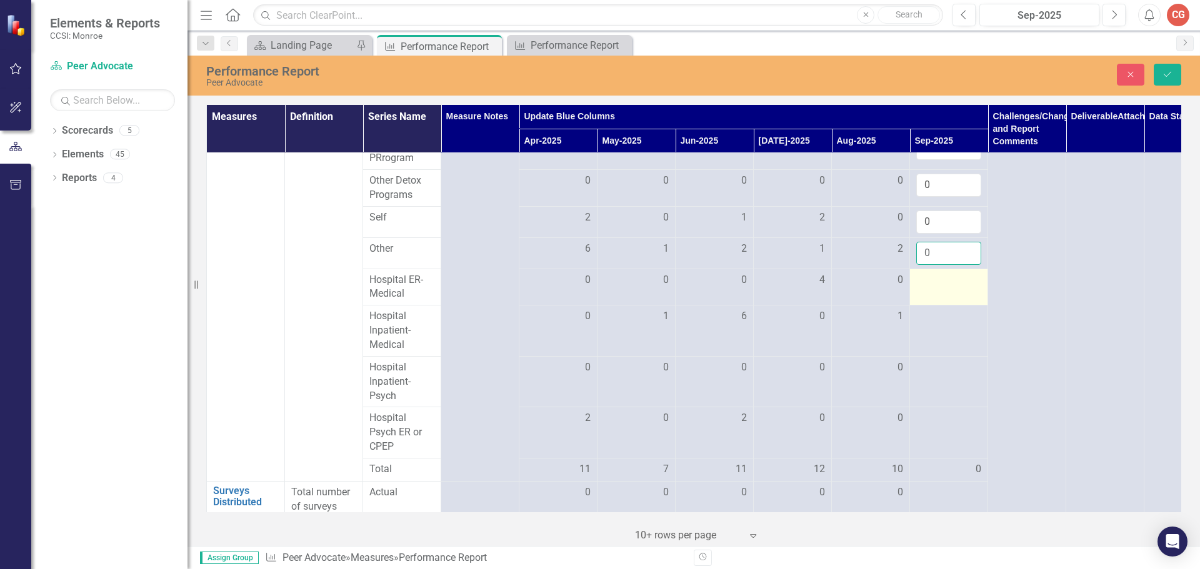
type input "0"
click at [917, 281] on div at bounding box center [948, 280] width 65 height 15
click at [924, 287] on input "number" at bounding box center [948, 284] width 65 height 23
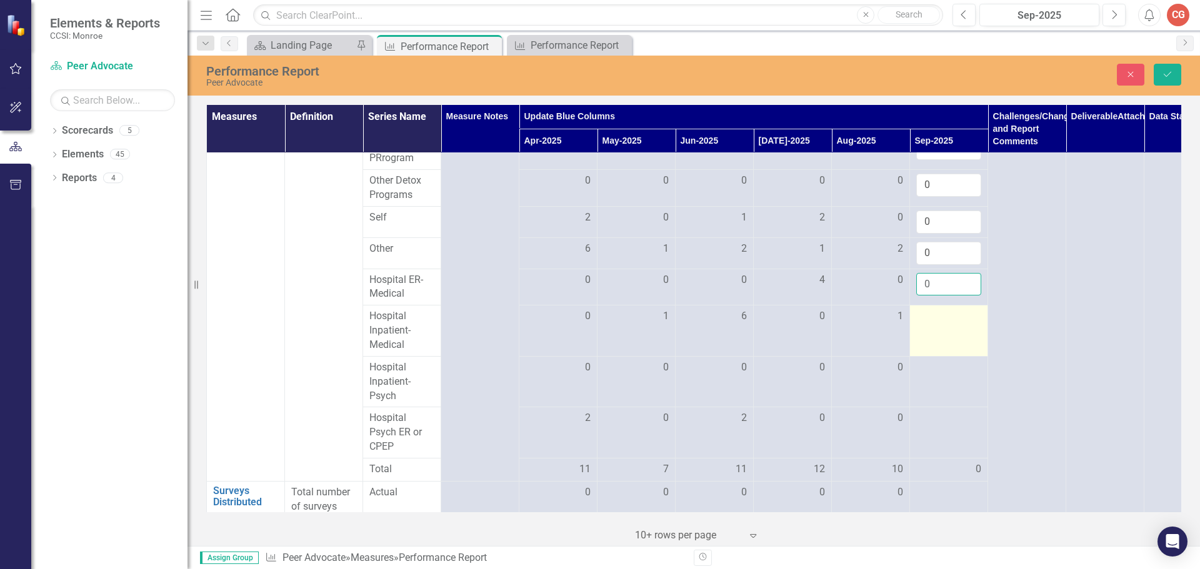
type input "0"
click at [934, 324] on div at bounding box center [948, 316] width 65 height 15
click at [934, 326] on input "number" at bounding box center [948, 320] width 65 height 23
type input "0"
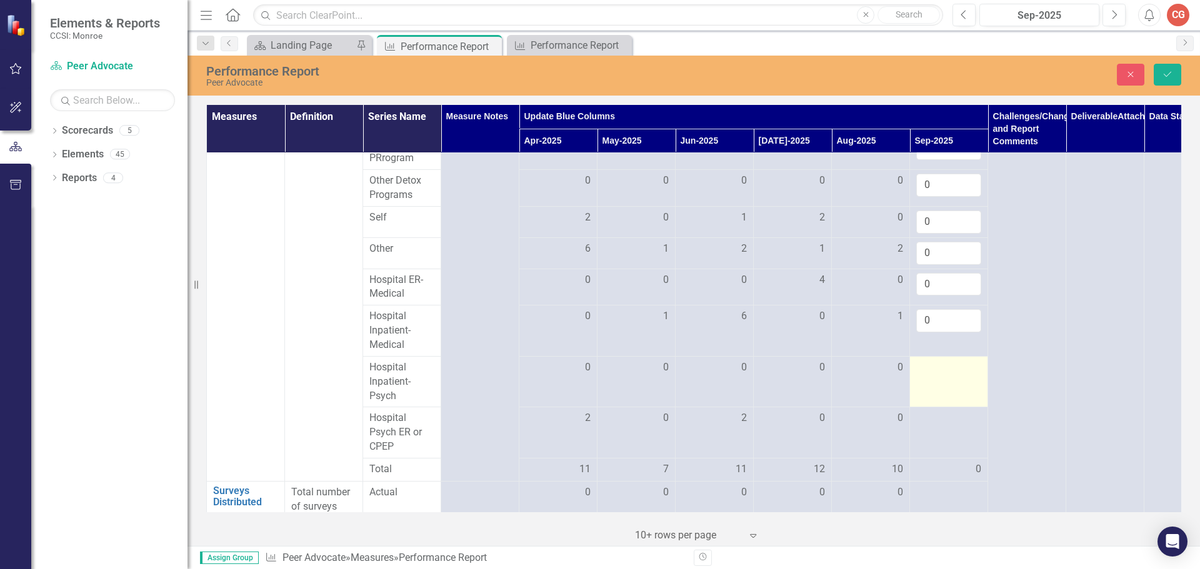
click at [943, 376] on div at bounding box center [948, 368] width 65 height 15
click at [943, 381] on input "number" at bounding box center [948, 372] width 65 height 23
type input "0"
click at [940, 435] on td at bounding box center [949, 432] width 78 height 51
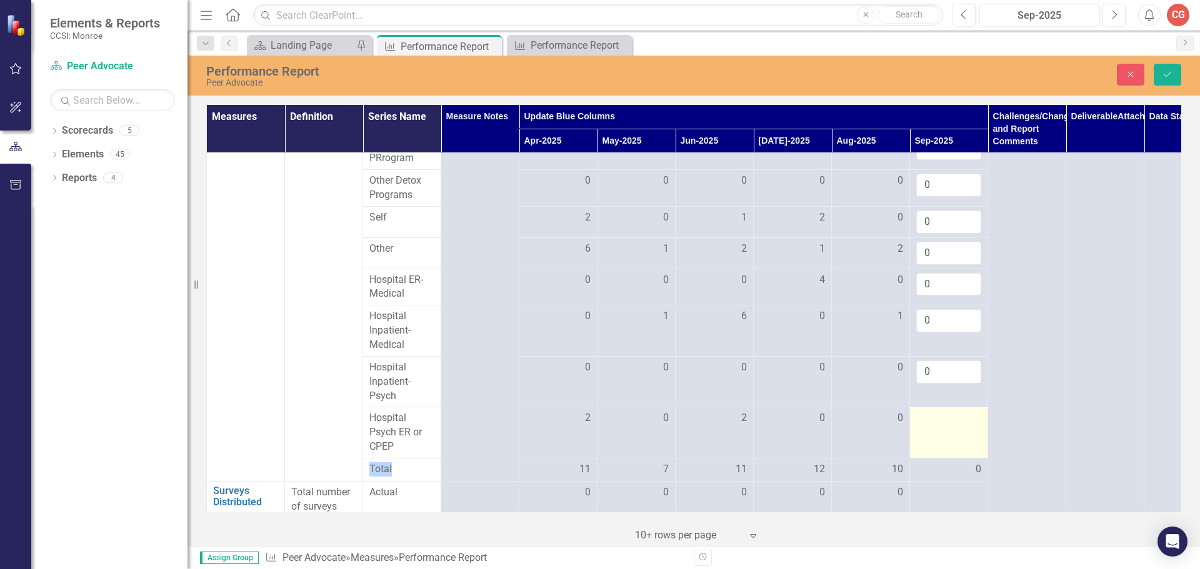
click at [940, 434] on td at bounding box center [949, 432] width 78 height 51
click at [940, 428] on input "number" at bounding box center [948, 422] width 65 height 23
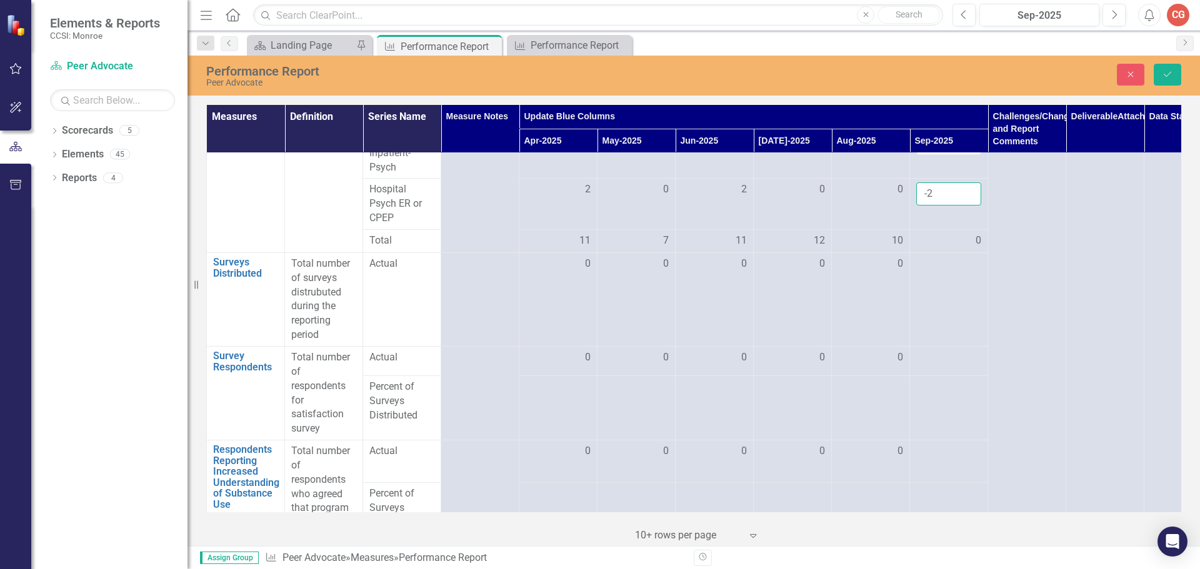
scroll to position [1437, 0]
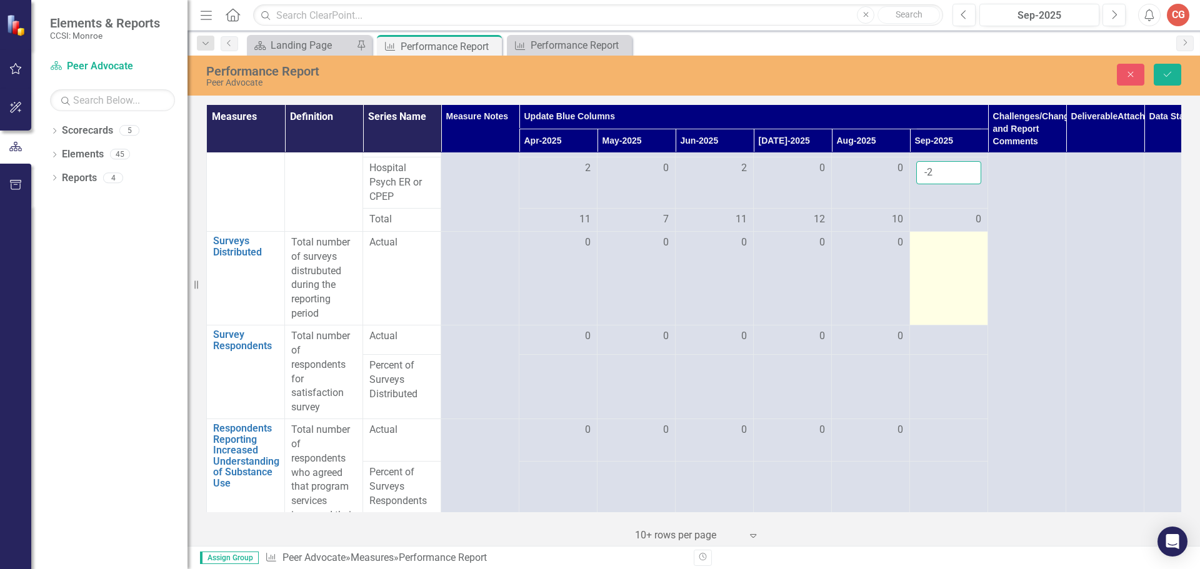
type input "-2"
click at [926, 246] on div at bounding box center [948, 243] width 65 height 15
click at [926, 246] on input "number" at bounding box center [948, 247] width 65 height 23
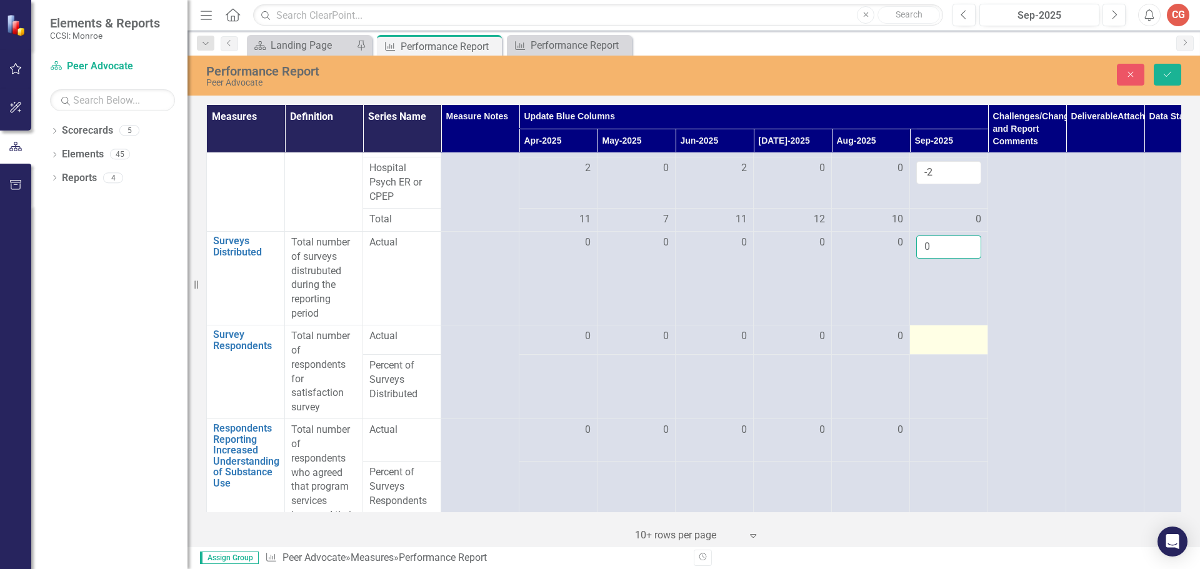
type input "0"
click at [925, 344] on div at bounding box center [948, 336] width 65 height 15
click at [925, 344] on input "number" at bounding box center [948, 340] width 65 height 23
type input "0"
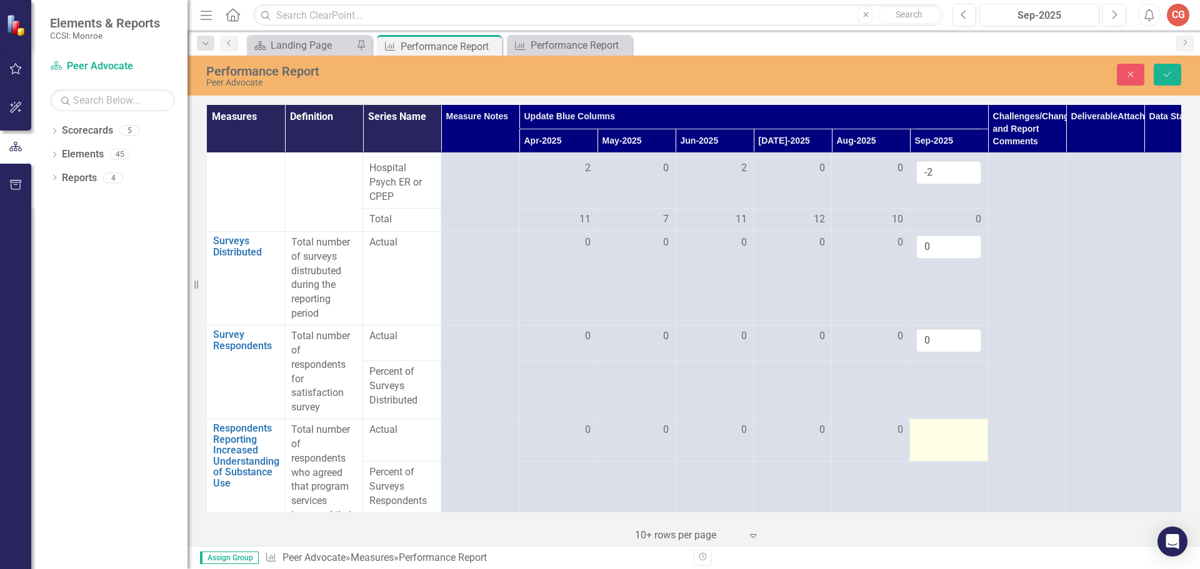
click at [935, 438] on div at bounding box center [948, 430] width 65 height 15
click at [935, 443] on input "number" at bounding box center [948, 434] width 65 height 23
type input "-1"
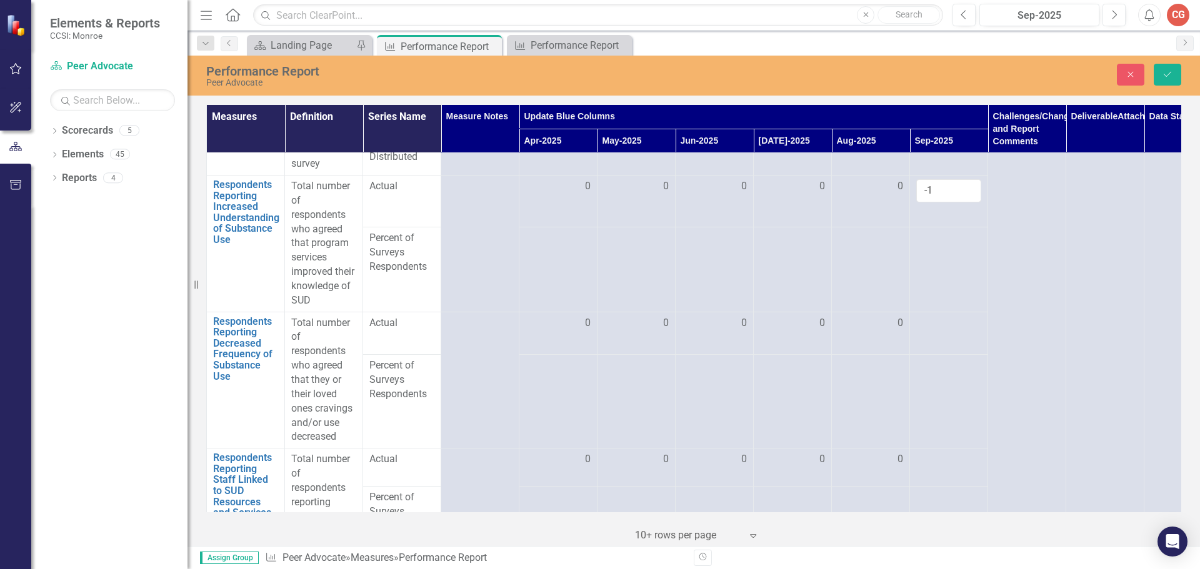
scroll to position [1687, 0]
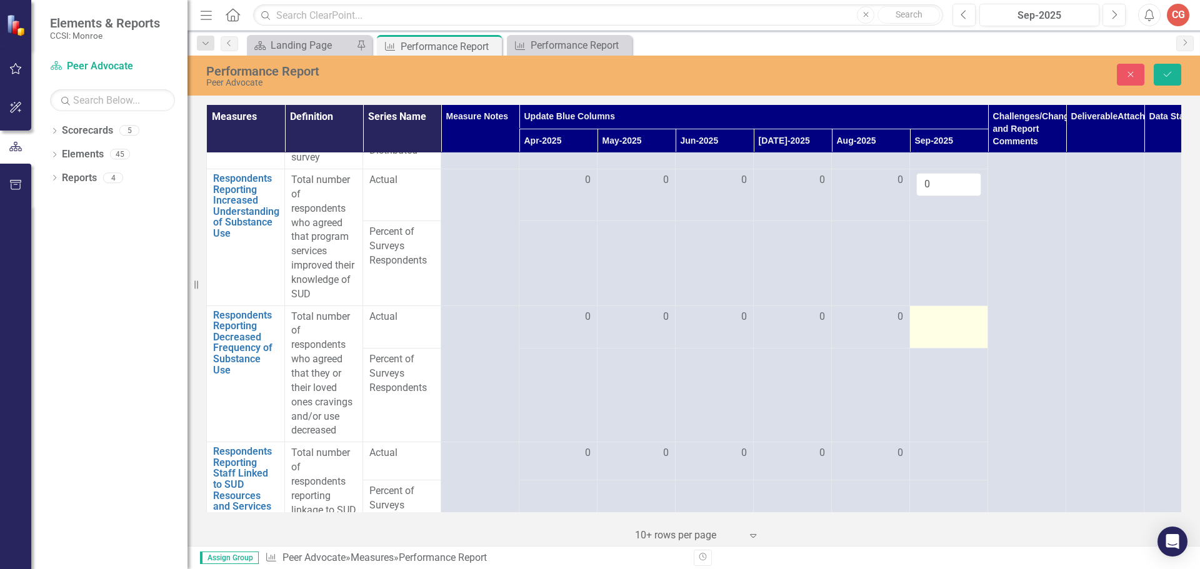
type input "0"
click at [924, 325] on div at bounding box center [948, 317] width 65 height 15
click at [924, 324] on input "number" at bounding box center [948, 321] width 65 height 23
type input "0"
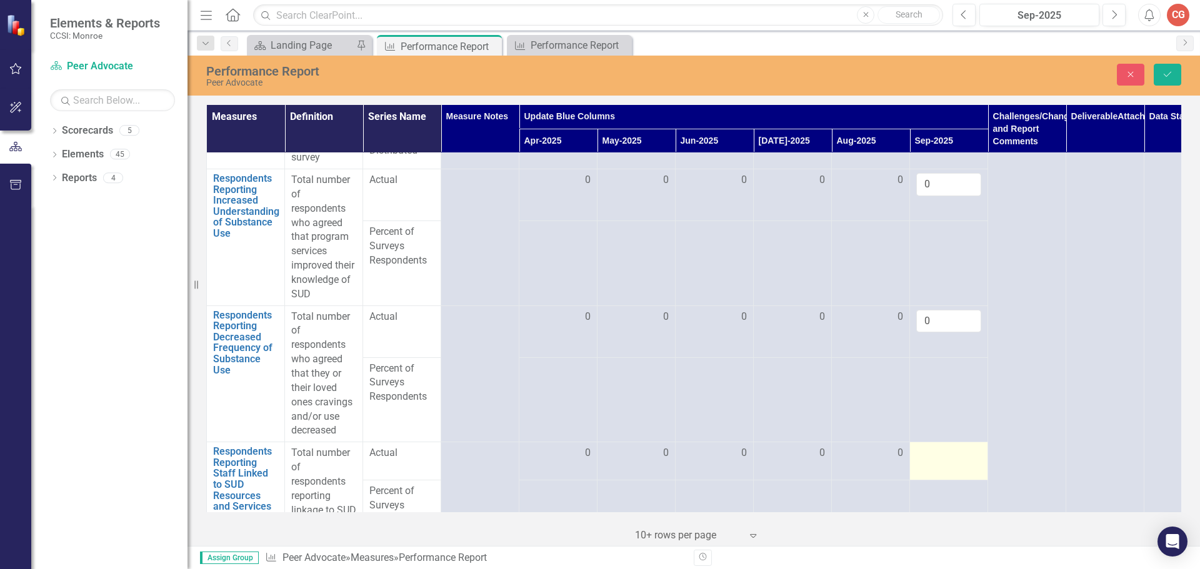
click at [930, 461] on div at bounding box center [948, 453] width 65 height 15
click at [930, 462] on input "number" at bounding box center [948, 457] width 65 height 23
type input "-2"
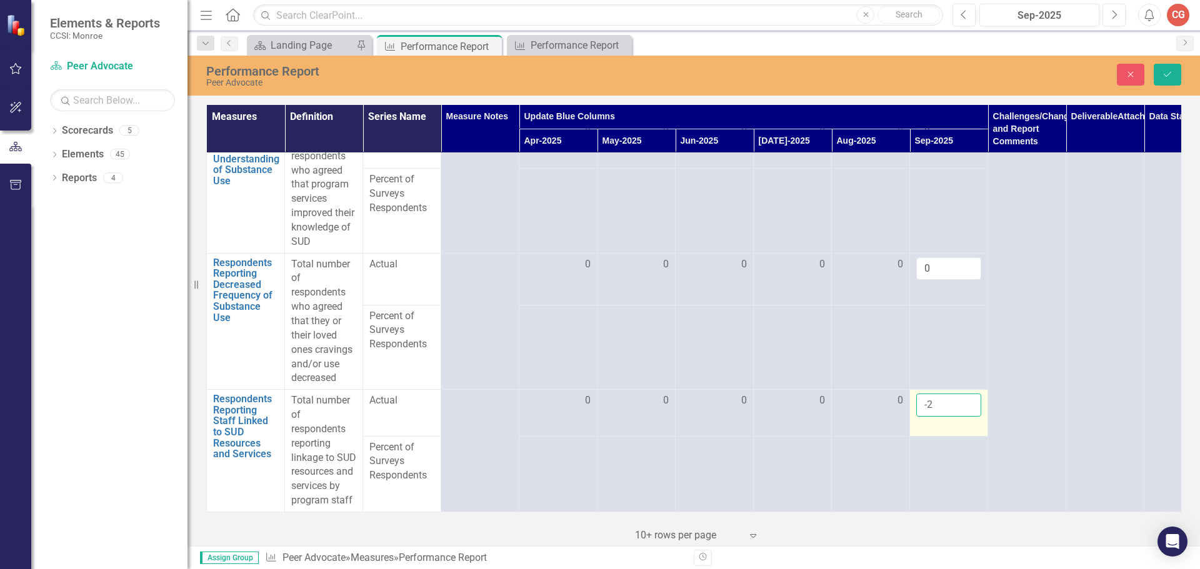
scroll to position [1754, 0]
type input "-0"
type input "0"
click at [1164, 77] on icon "Save" at bounding box center [1167, 74] width 11 height 9
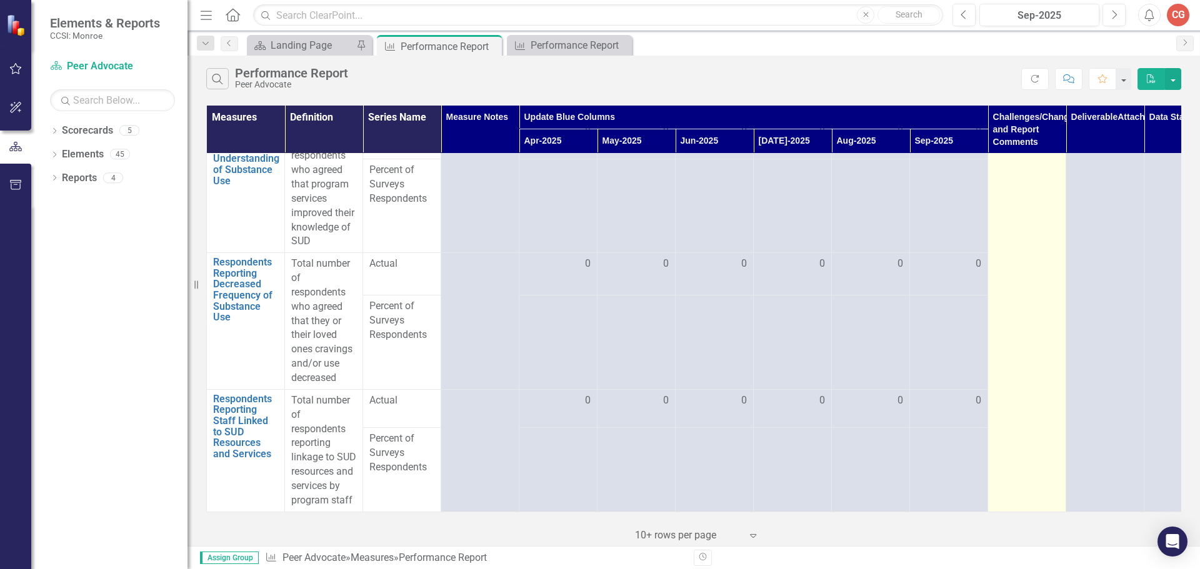
scroll to position [985, 0]
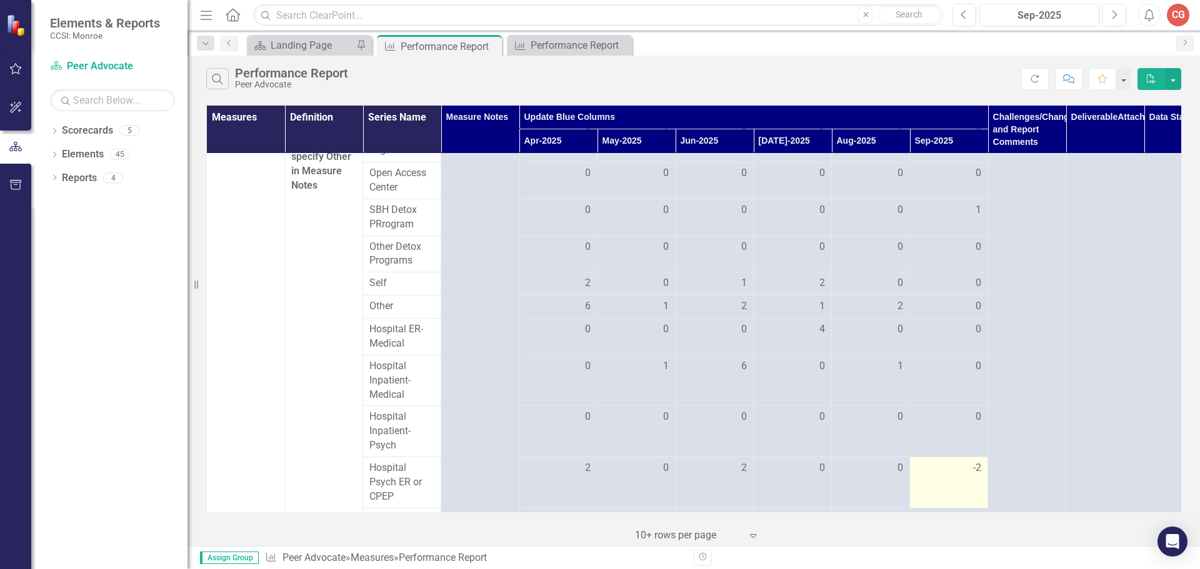
click at [980, 461] on span "-2" at bounding box center [977, 468] width 8 height 14
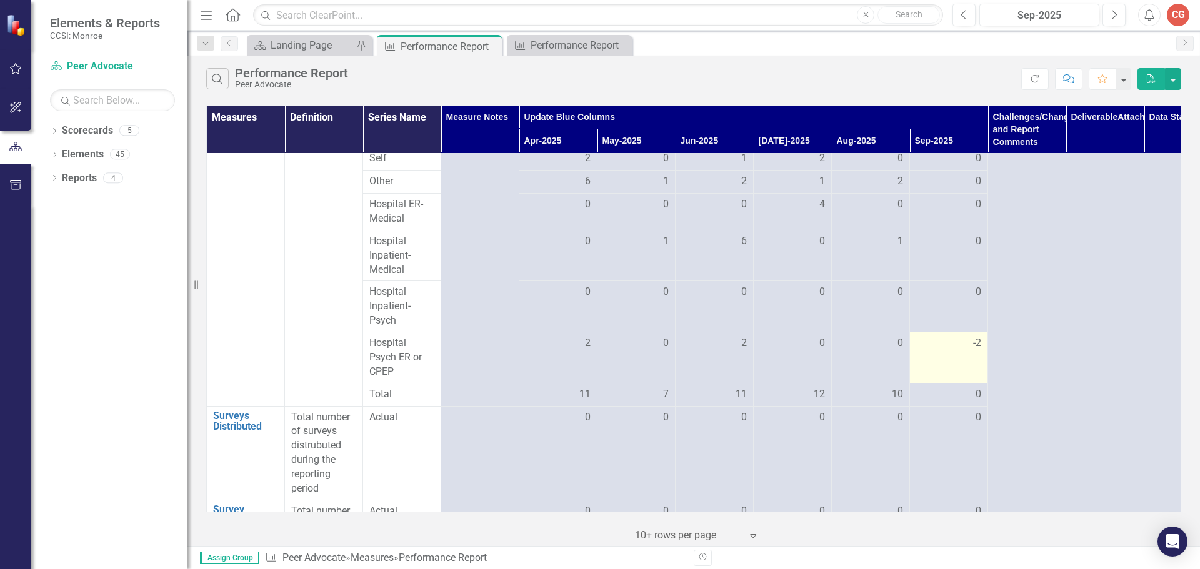
click at [977, 351] on span "-2" at bounding box center [977, 343] width 8 height 14
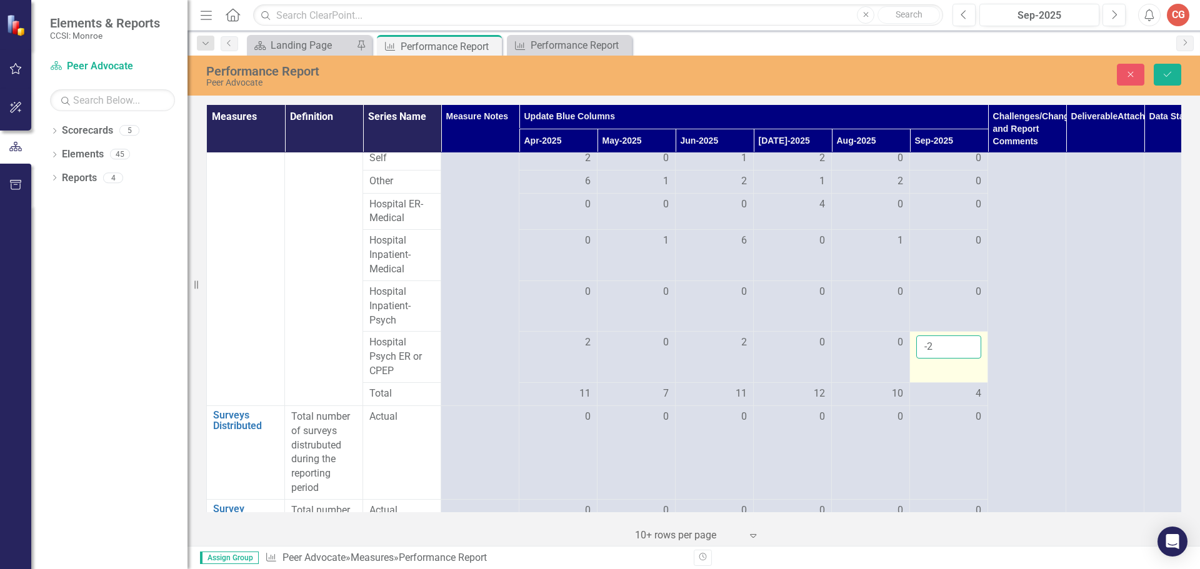
drag, startPoint x: 937, startPoint y: 346, endPoint x: 936, endPoint y: 357, distance: 11.3
click at [937, 351] on td "-2" at bounding box center [949, 357] width 78 height 51
click at [935, 358] on input "-2" at bounding box center [948, 347] width 65 height 23
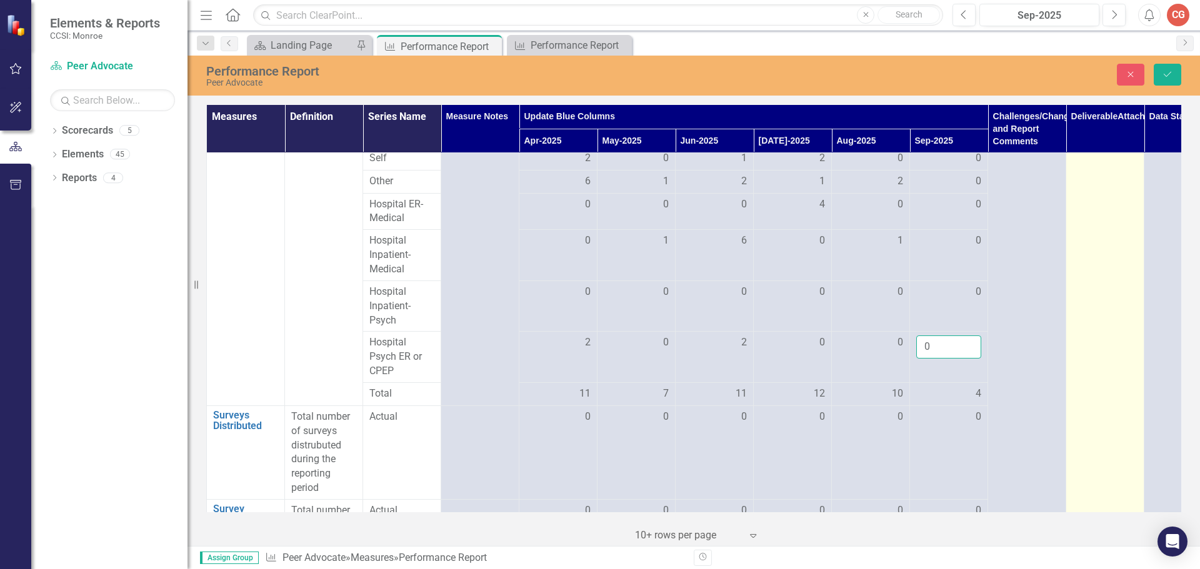
type input "0"
click at [1074, 356] on td "PDF PES Monthly Stats-08-2025.pdf Uploaded [DATE] 4:54 PM Trash Edit Download P…" at bounding box center [1105, 16] width 78 height 1947
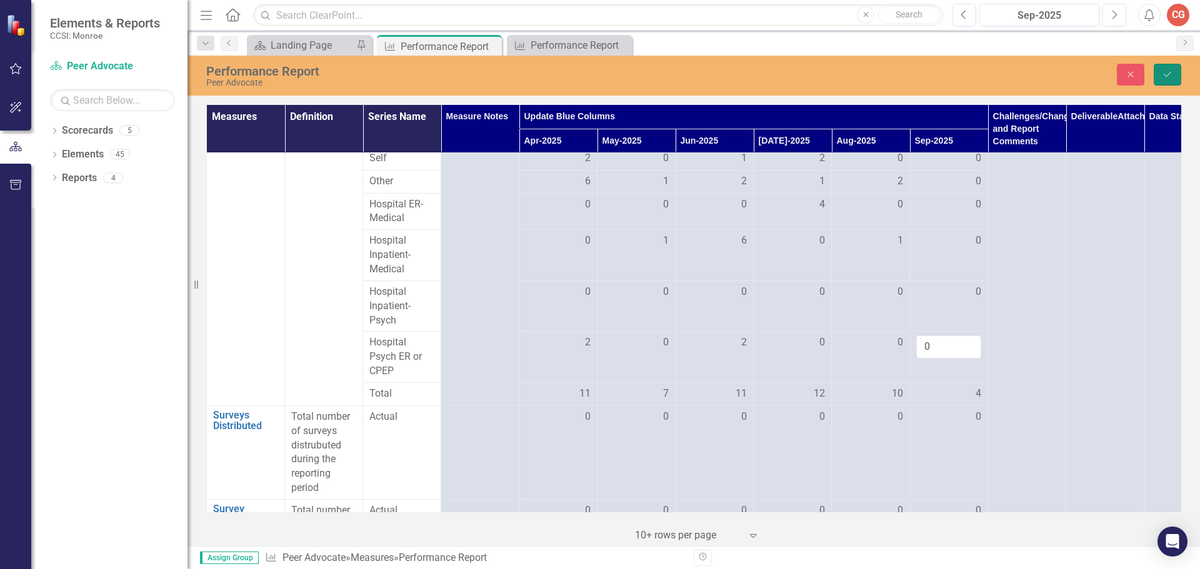
click at [1162, 67] on button "Save" at bounding box center [1167, 75] width 27 height 22
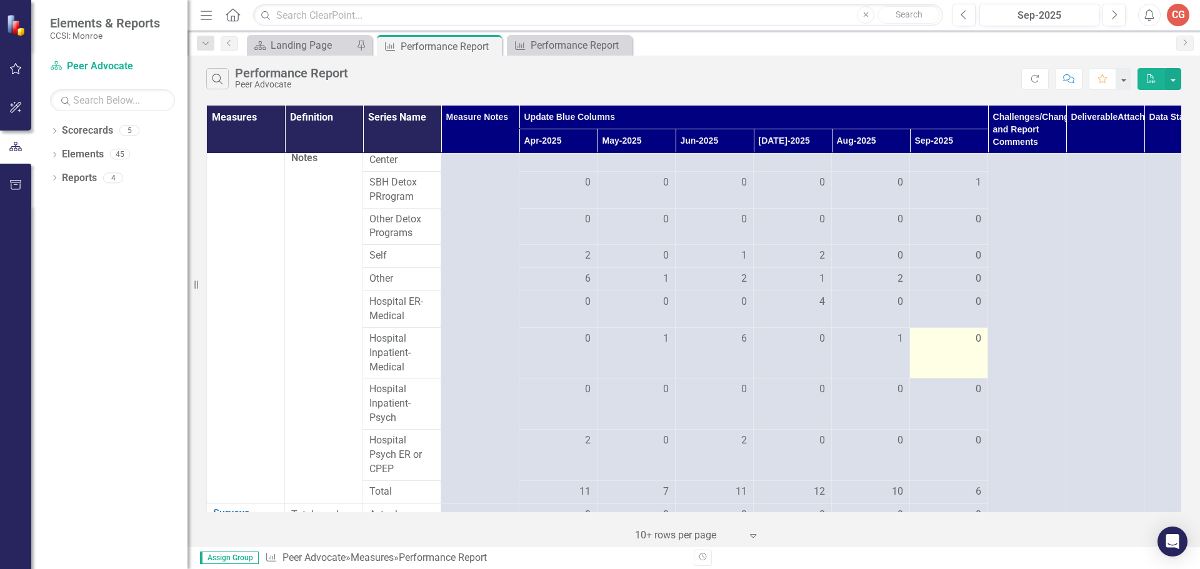
scroll to position [1000, 0]
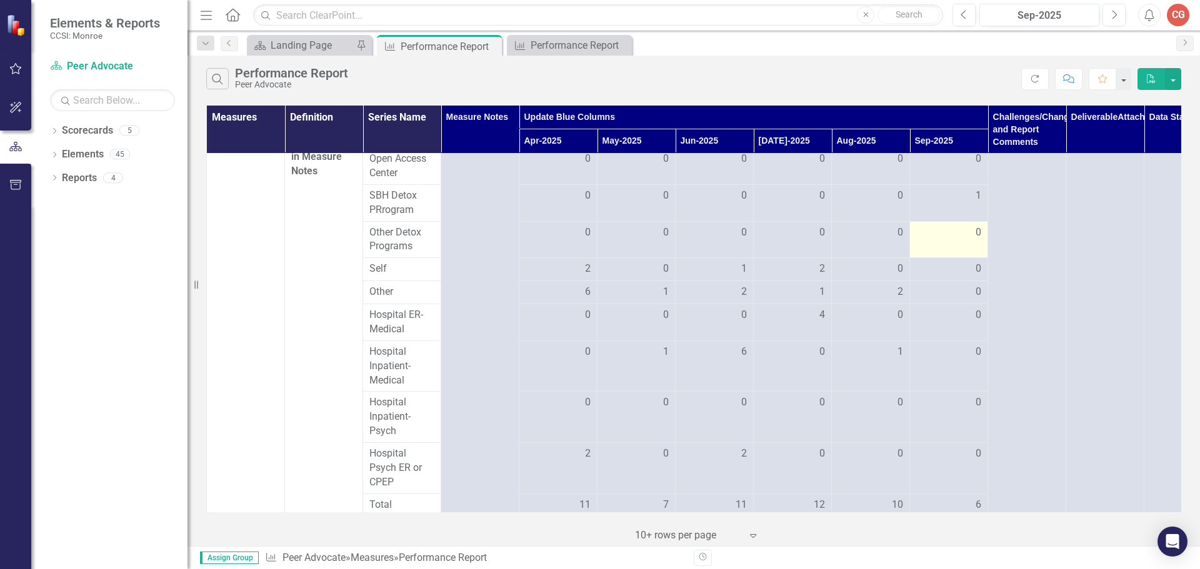
click at [972, 240] on div "0" at bounding box center [948, 233] width 65 height 14
click at [980, 240] on span "0" at bounding box center [978, 233] width 6 height 14
click at [975, 240] on span "0" at bounding box center [978, 233] width 6 height 14
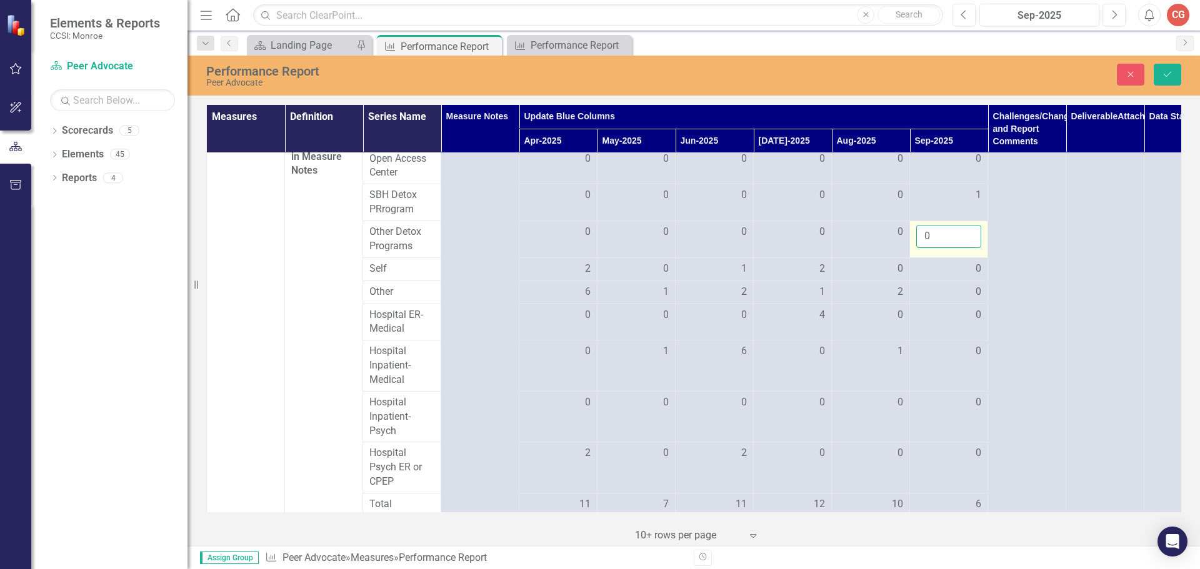
click at [932, 247] on input "0" at bounding box center [948, 236] width 65 height 23
type input "1"
click at [970, 247] on input "1" at bounding box center [948, 236] width 65 height 23
click at [1174, 77] on button "Save" at bounding box center [1167, 75] width 27 height 22
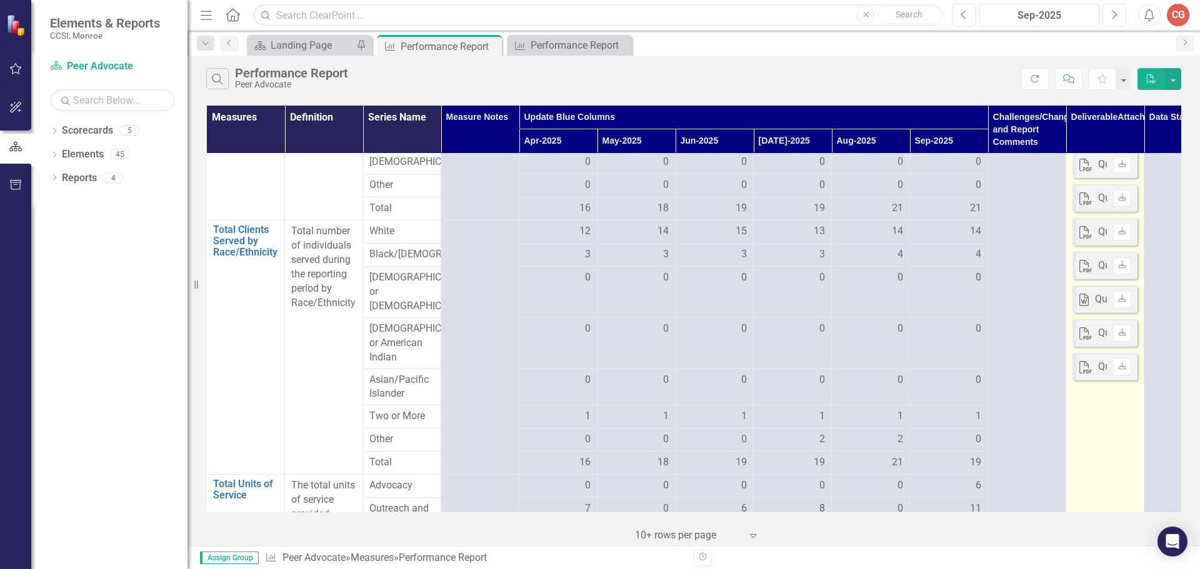
scroll to position [437, 0]
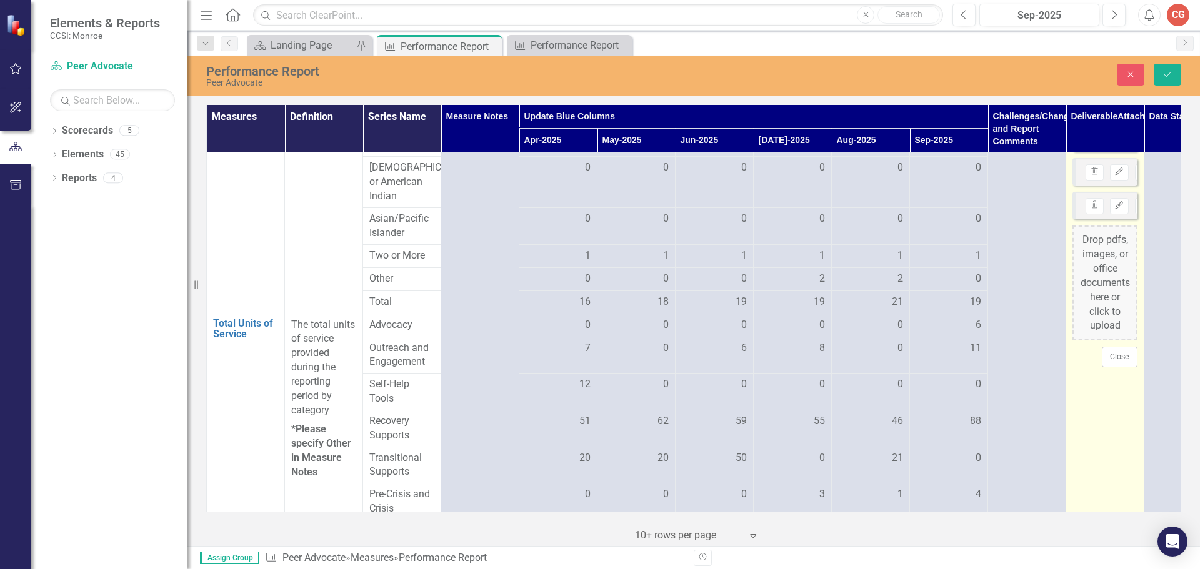
click at [1100, 240] on div "Drop pdfs, images, or office documents here or click to upload" at bounding box center [1104, 283] width 65 height 115
click at [1119, 327] on div "Drop pdfs, images, or office documents here or click to upload" at bounding box center [1104, 316] width 65 height 115
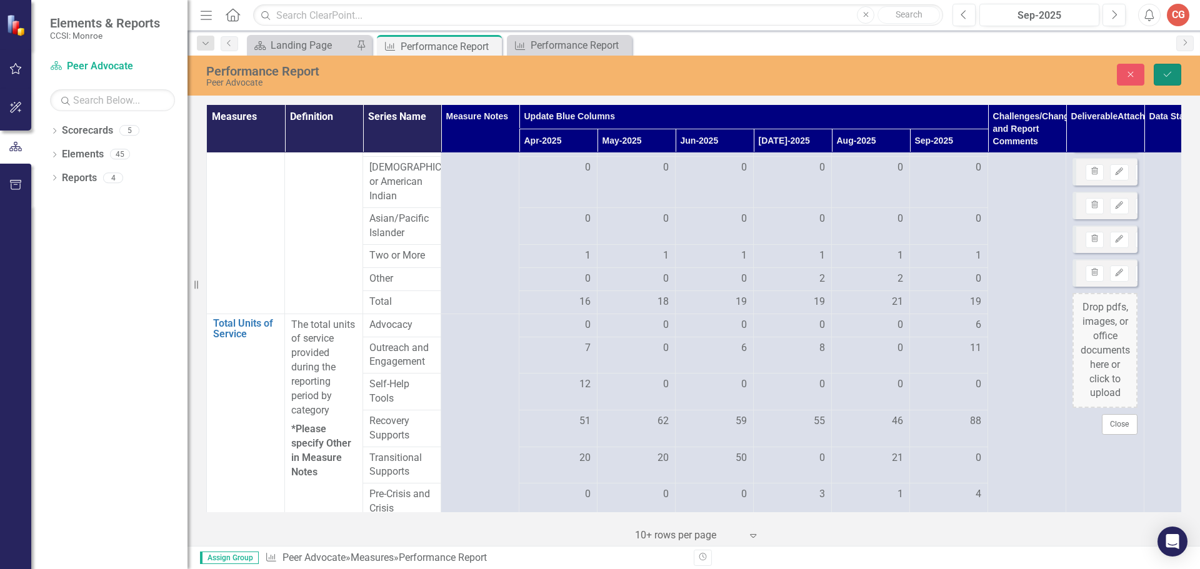
click at [1161, 69] on button "Save" at bounding box center [1167, 75] width 27 height 22
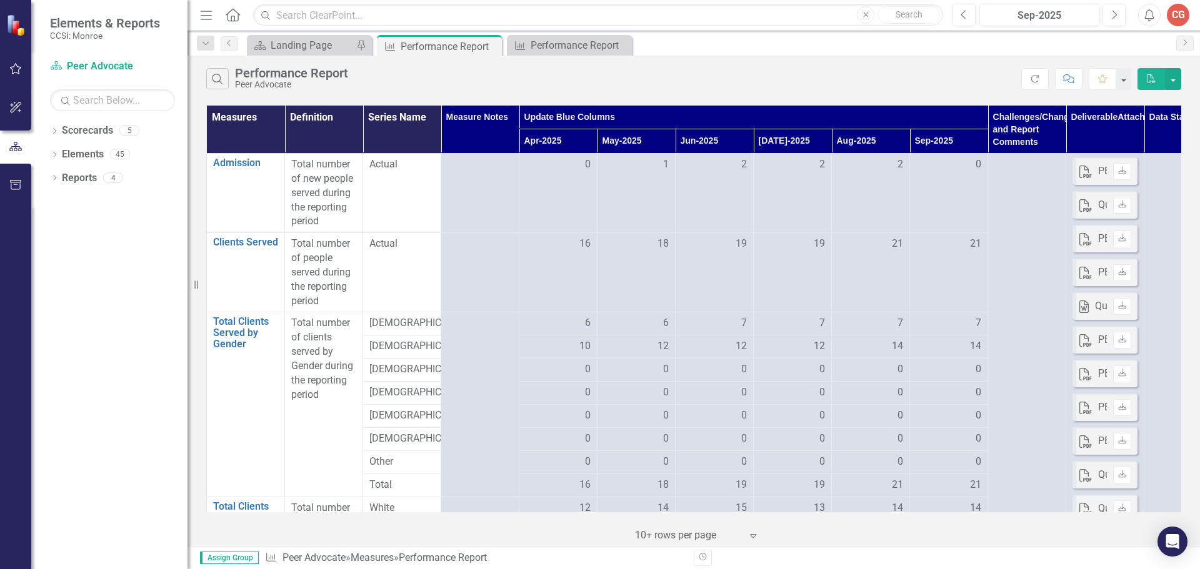
scroll to position [0, 51]
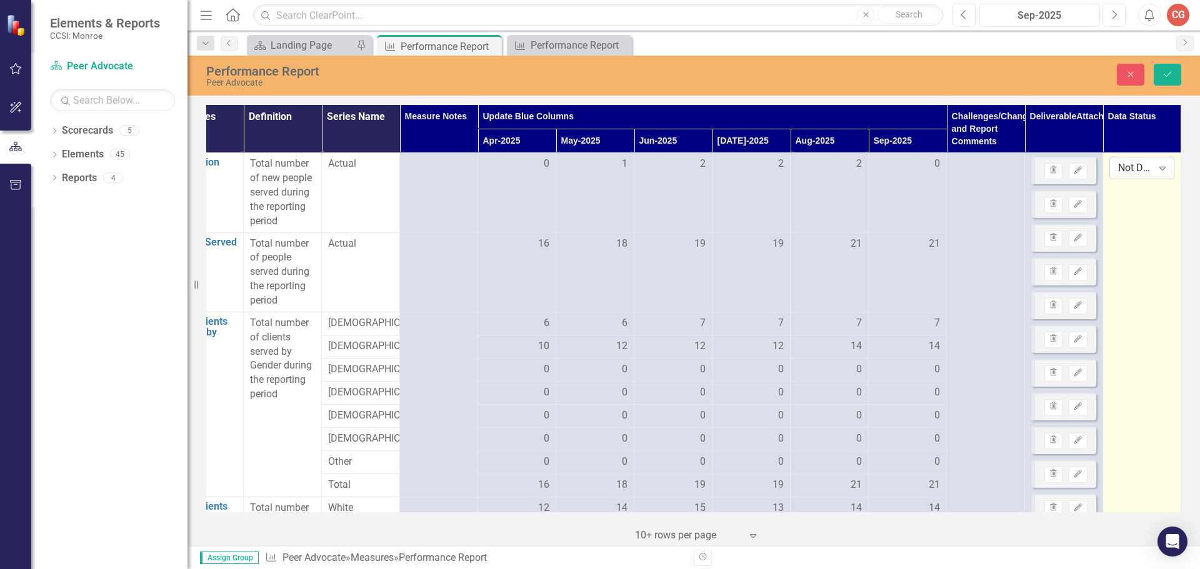
click at [1156, 170] on icon "Expand" at bounding box center [1162, 168] width 12 height 10
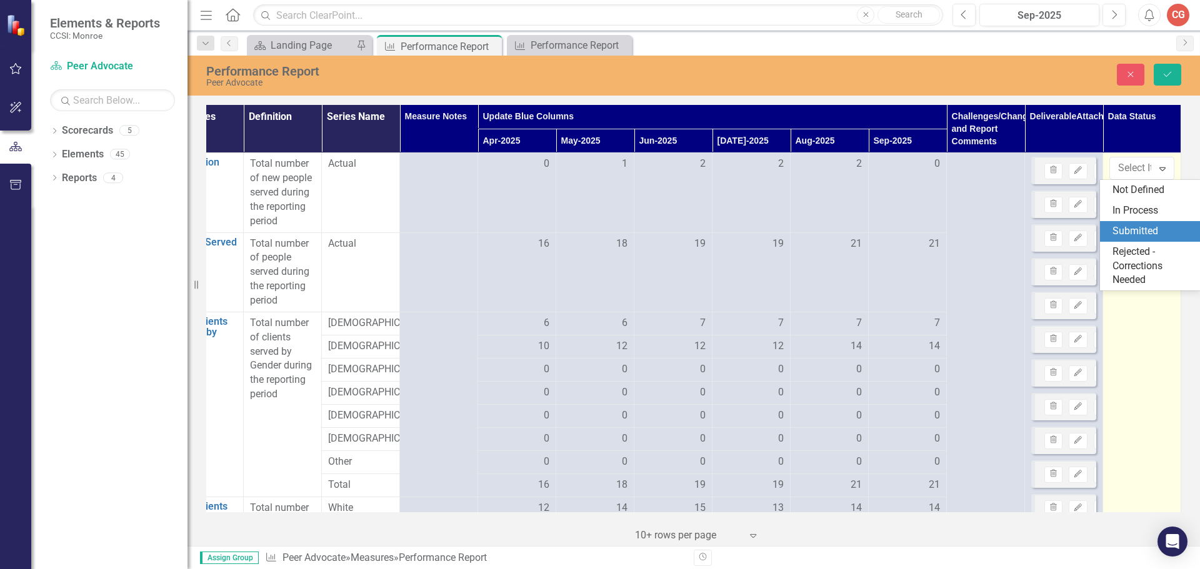
click at [1132, 231] on div "Submitted" at bounding box center [1152, 231] width 80 height 14
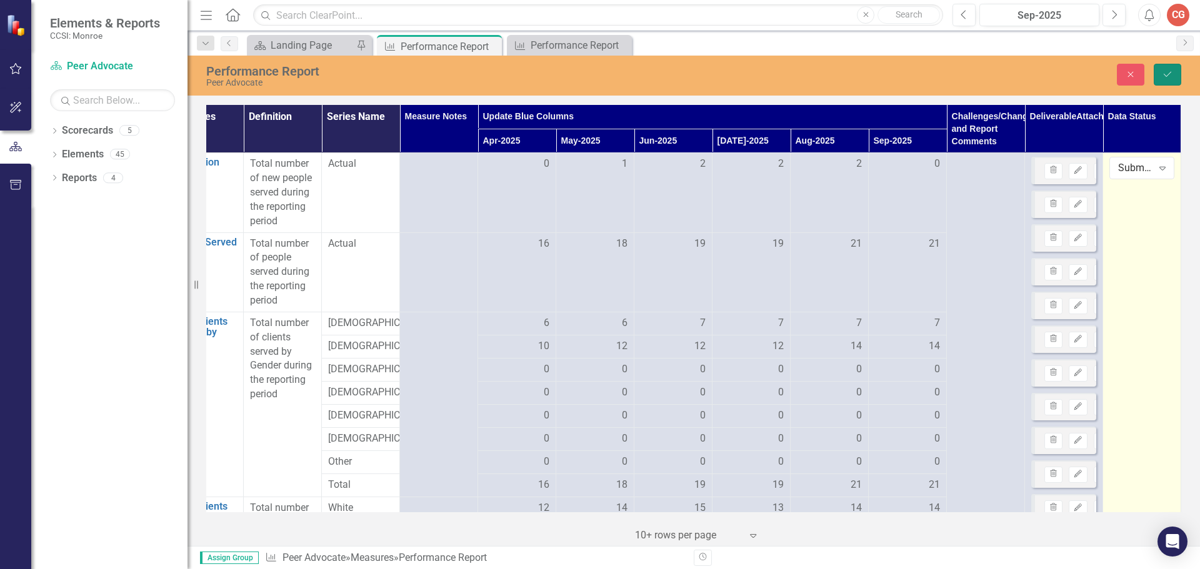
click at [1172, 70] on icon "Save" at bounding box center [1167, 74] width 11 height 9
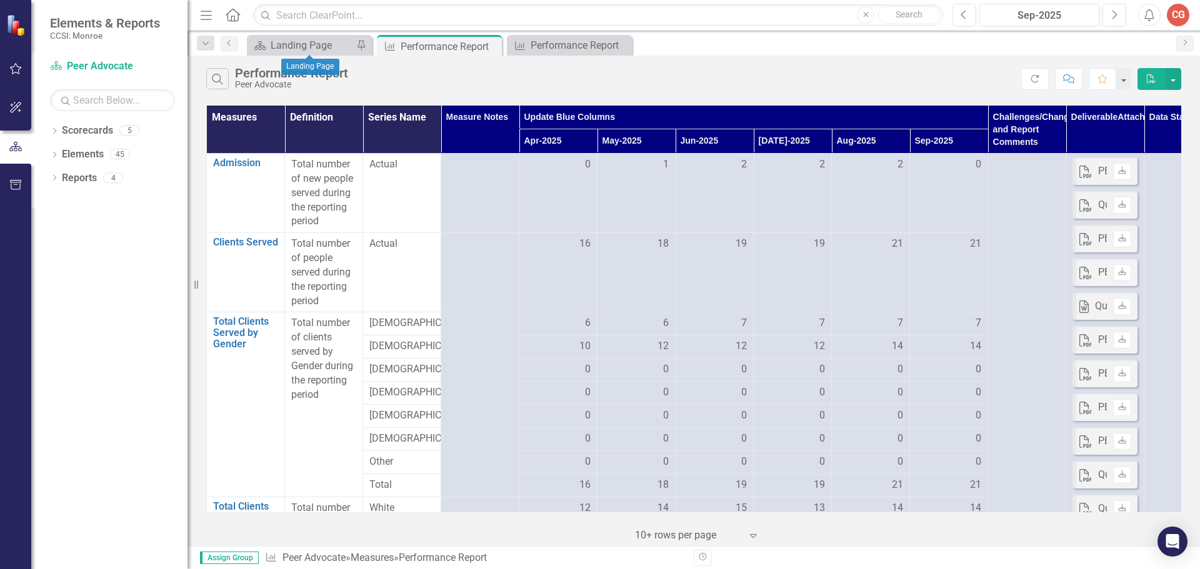
click at [327, 36] on div "Scorecard Landing Page Pin" at bounding box center [309, 45] width 125 height 21
click at [321, 41] on div "Landing Page" at bounding box center [312, 45] width 82 height 16
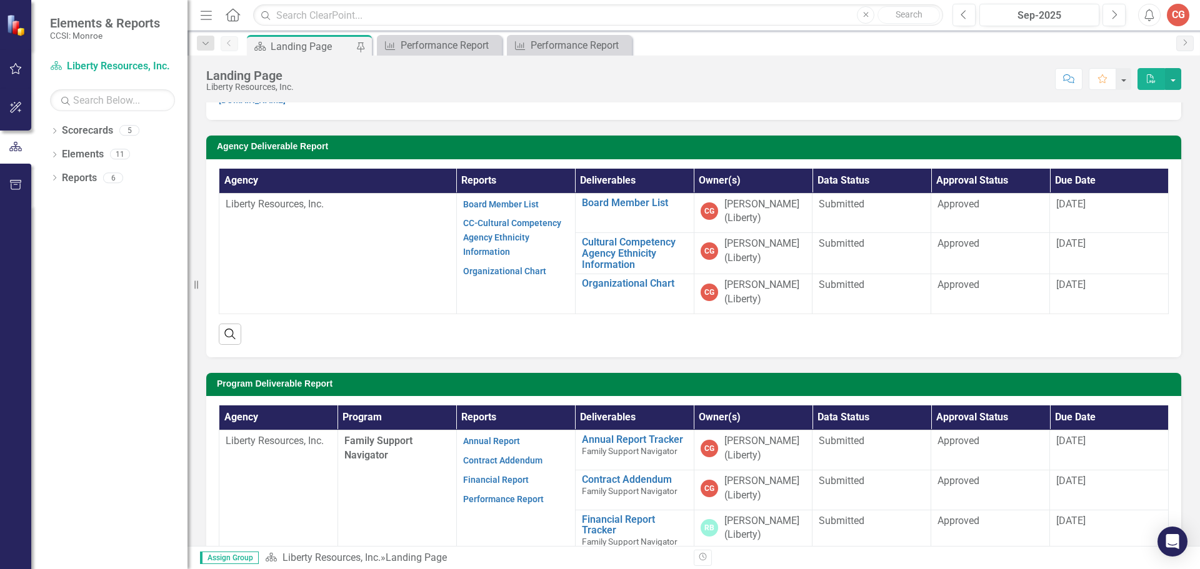
scroll to position [187, 0]
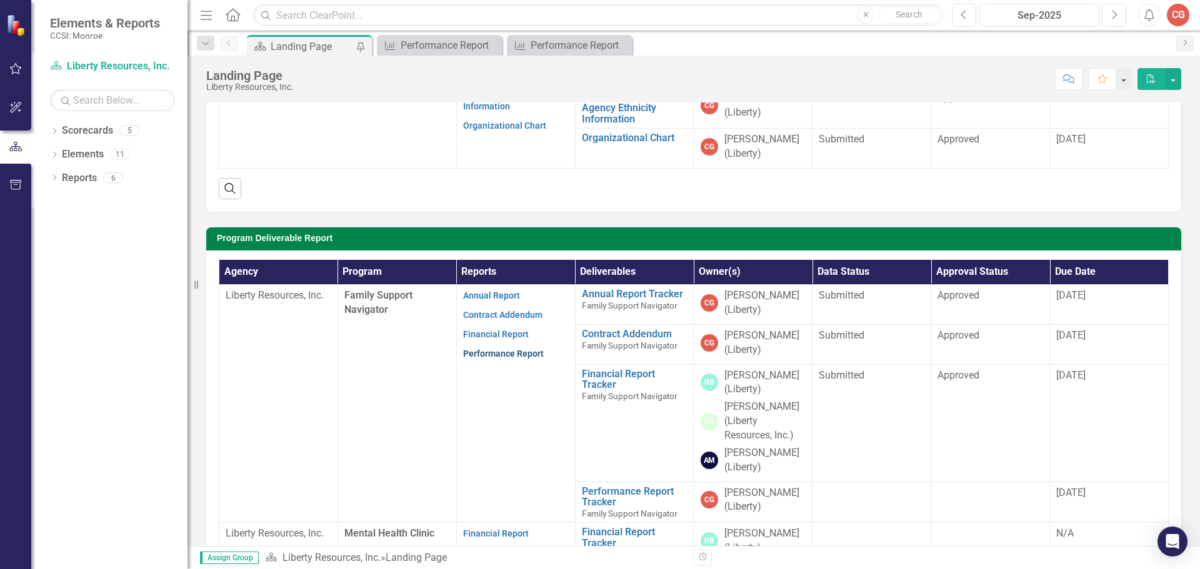
click at [502, 352] on link "Performance Report" at bounding box center [503, 354] width 81 height 10
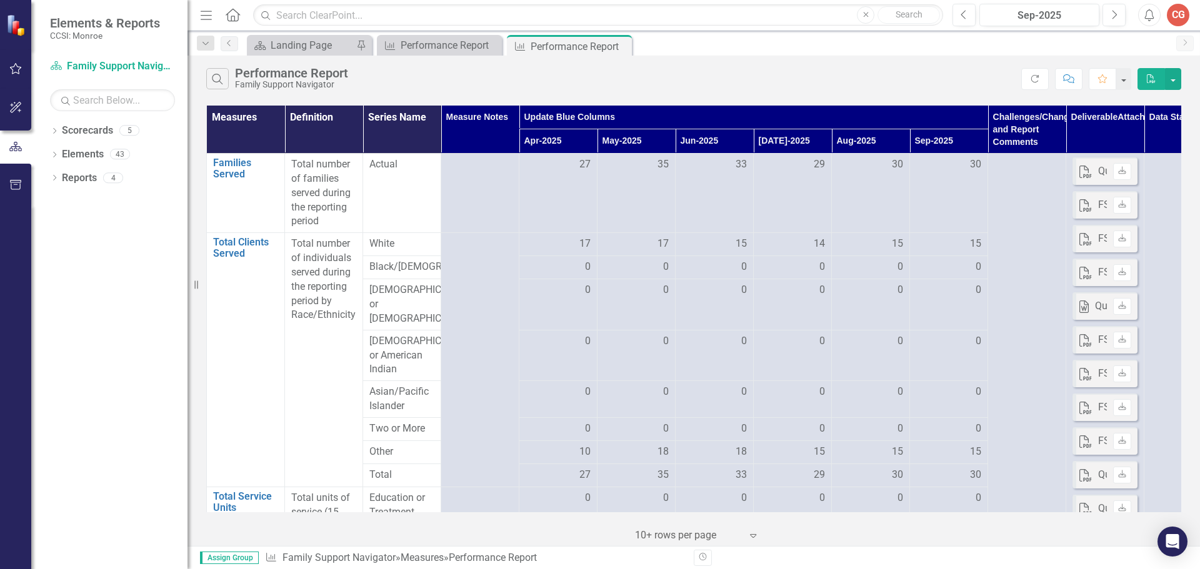
scroll to position [0, 51]
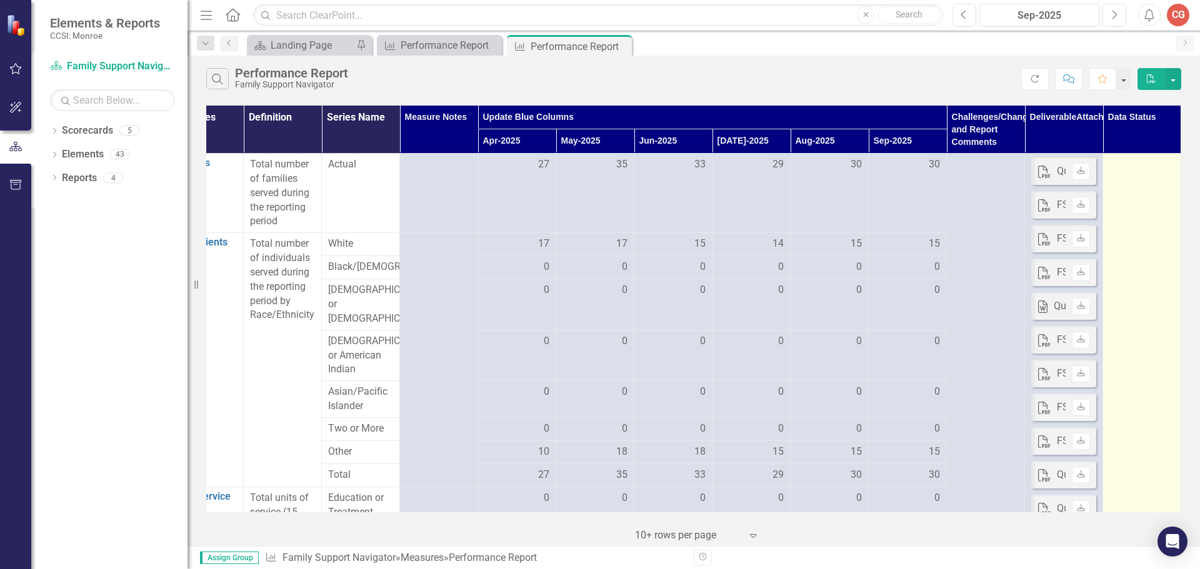
click at [1124, 167] on div at bounding box center [1141, 164] width 65 height 15
click at [1125, 167] on div at bounding box center [1141, 164] width 65 height 15
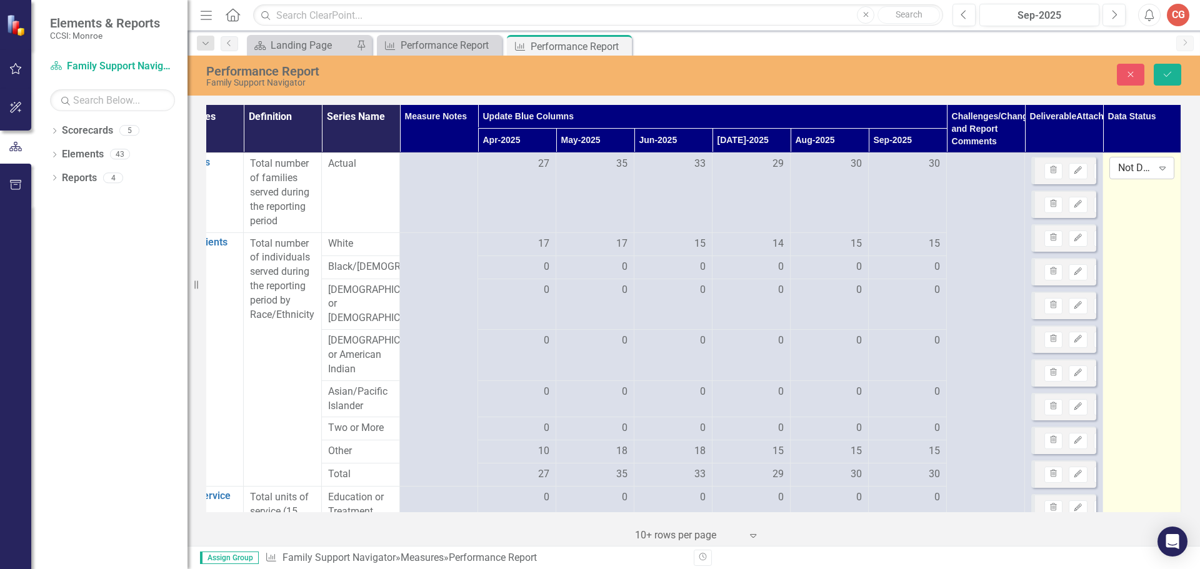
click at [1140, 170] on div "Not Defined" at bounding box center [1135, 168] width 34 height 14
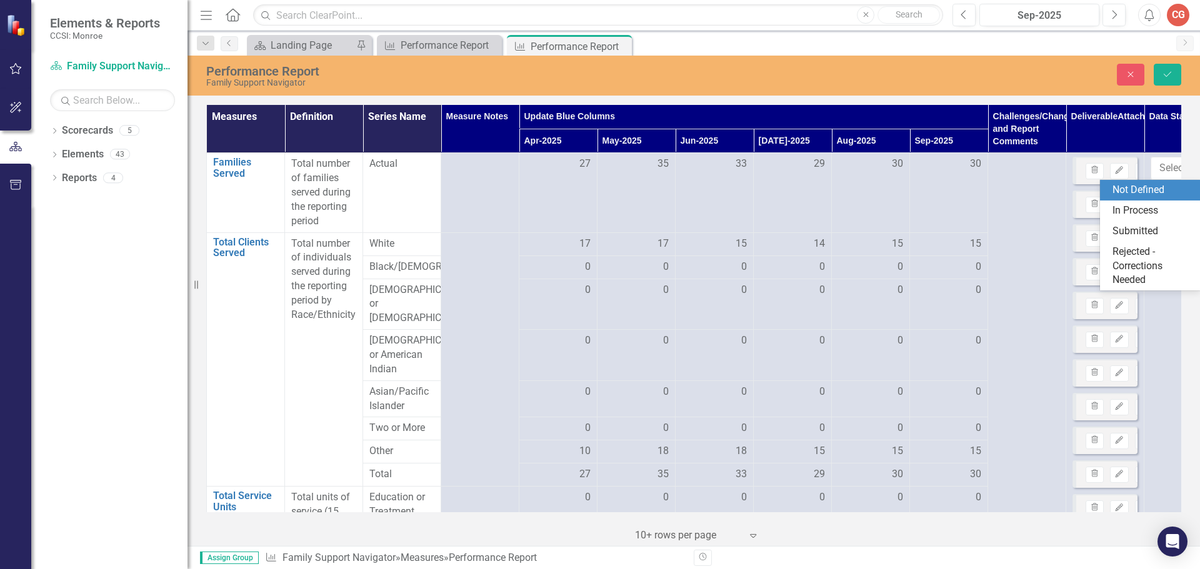
scroll to position [0, 51]
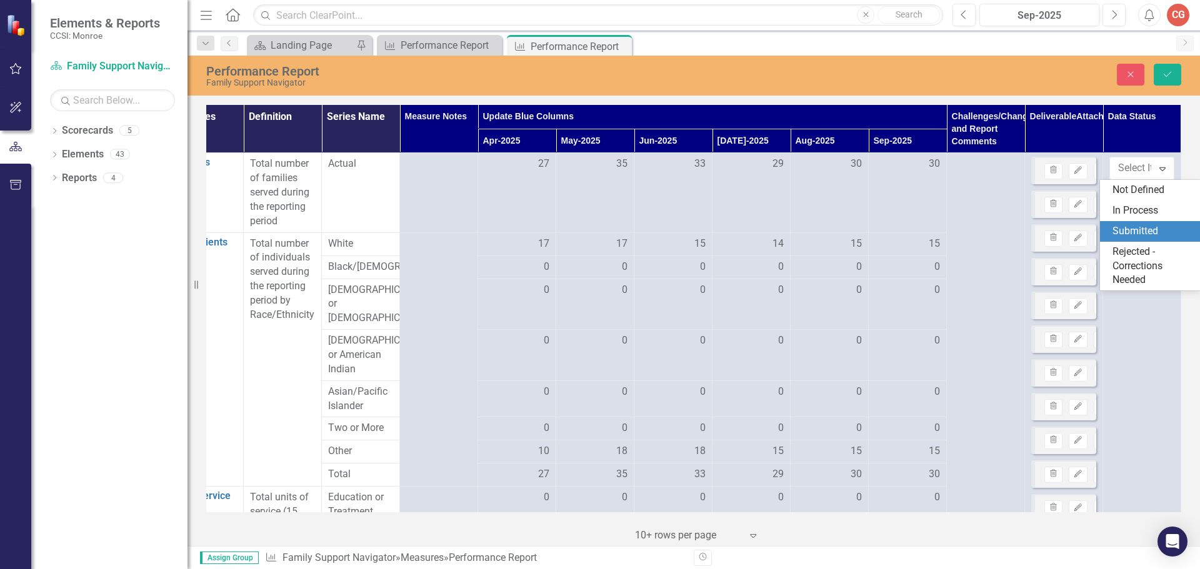
click at [1132, 229] on div "Submitted" at bounding box center [1152, 231] width 80 height 14
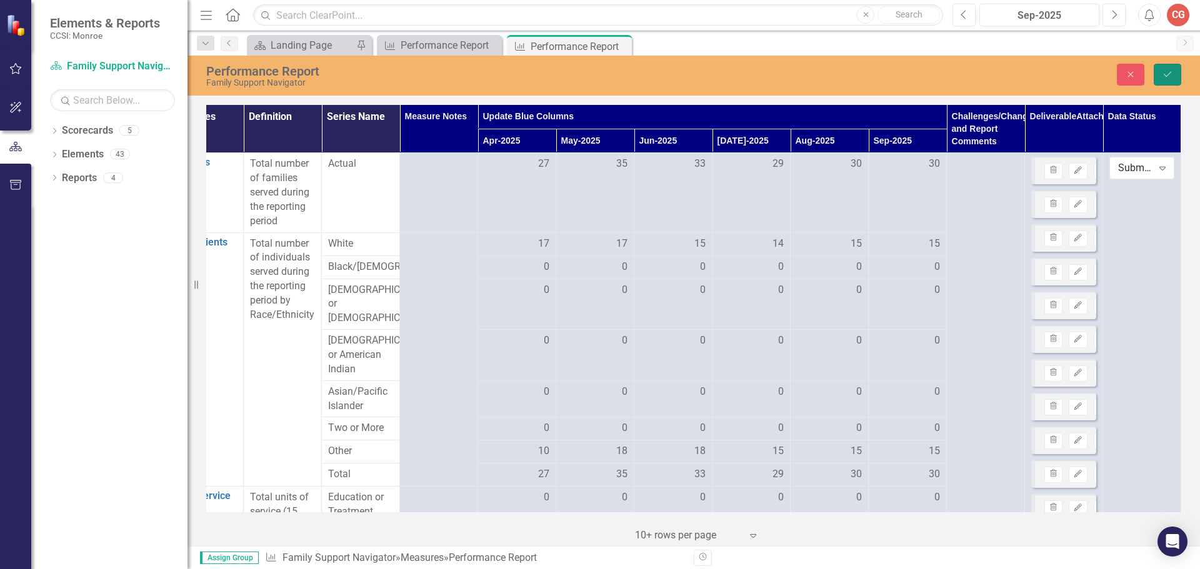
click at [1175, 74] on button "Save" at bounding box center [1167, 75] width 27 height 22
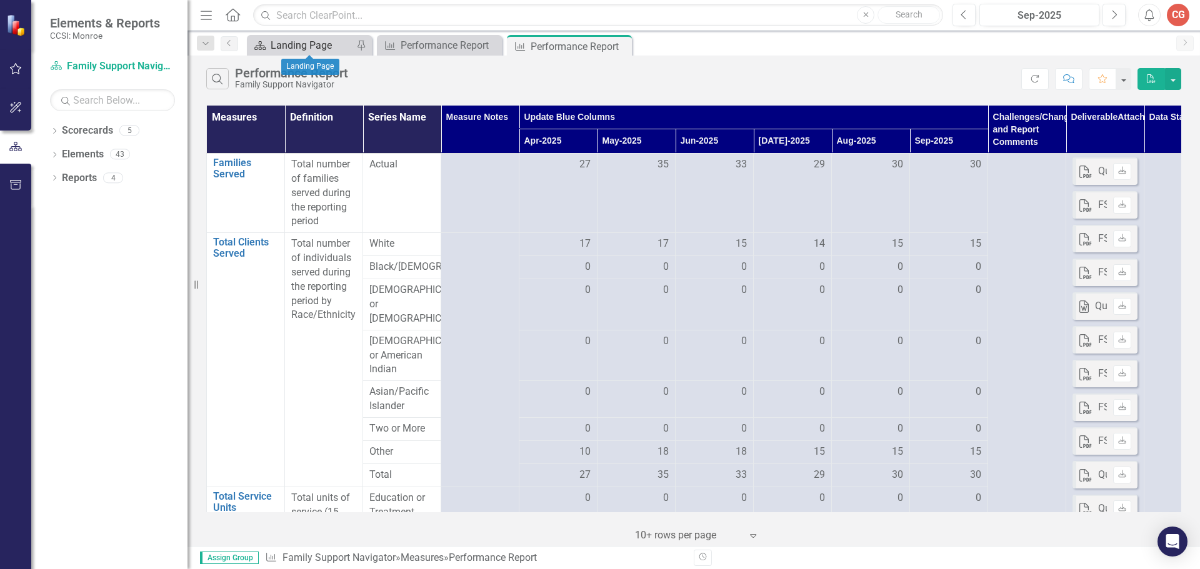
click at [323, 46] on div "Landing Page" at bounding box center [312, 45] width 82 height 16
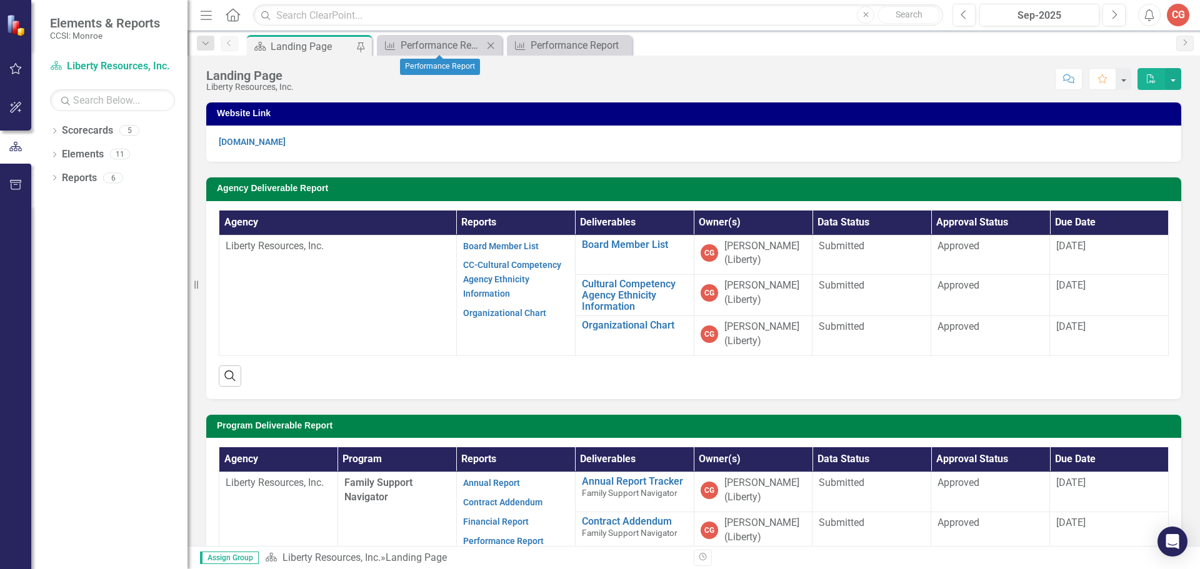
click at [489, 44] on icon "Close" at bounding box center [490, 46] width 12 height 10
click at [496, 44] on icon "Close" at bounding box center [490, 46] width 12 height 10
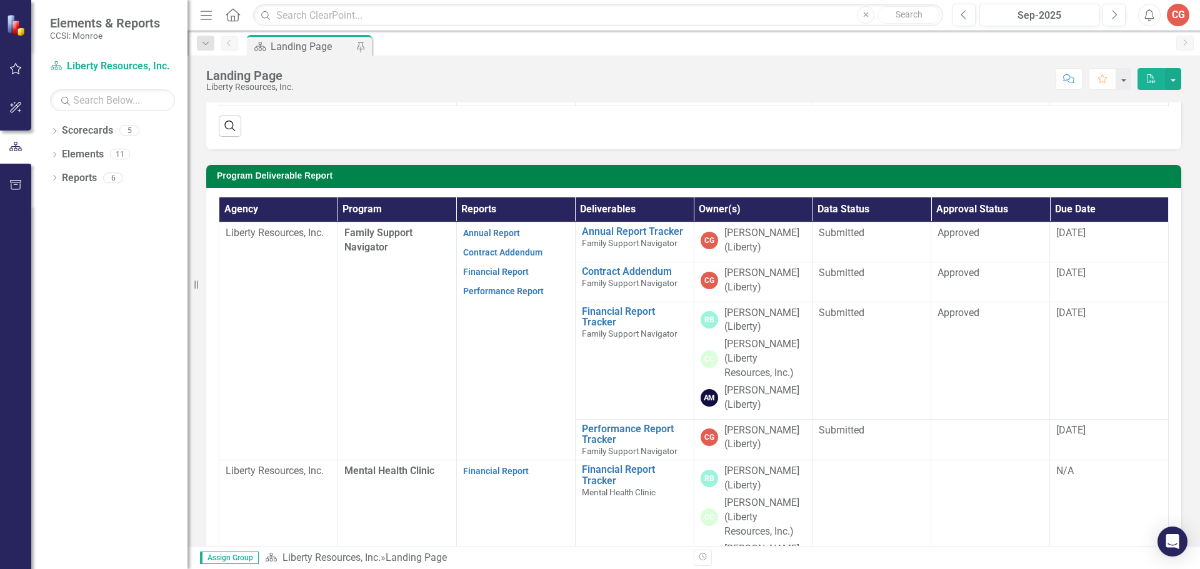
click at [229, 17] on icon "Home" at bounding box center [232, 14] width 16 height 13
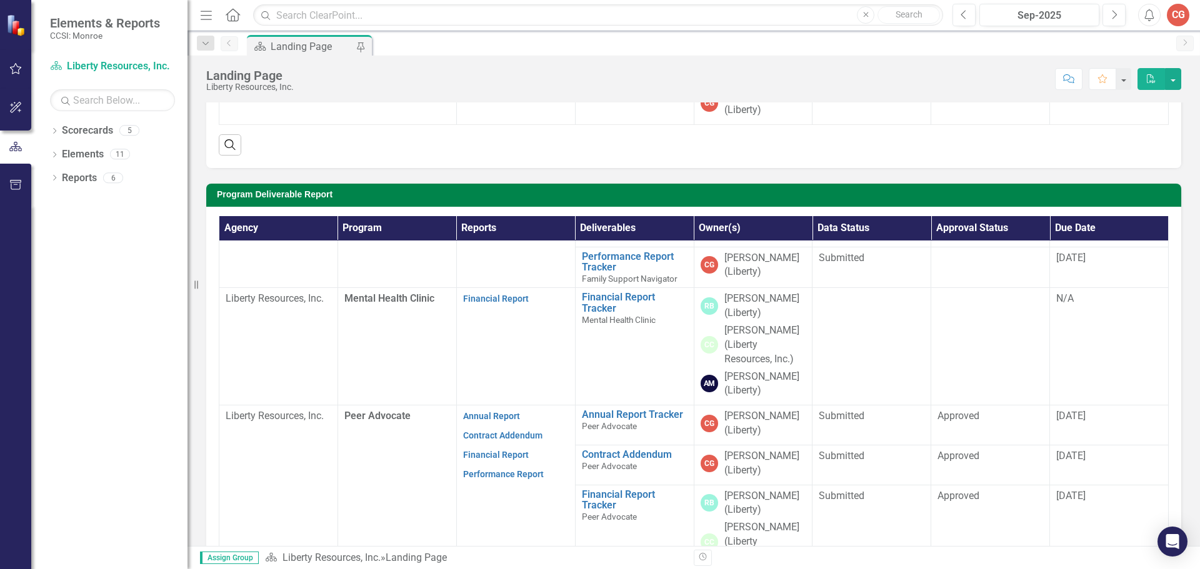
scroll to position [250, 0]
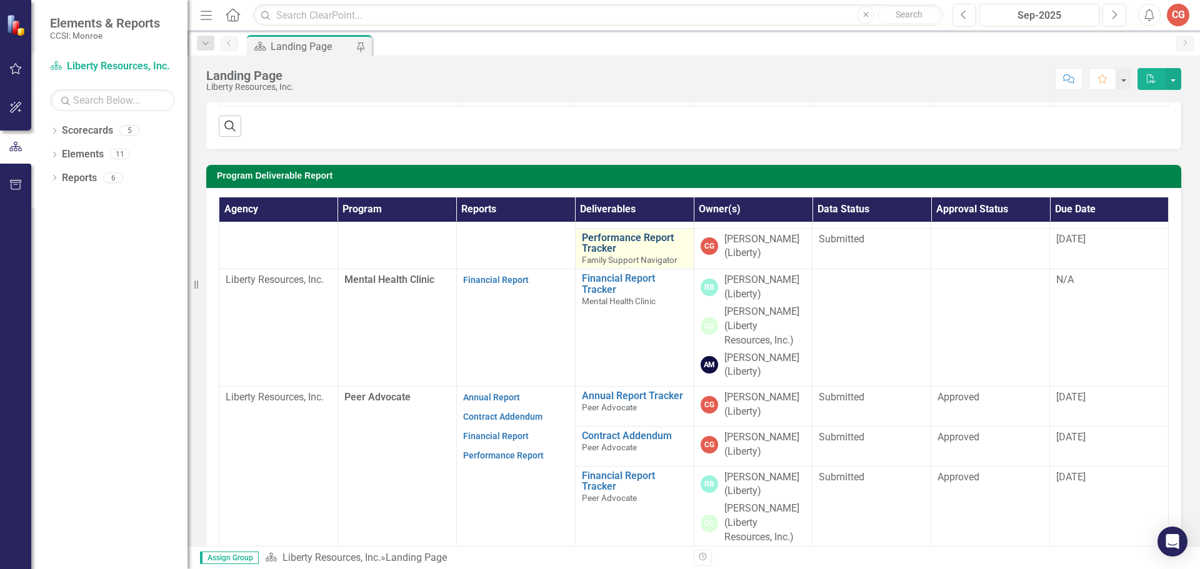
click at [619, 242] on link "Performance Report Tracker" at bounding box center [635, 243] width 106 height 22
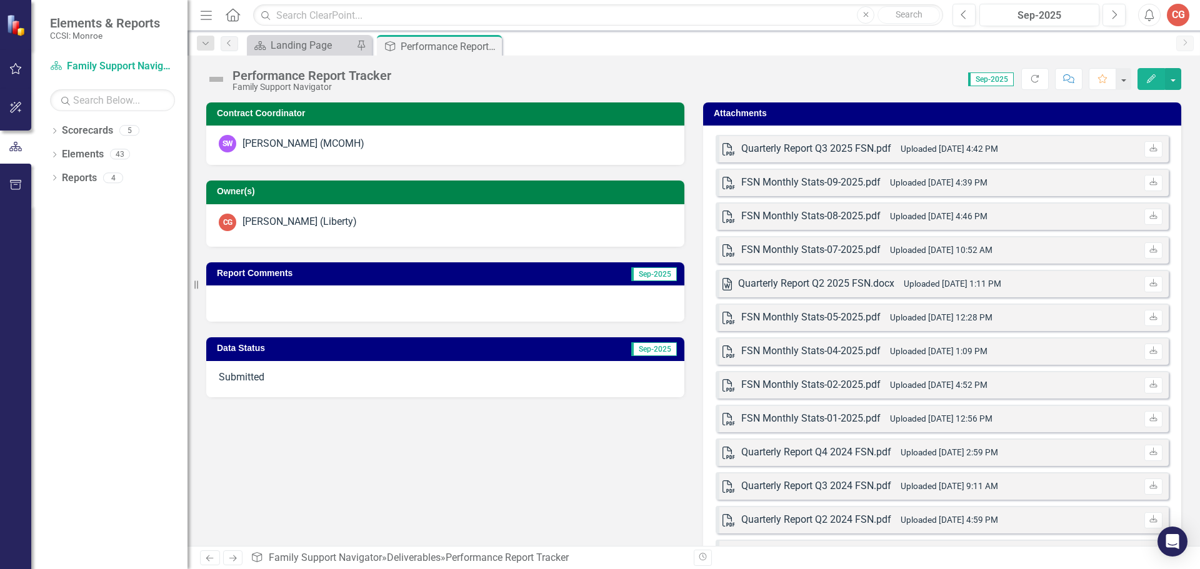
click at [243, 379] on span "Submitted" at bounding box center [242, 377] width 46 height 12
click at [242, 372] on span "Submitted" at bounding box center [242, 377] width 46 height 12
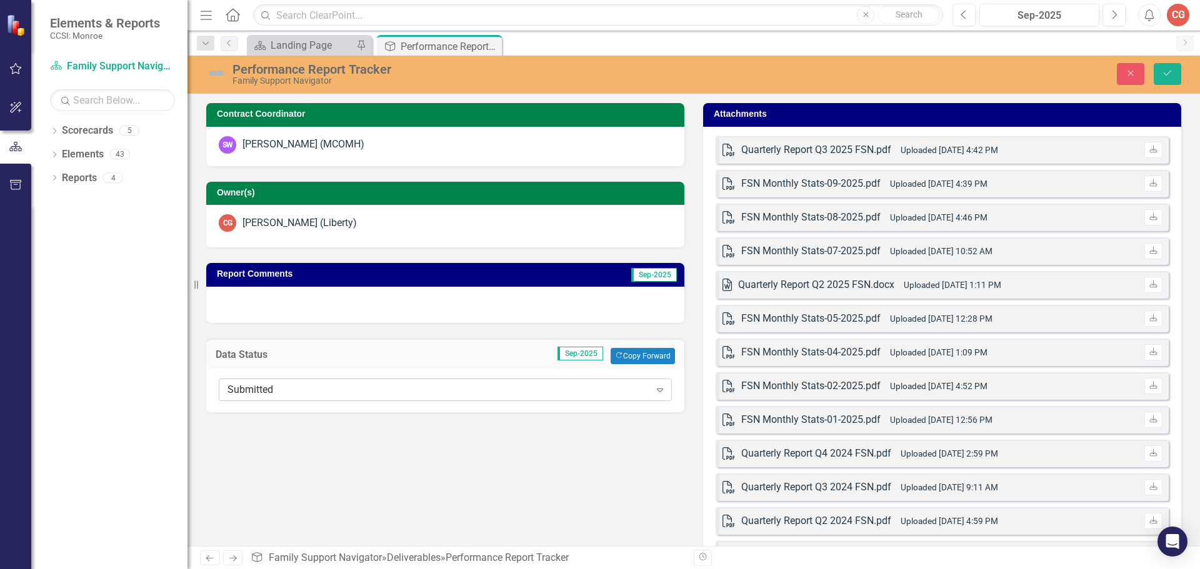
click at [658, 391] on icon "Expand" at bounding box center [660, 390] width 12 height 10
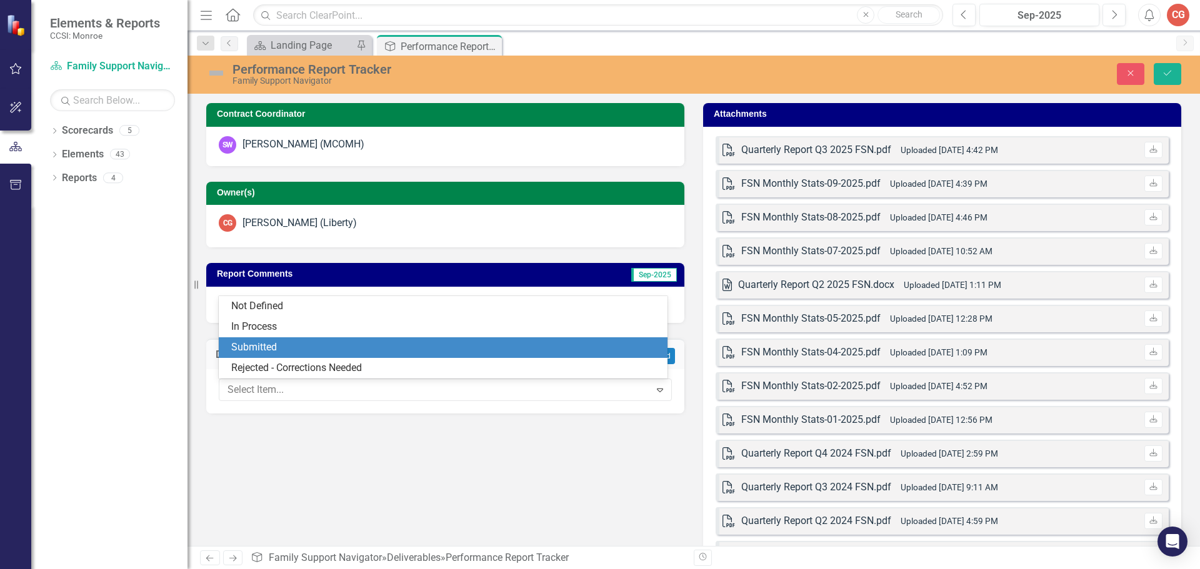
click at [311, 339] on div "Submitted" at bounding box center [443, 347] width 449 height 21
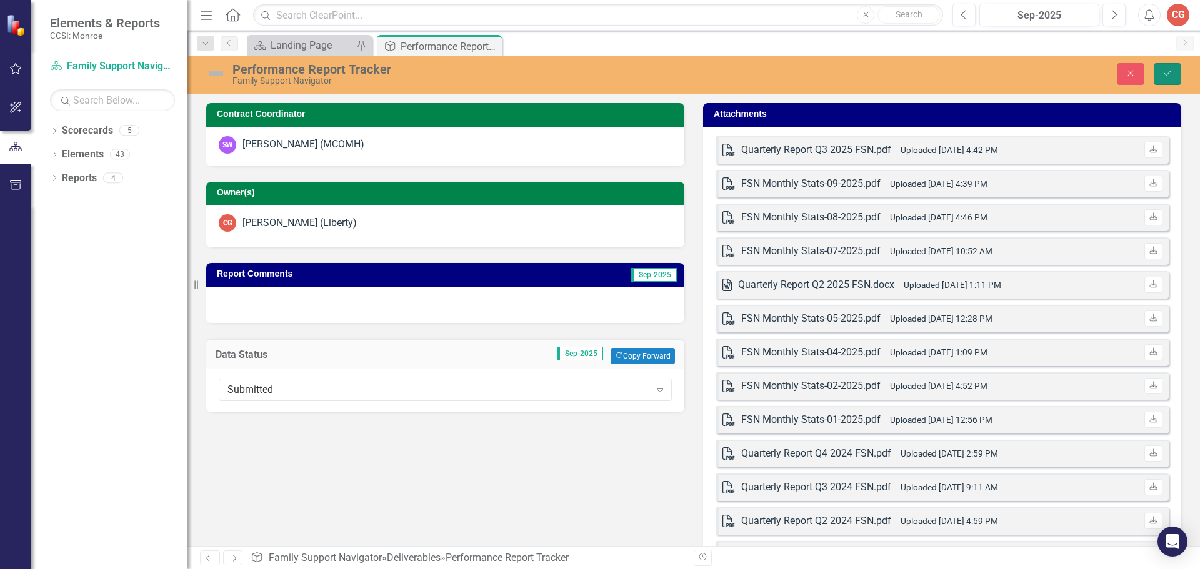
click at [1162, 66] on button "Save" at bounding box center [1167, 74] width 27 height 22
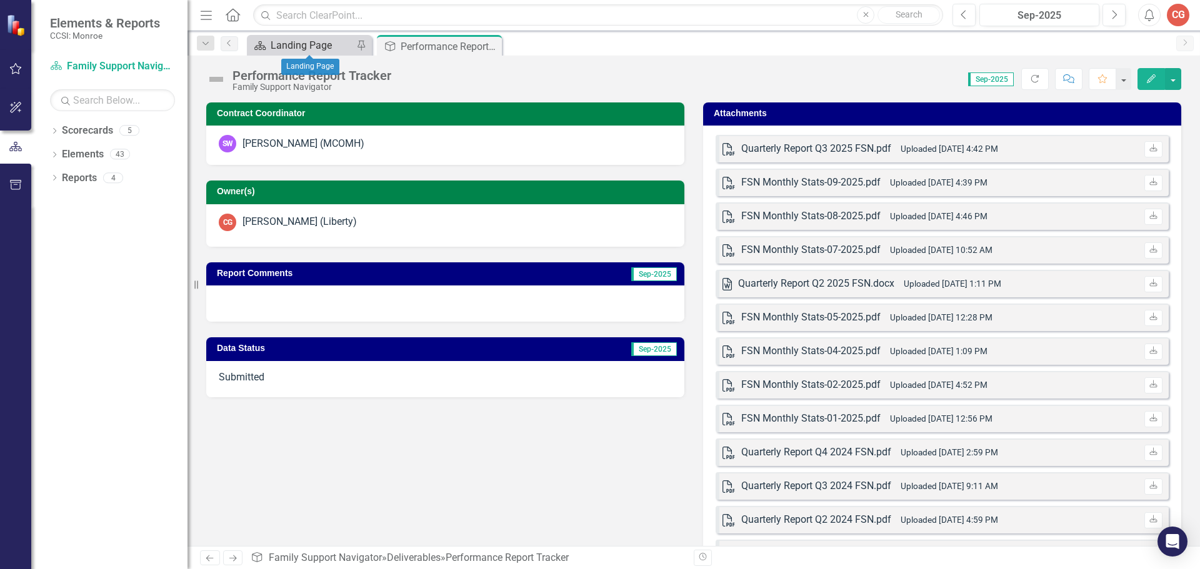
click at [282, 37] on div "Landing Page" at bounding box center [312, 45] width 82 height 16
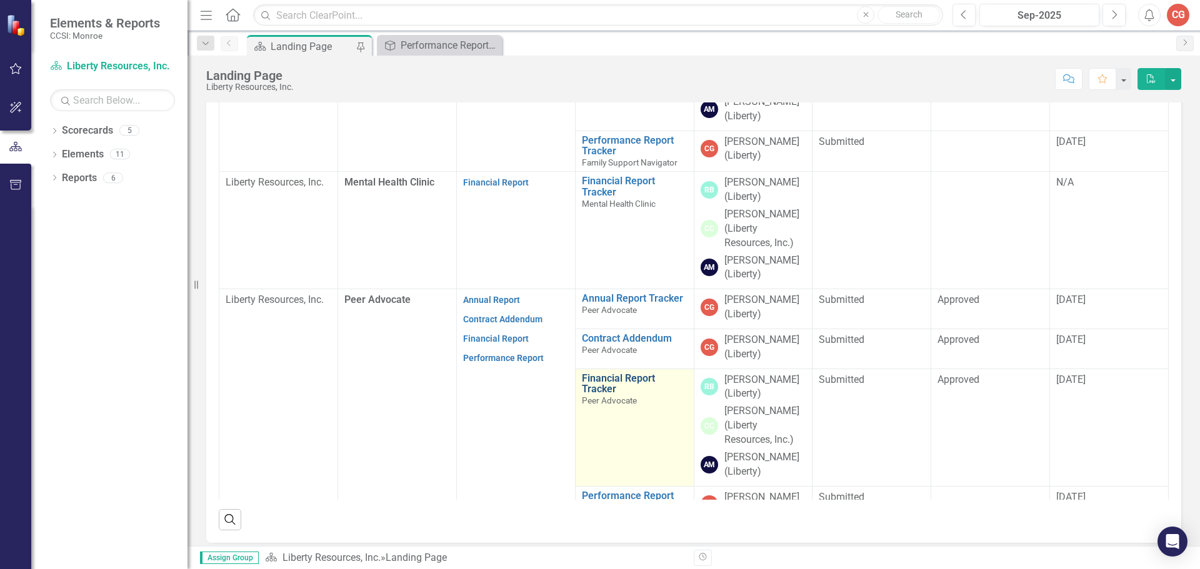
scroll to position [191, 0]
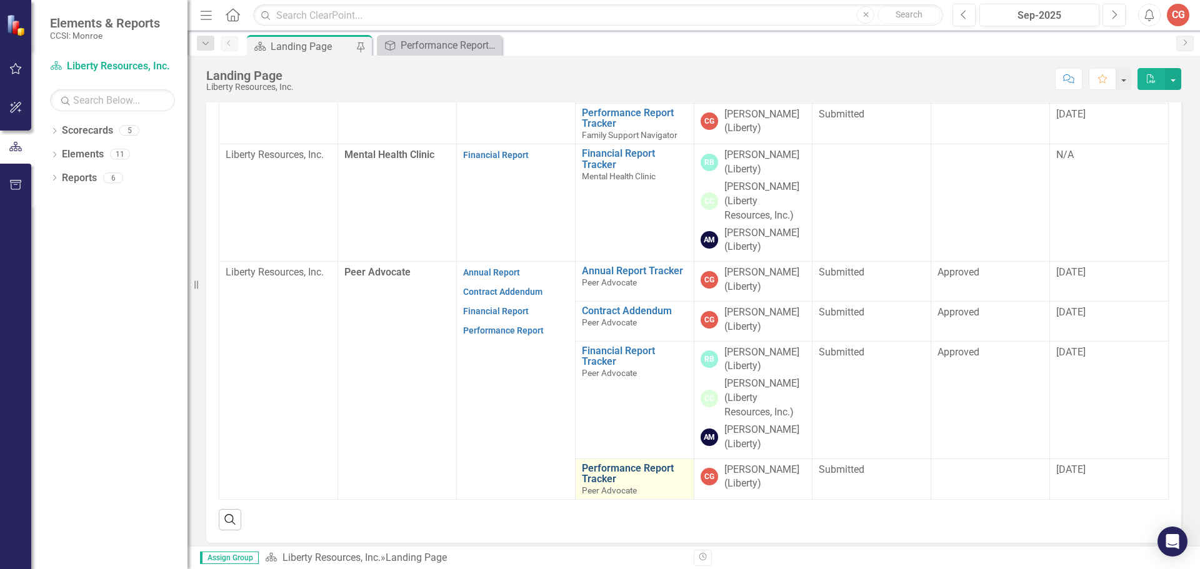
click at [614, 471] on link "Performance Report Tracker" at bounding box center [635, 474] width 106 height 22
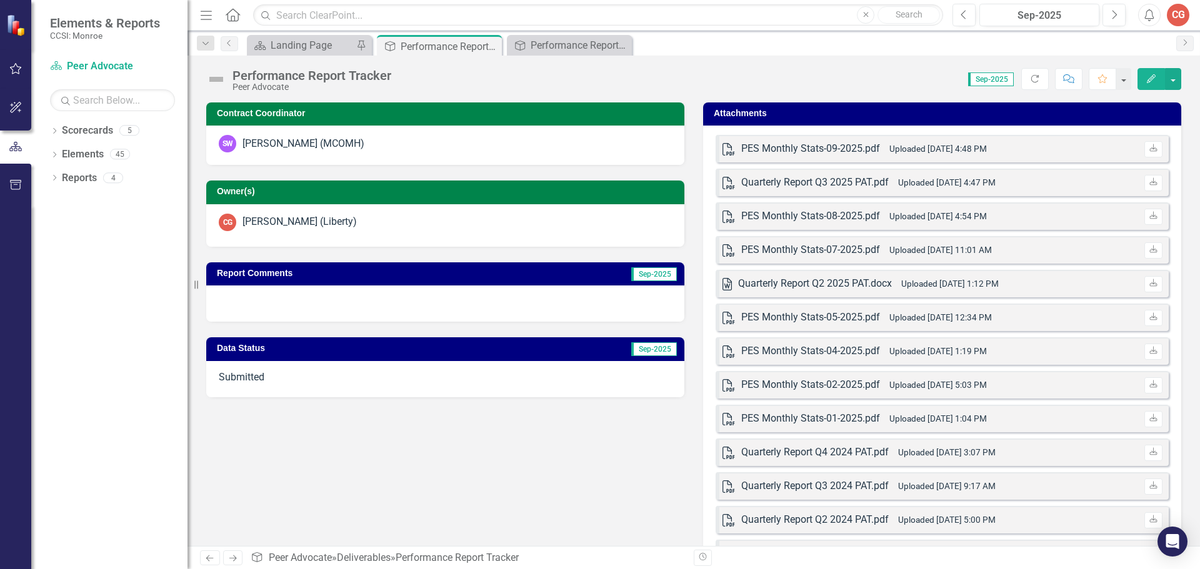
click at [251, 371] on span "Submitted" at bounding box center [242, 377] width 46 height 12
click at [251, 377] on span "Submitted" at bounding box center [242, 377] width 46 height 12
click at [251, 376] on span "Submitted" at bounding box center [242, 377] width 46 height 12
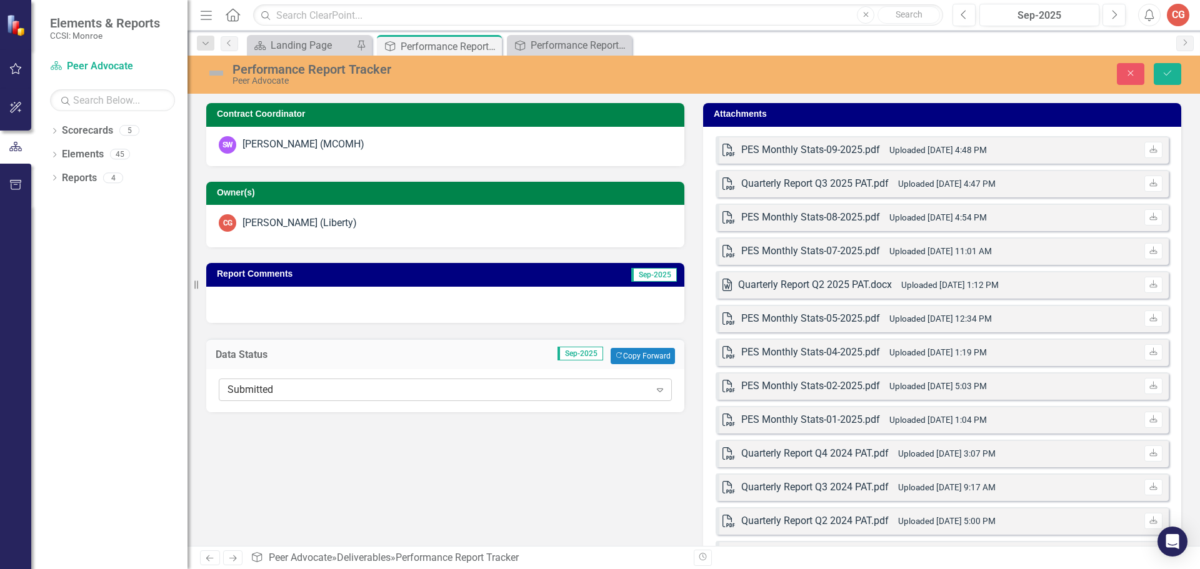
click at [654, 391] on icon "Expand" at bounding box center [660, 390] width 12 height 10
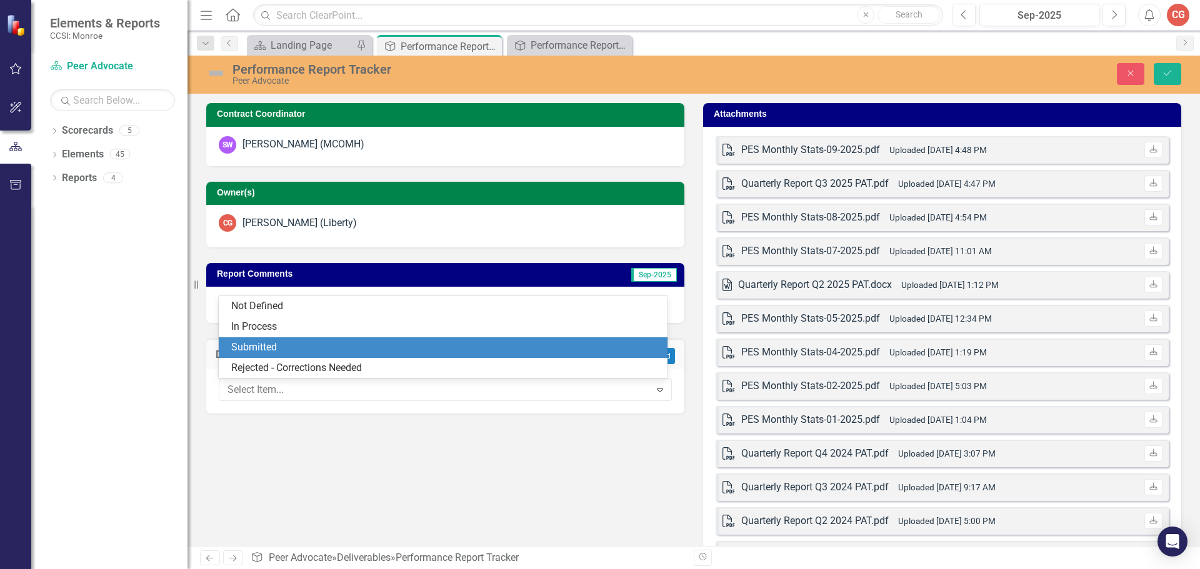
click at [290, 341] on div "Submitted" at bounding box center [445, 348] width 429 height 14
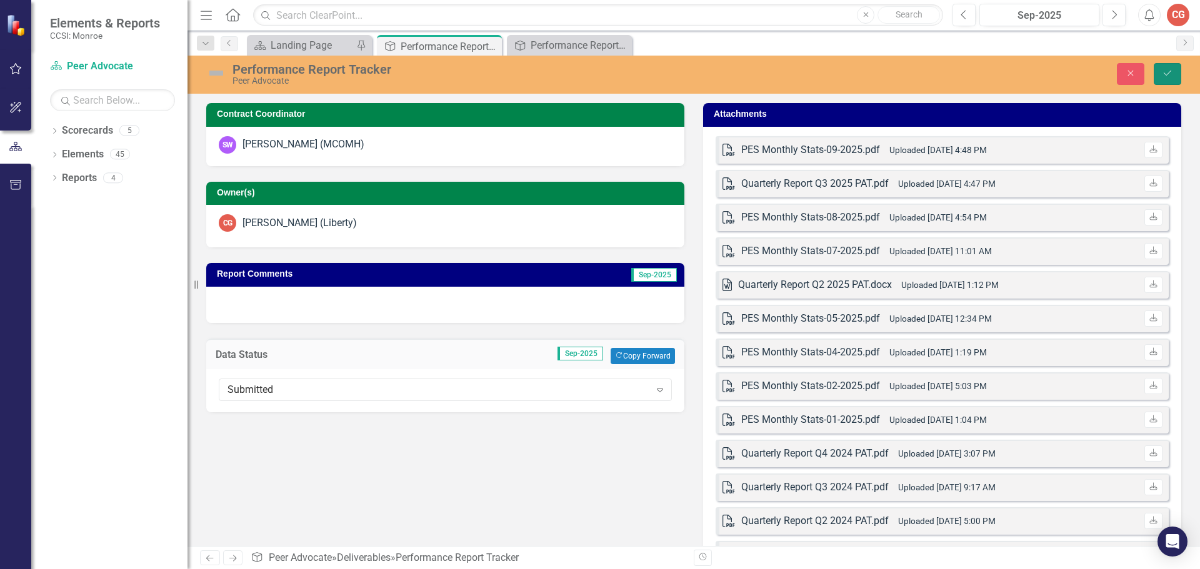
click at [1163, 74] on icon "Save" at bounding box center [1167, 73] width 11 height 9
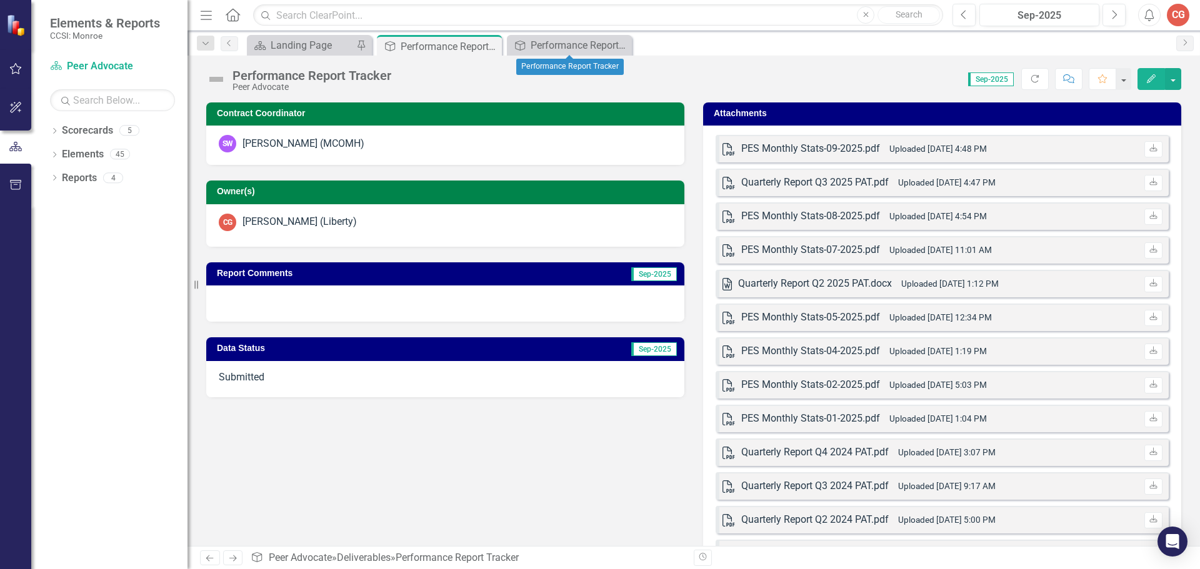
click at [0, 0] on icon "Close" at bounding box center [0, 0] width 0 height 0
click at [490, 46] on icon "Close" at bounding box center [490, 46] width 12 height 10
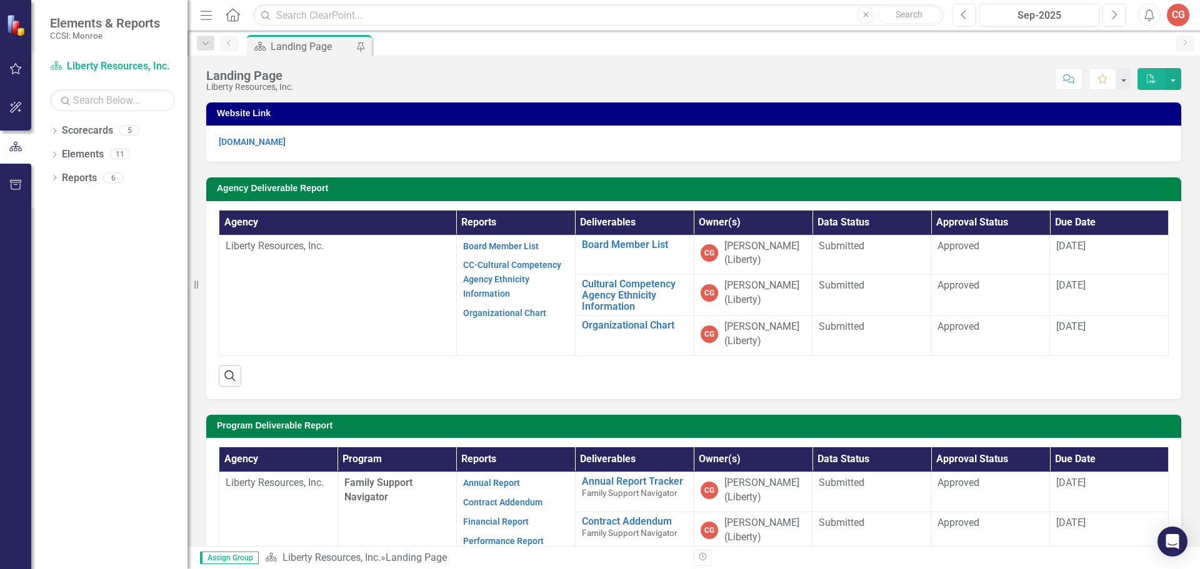
click at [1174, 15] on div "CG" at bounding box center [1178, 15] width 22 height 22
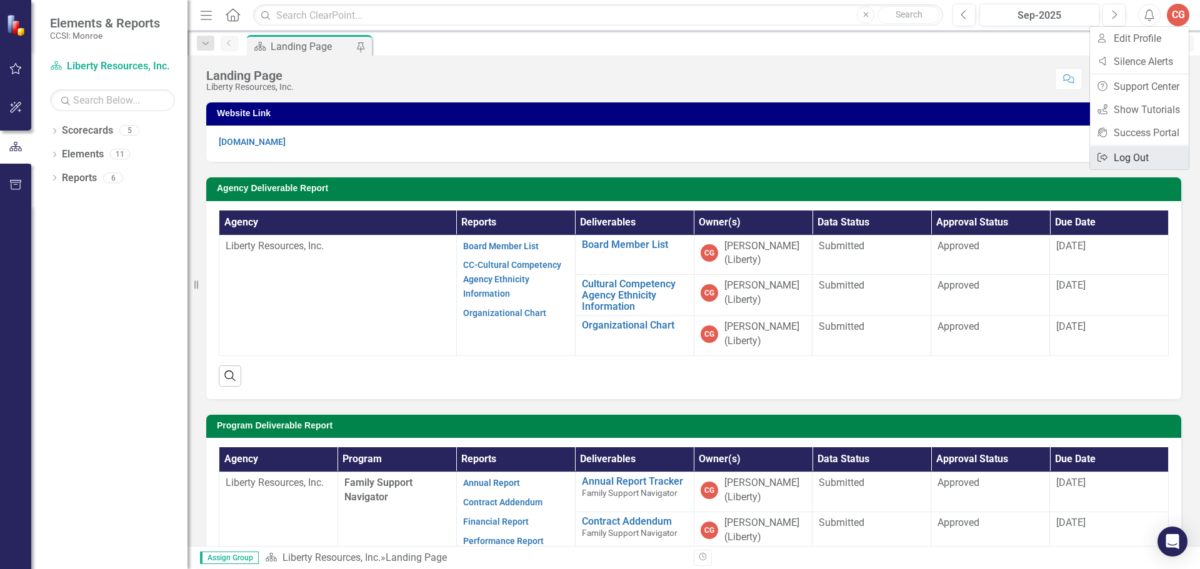
click at [1134, 154] on link "Logout Log Out" at bounding box center [1139, 157] width 99 height 23
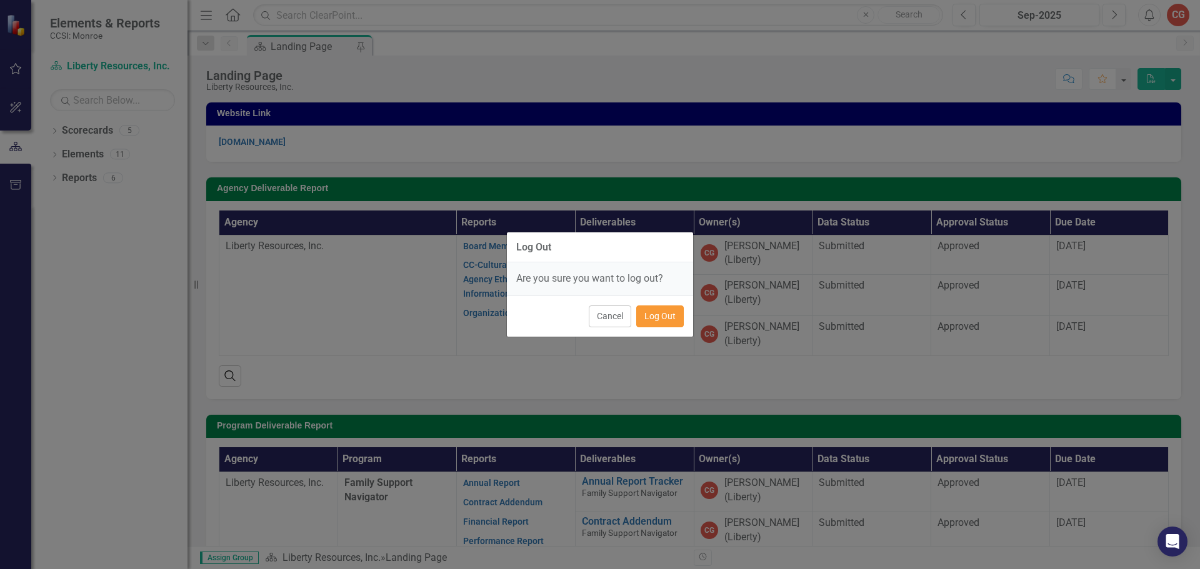
click at [678, 324] on button "Log Out" at bounding box center [659, 317] width 47 height 22
